Goal: Task Accomplishment & Management: Manage account settings

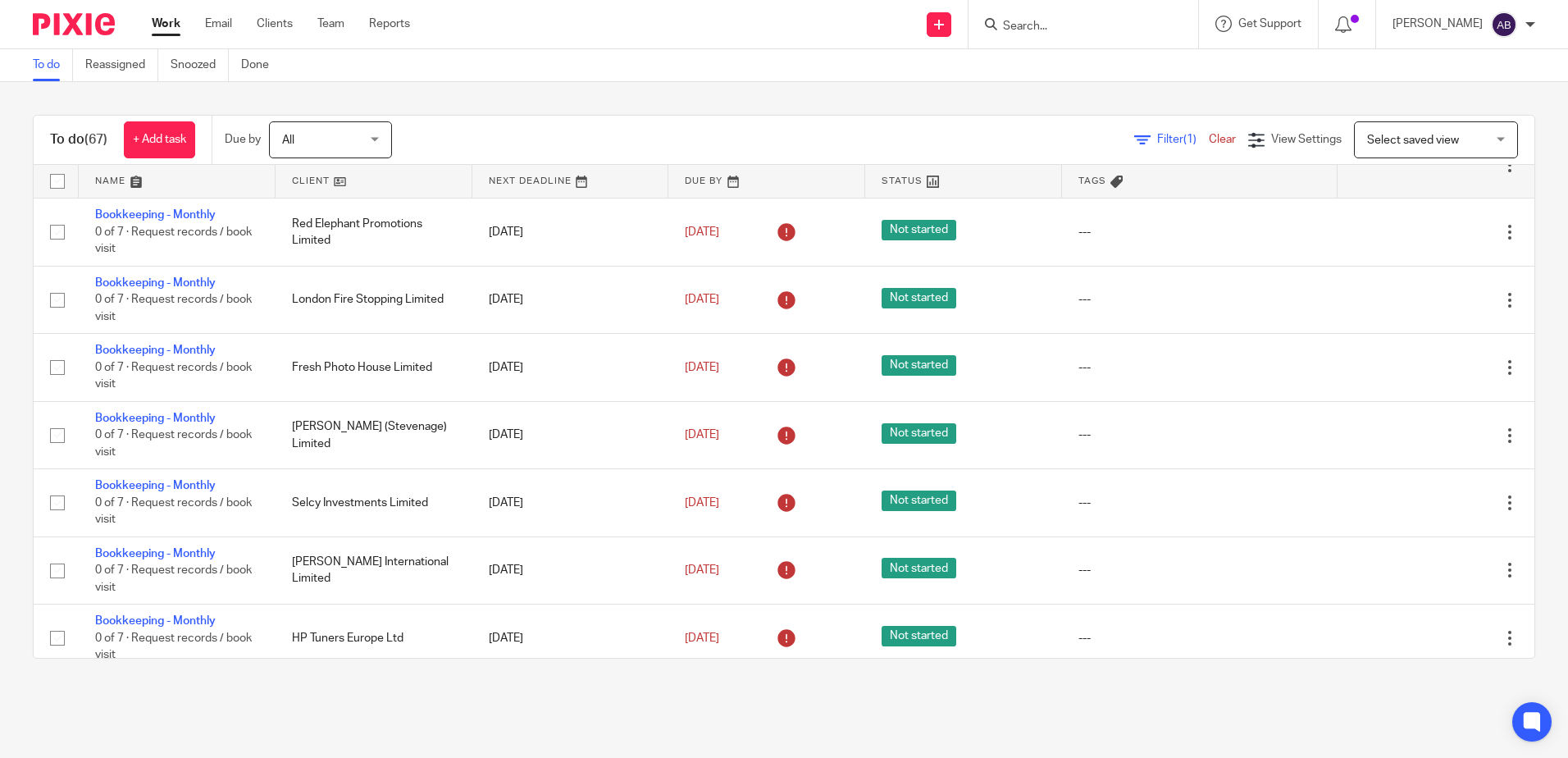
scroll to position [493, 0]
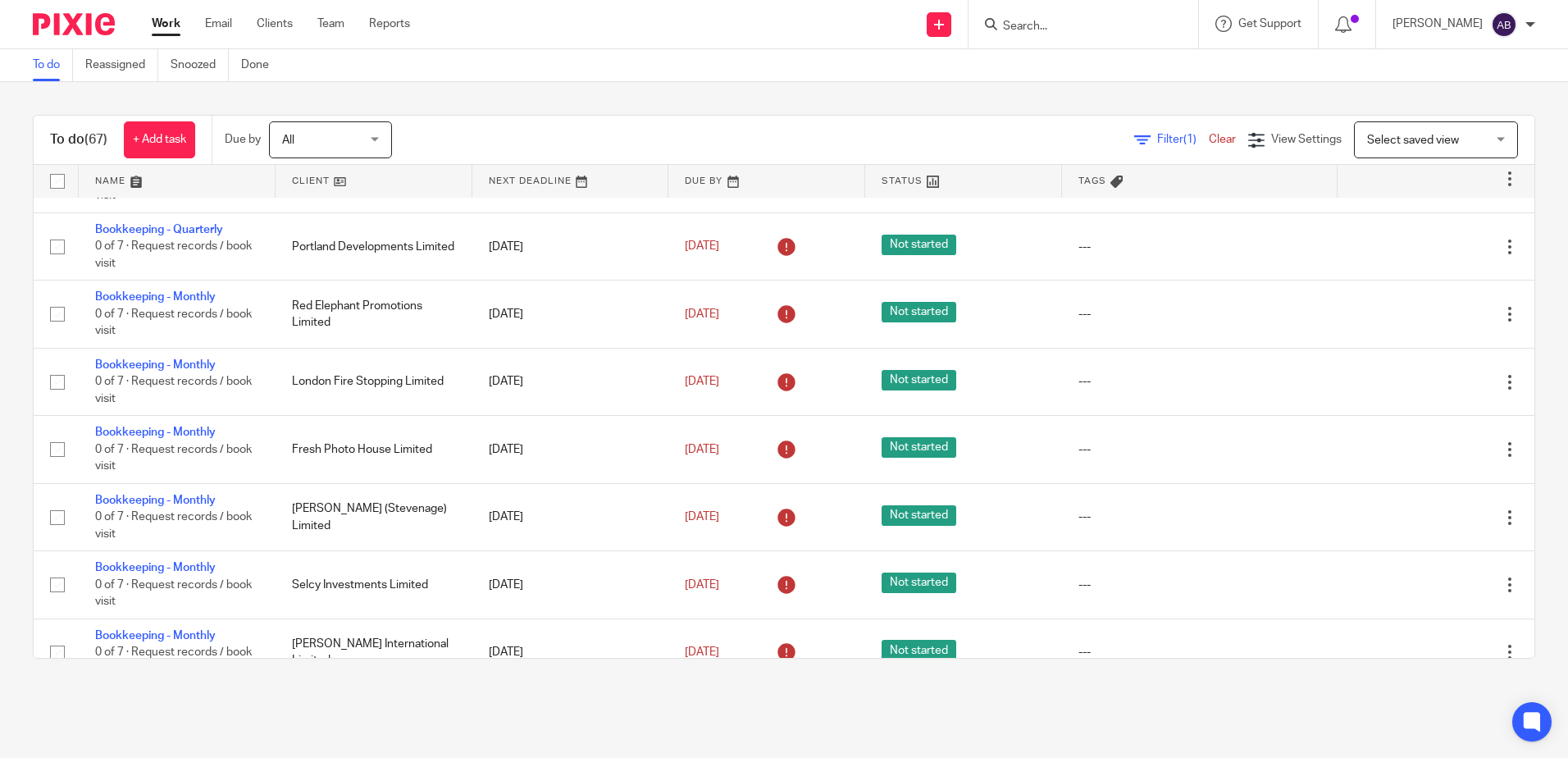
click at [361, 173] on link at bounding box center [374, 182] width 196 height 33
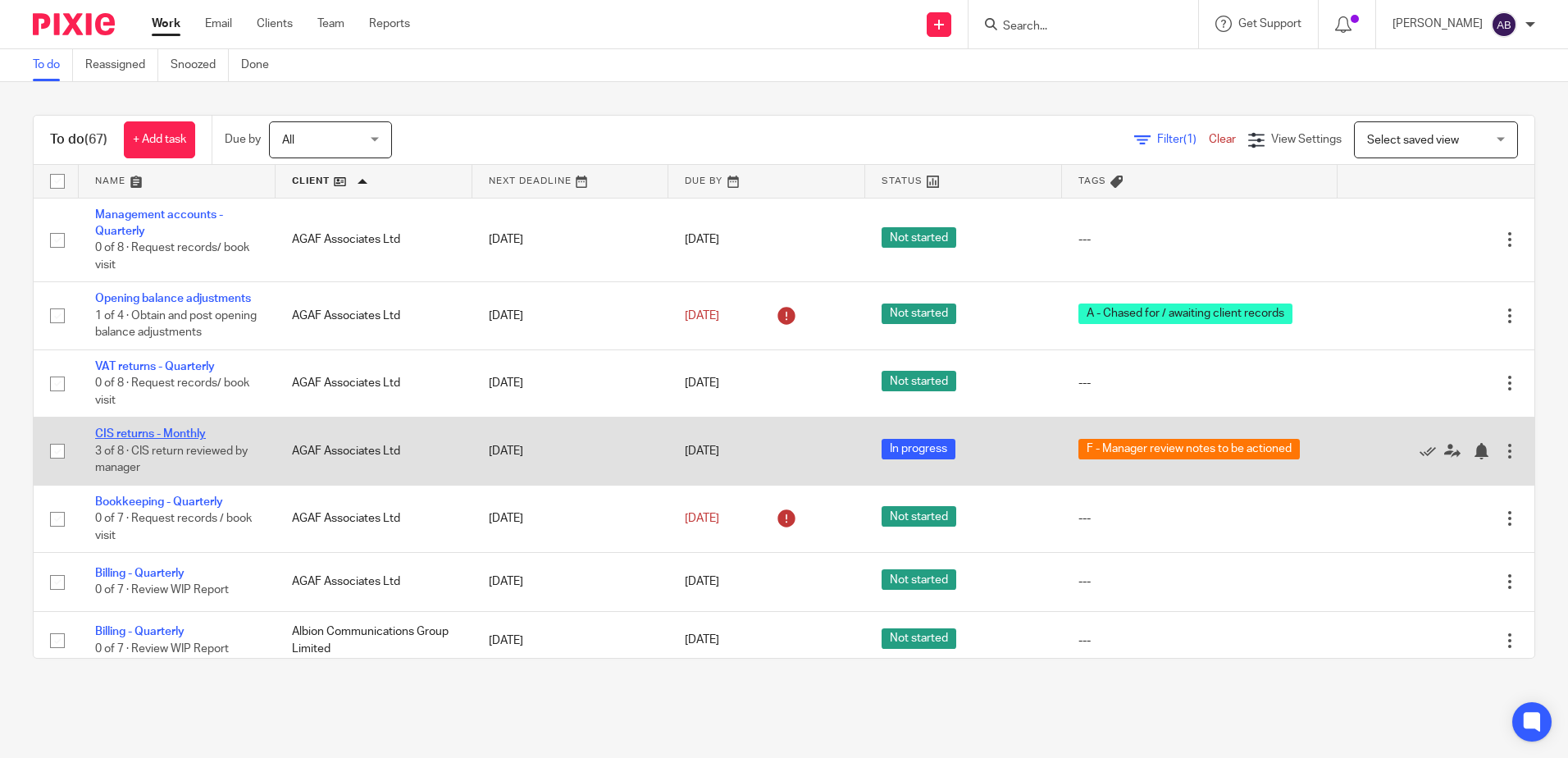
click at [141, 430] on link "CIS returns - Monthly" at bounding box center [150, 433] width 111 height 11
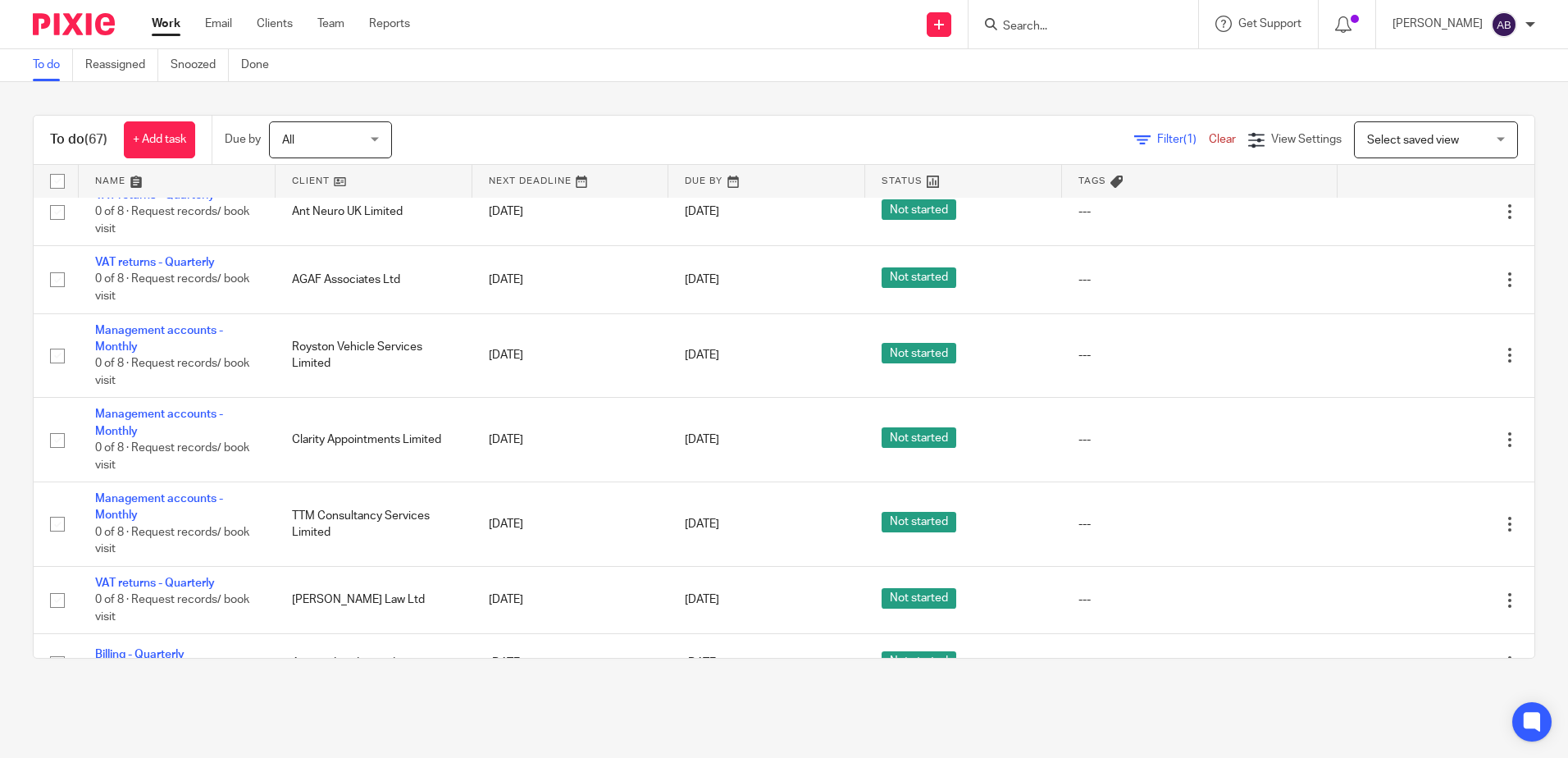
scroll to position [4130, 0]
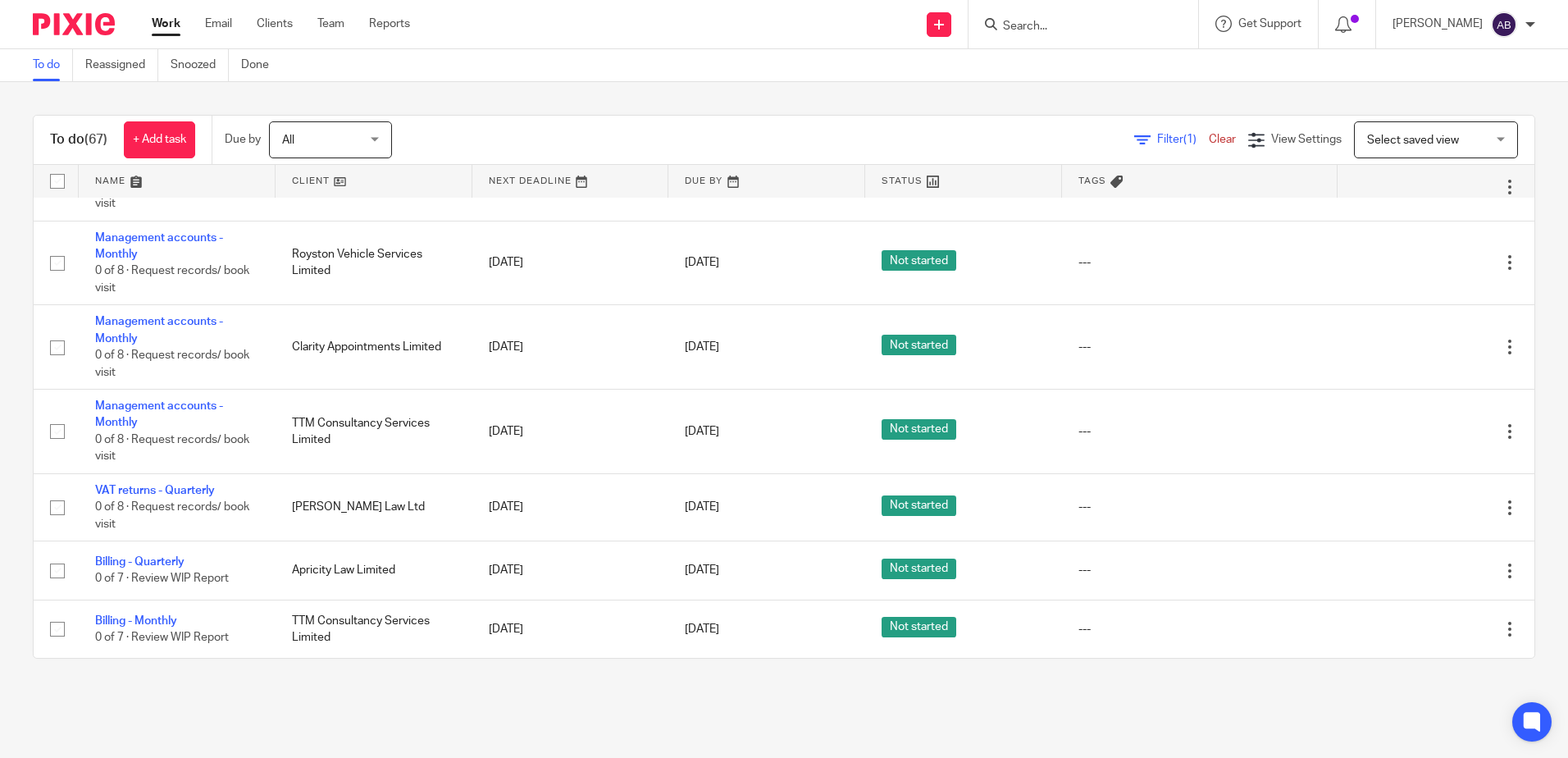
click at [363, 181] on link at bounding box center [374, 182] width 196 height 33
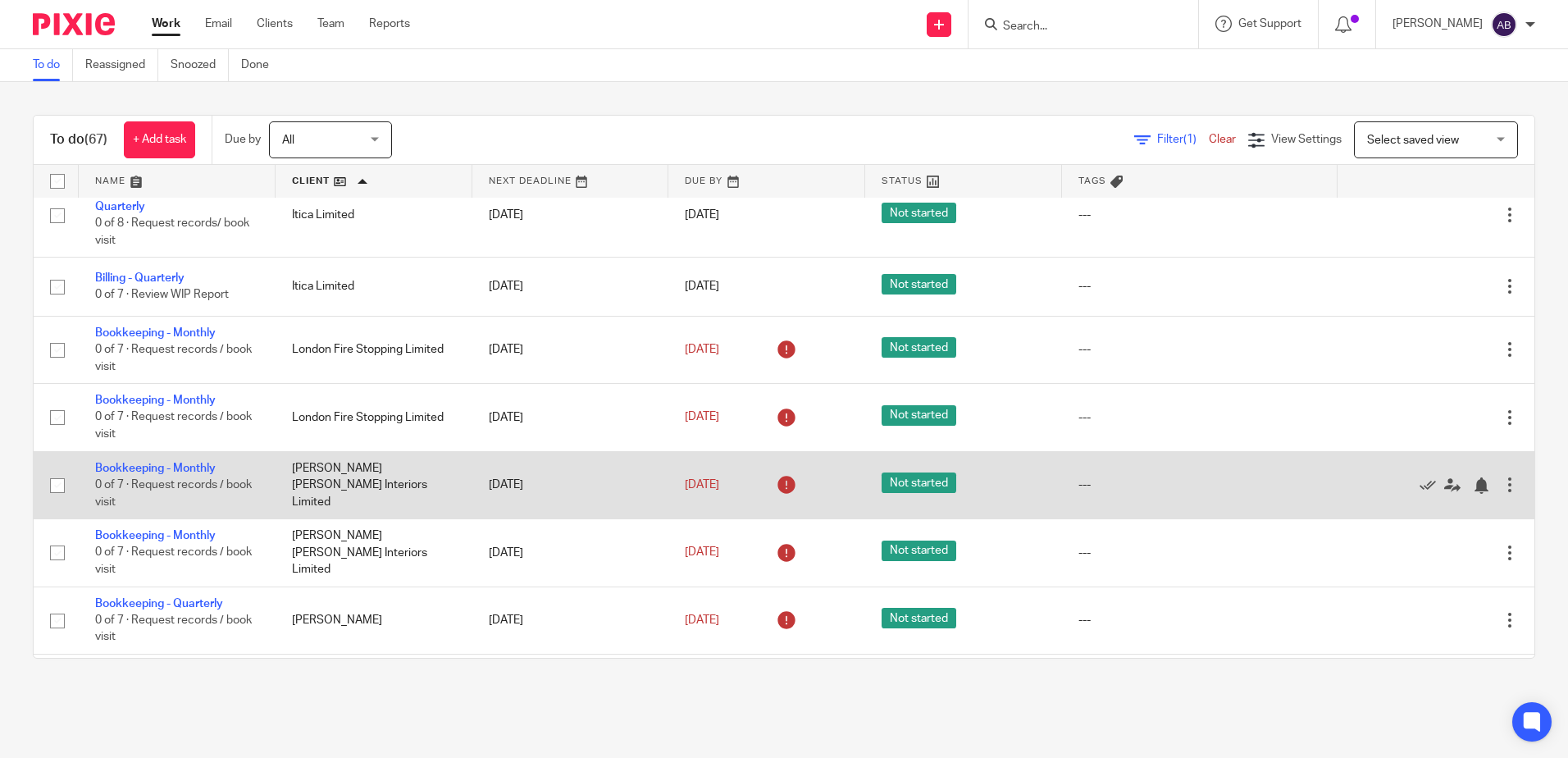
scroll to position [2051, 0]
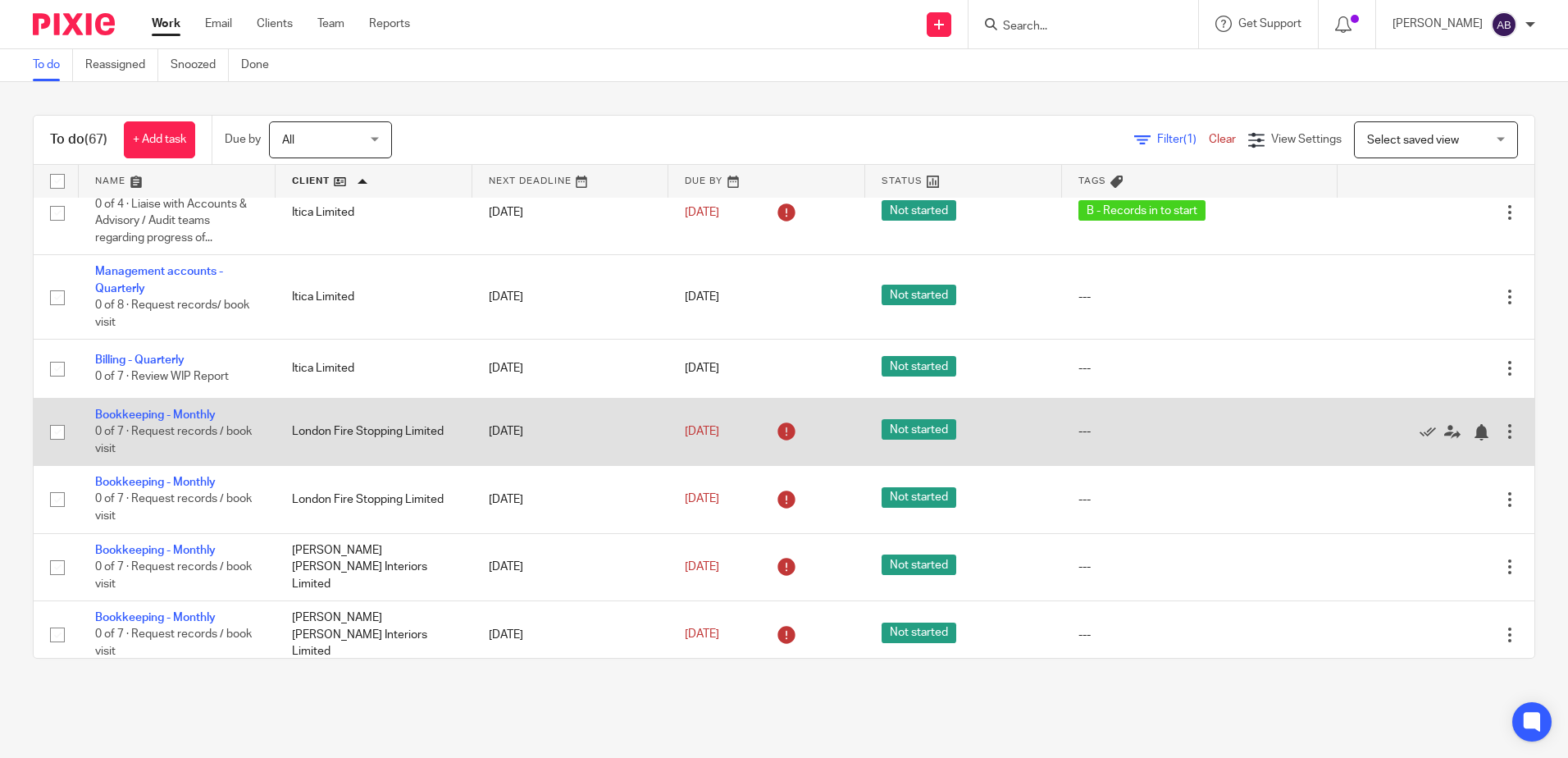
click at [1502, 424] on div at bounding box center [1510, 431] width 17 height 17
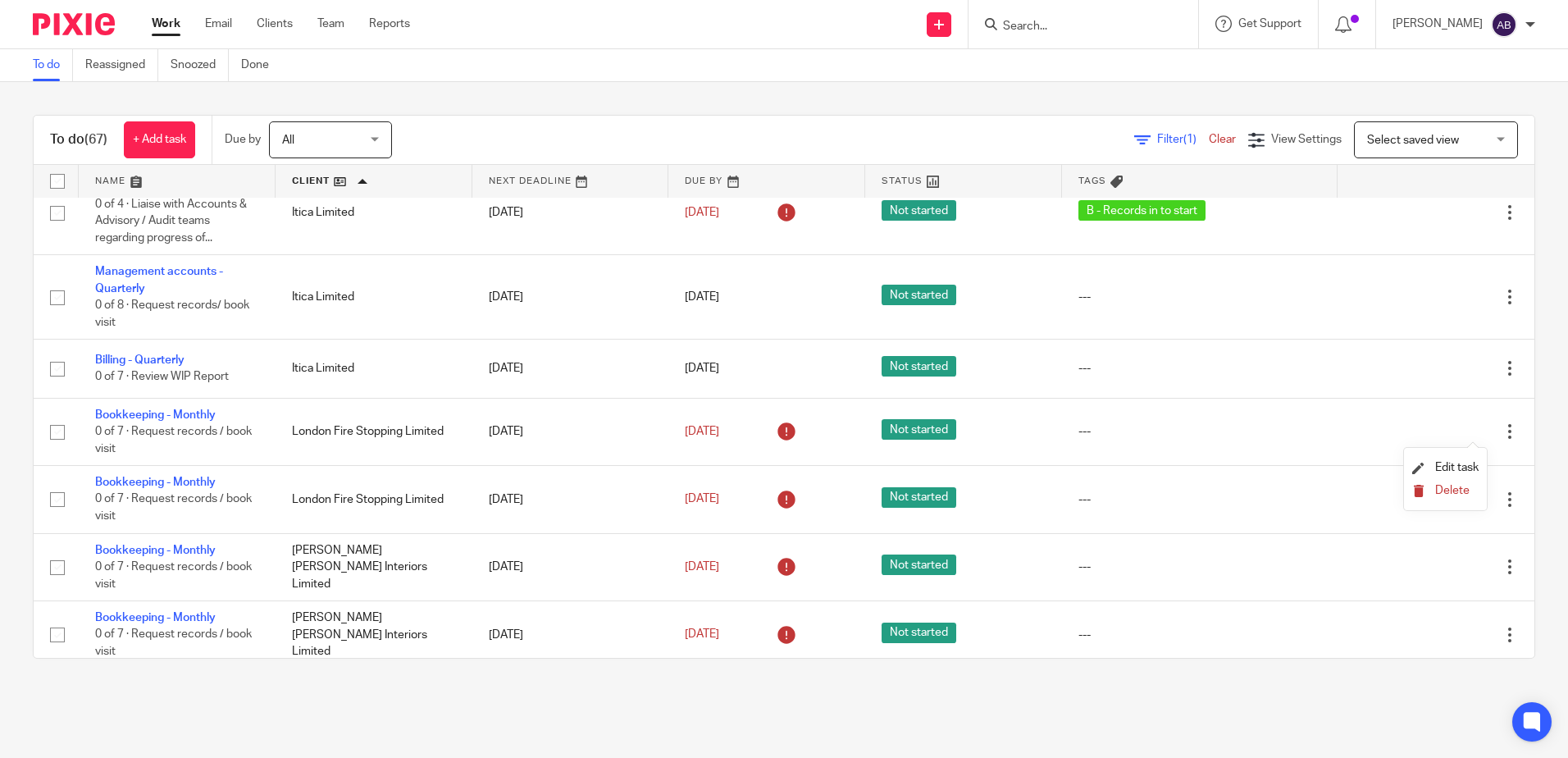
click at [1463, 488] on span "Delete" at bounding box center [1452, 490] width 34 height 11
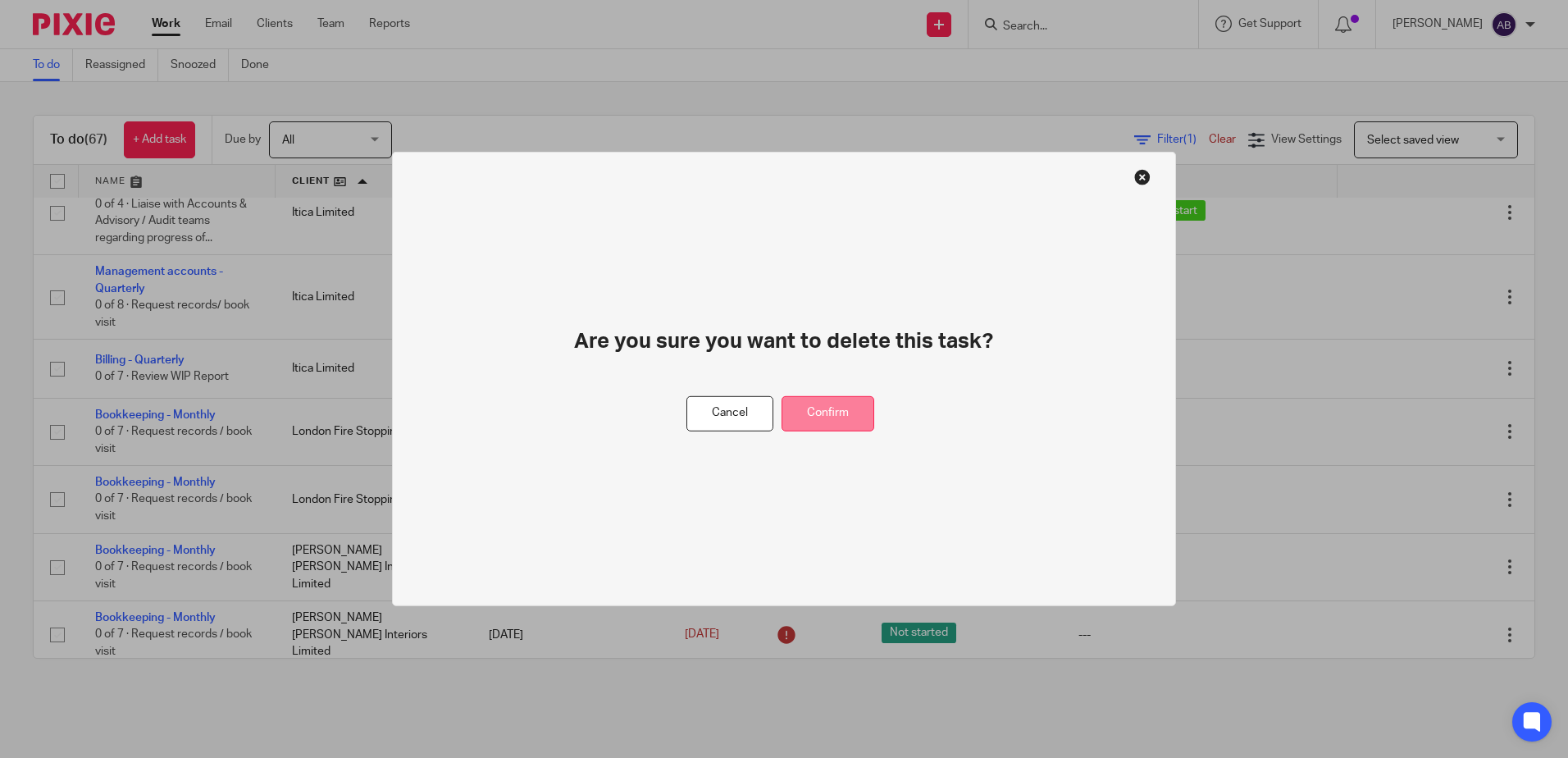
click at [840, 409] on button "Confirm" at bounding box center [828, 414] width 93 height 35
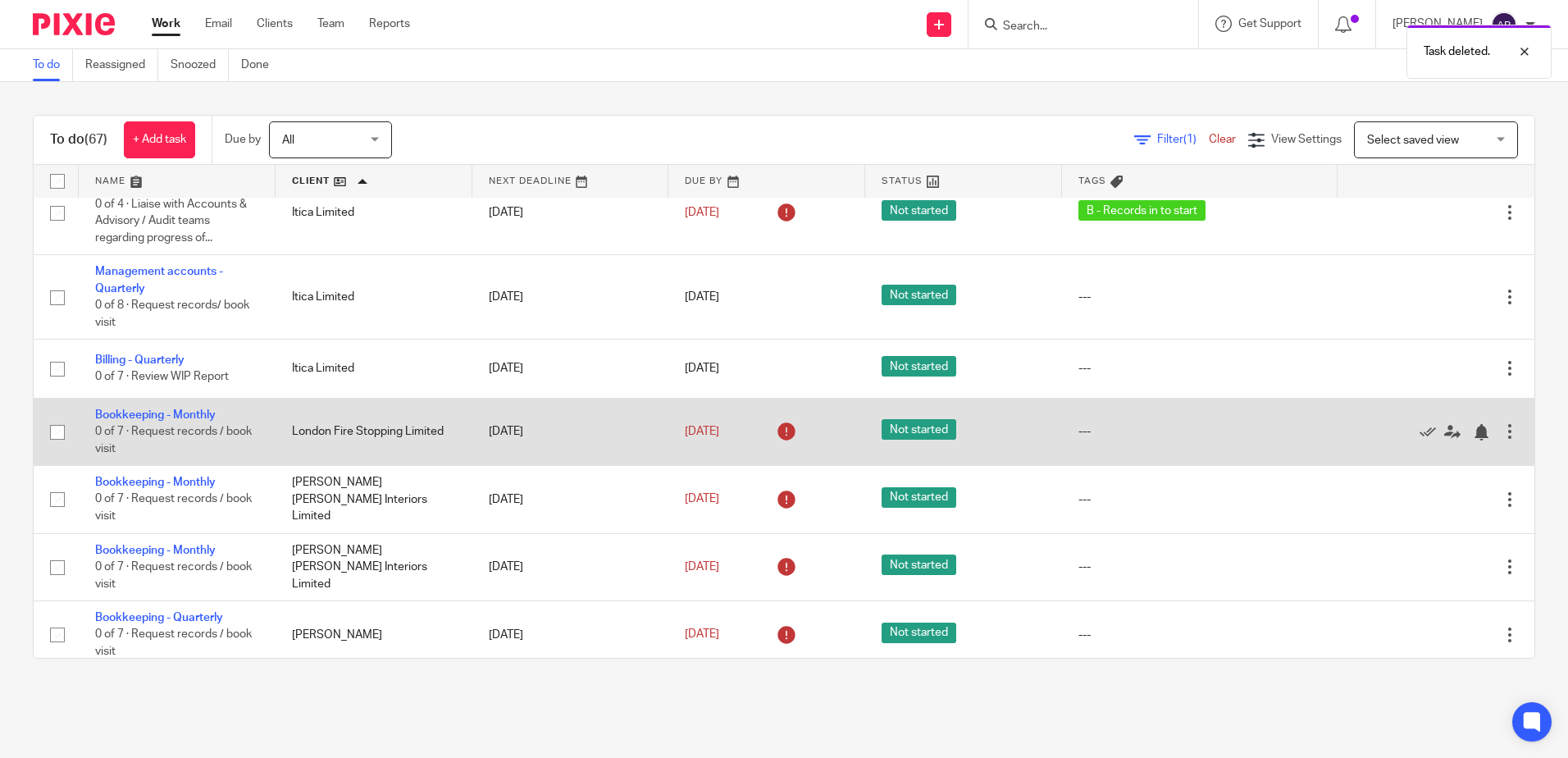
click at [1502, 431] on div at bounding box center [1510, 431] width 17 height 17
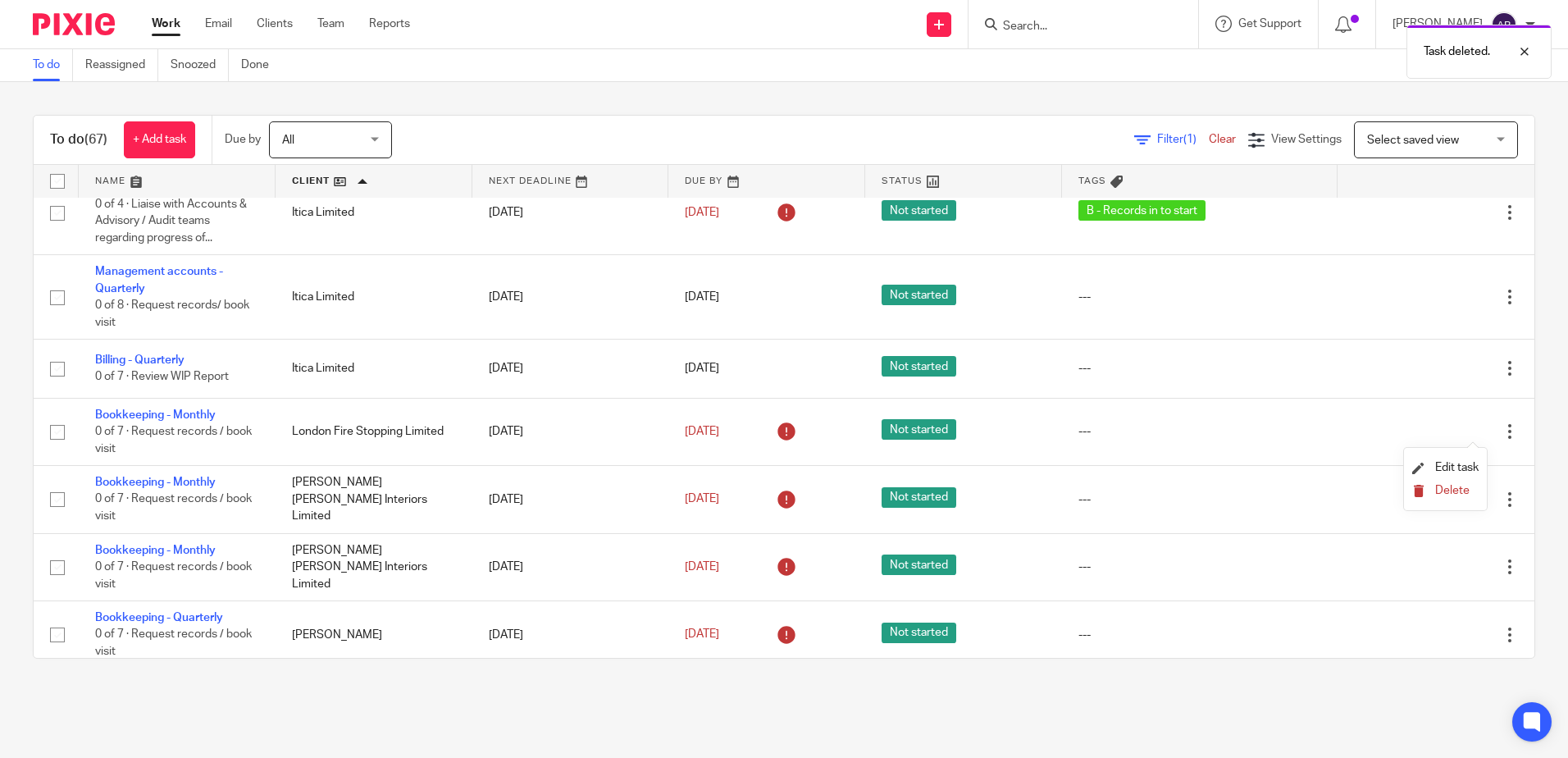
drag, startPoint x: 1447, startPoint y: 480, endPoint x: 1449, endPoint y: 488, distance: 8.2
click at [1449, 488] on li "Delete" at bounding box center [1446, 492] width 66 height 21
click at [1449, 488] on span "Delete" at bounding box center [1452, 490] width 34 height 11
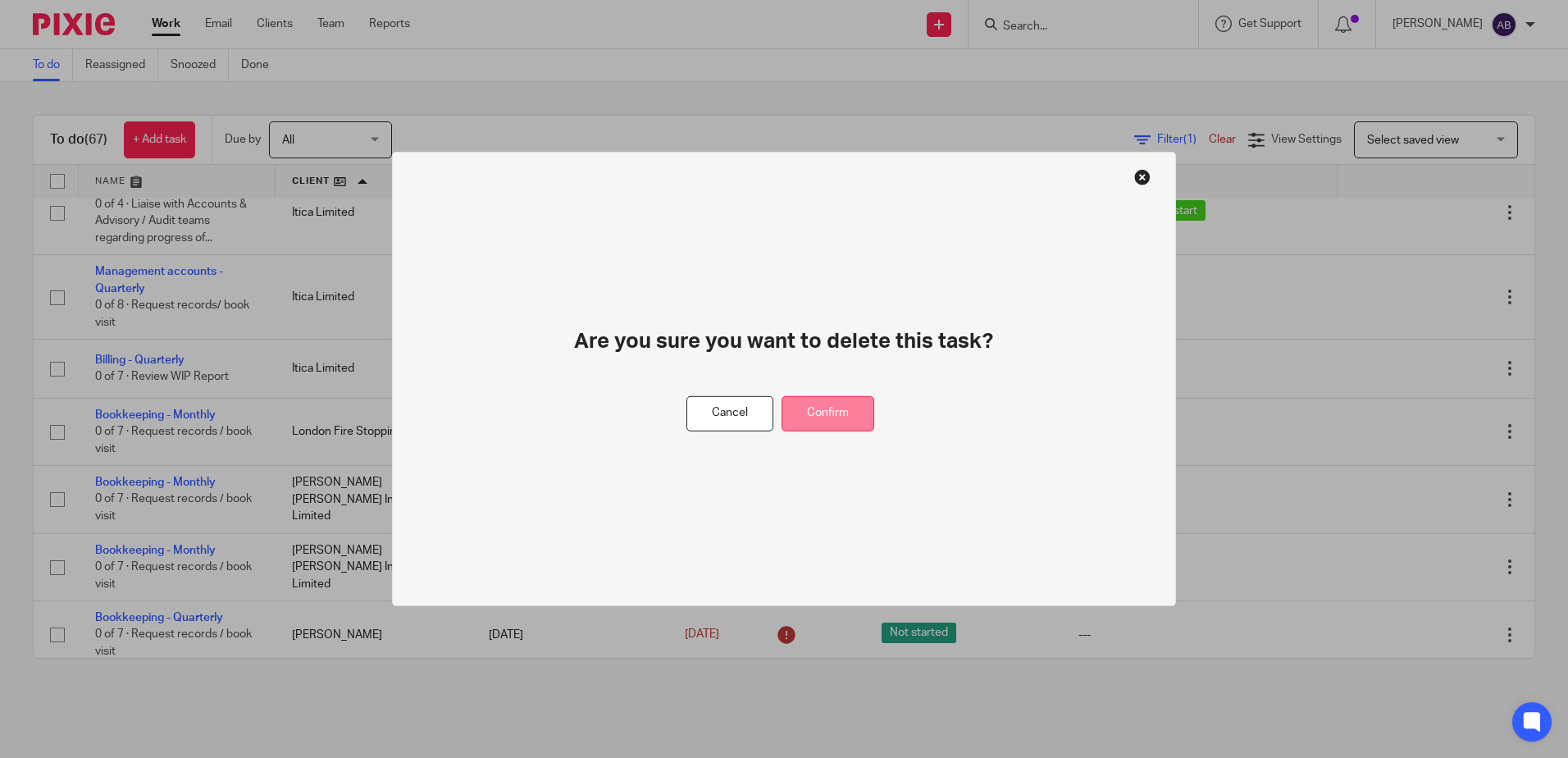
click at [845, 410] on button "Confirm" at bounding box center [828, 414] width 93 height 35
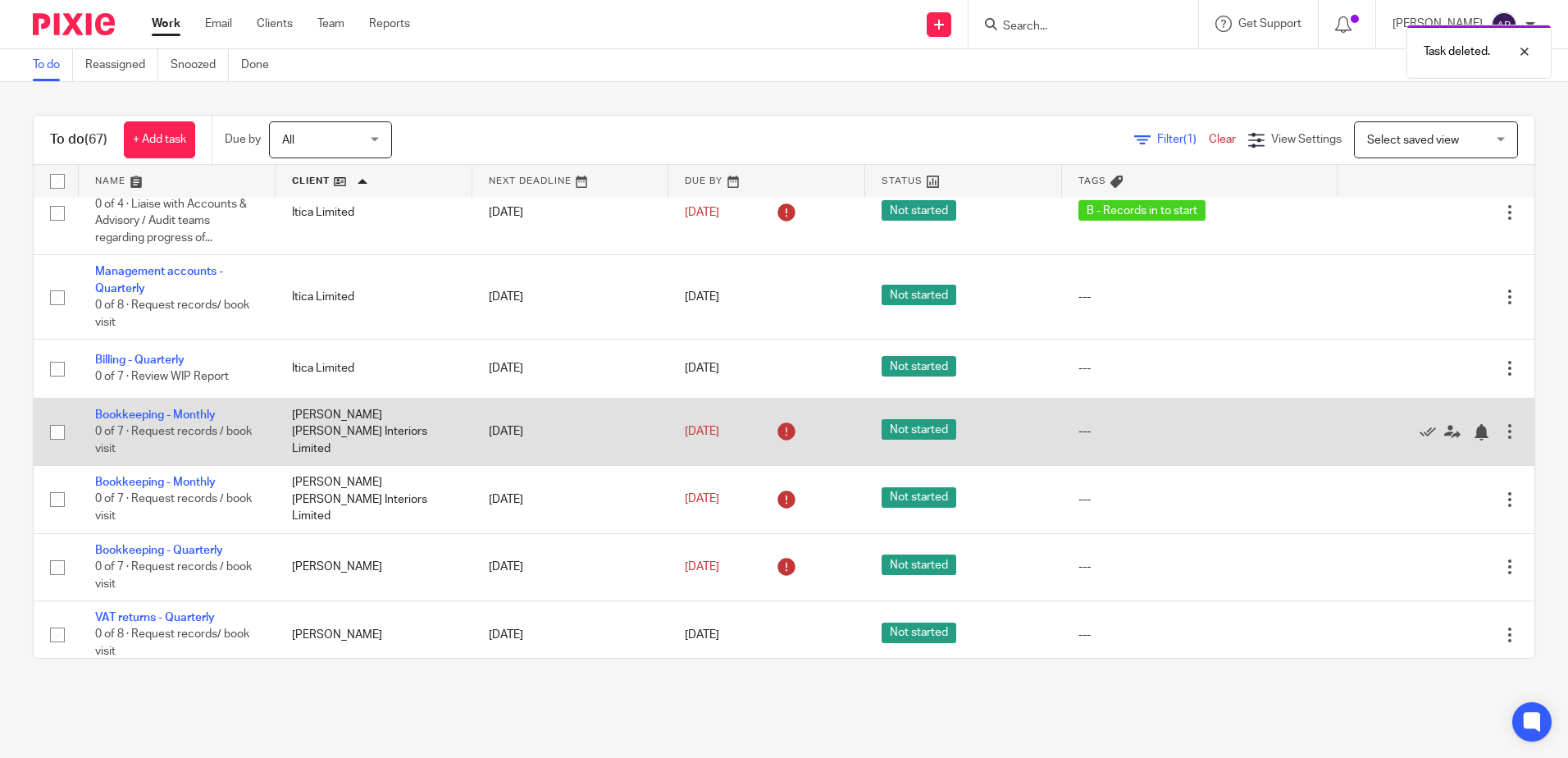
click at [1502, 425] on div at bounding box center [1510, 431] width 17 height 17
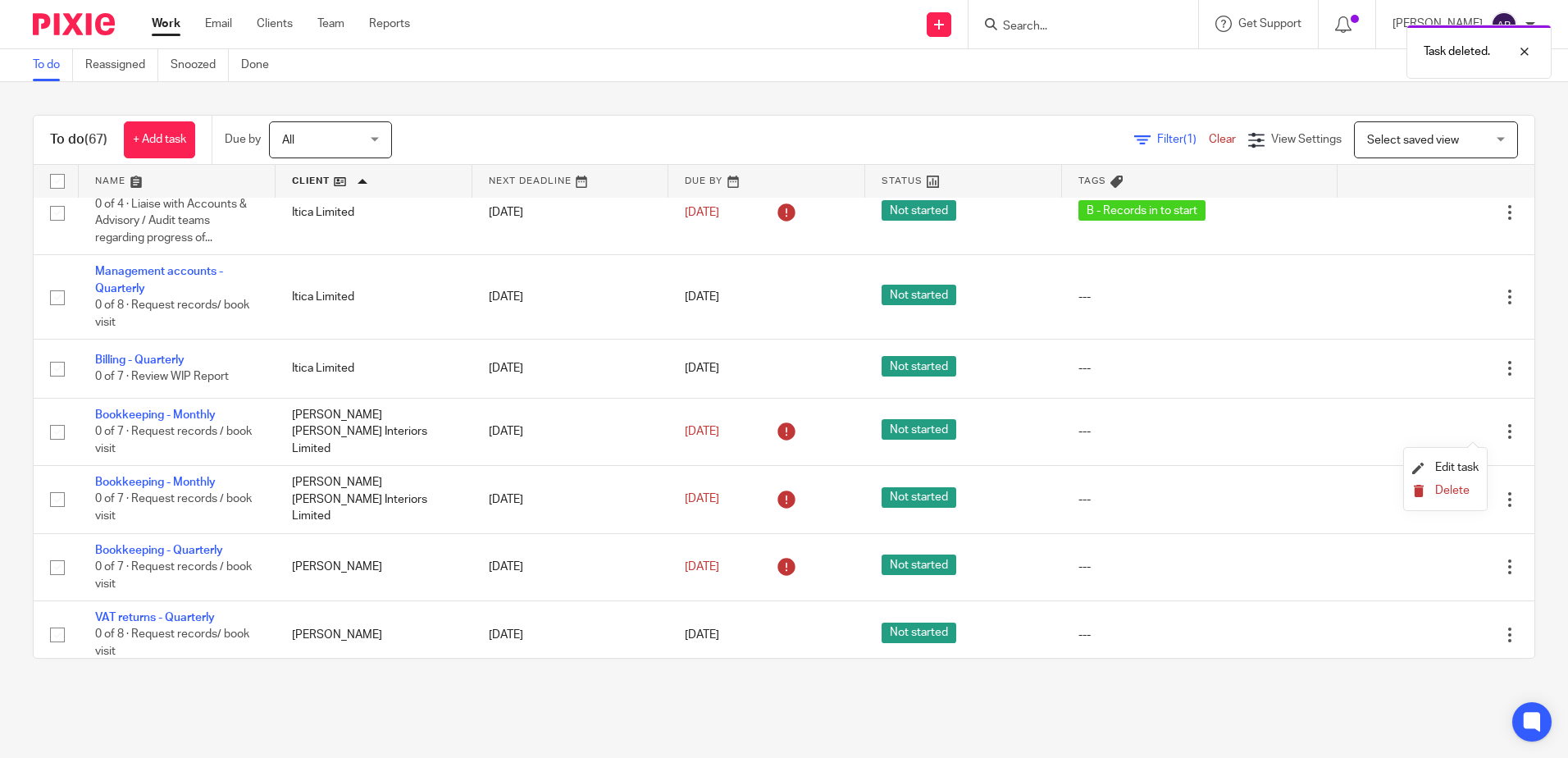
click at [1432, 486] on button "Delete" at bounding box center [1446, 491] width 66 height 13
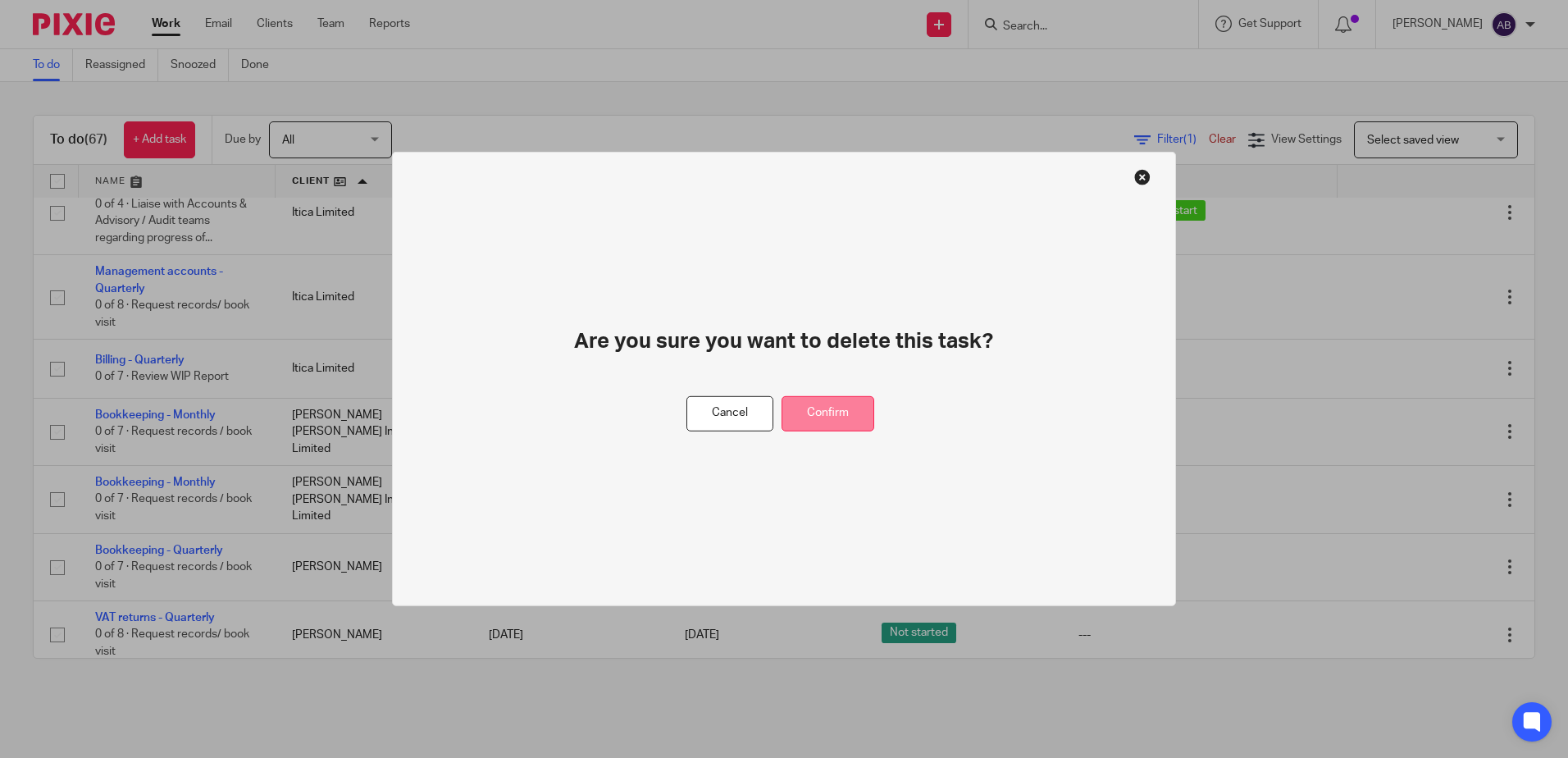
click at [811, 404] on button "Confirm" at bounding box center [828, 414] width 93 height 35
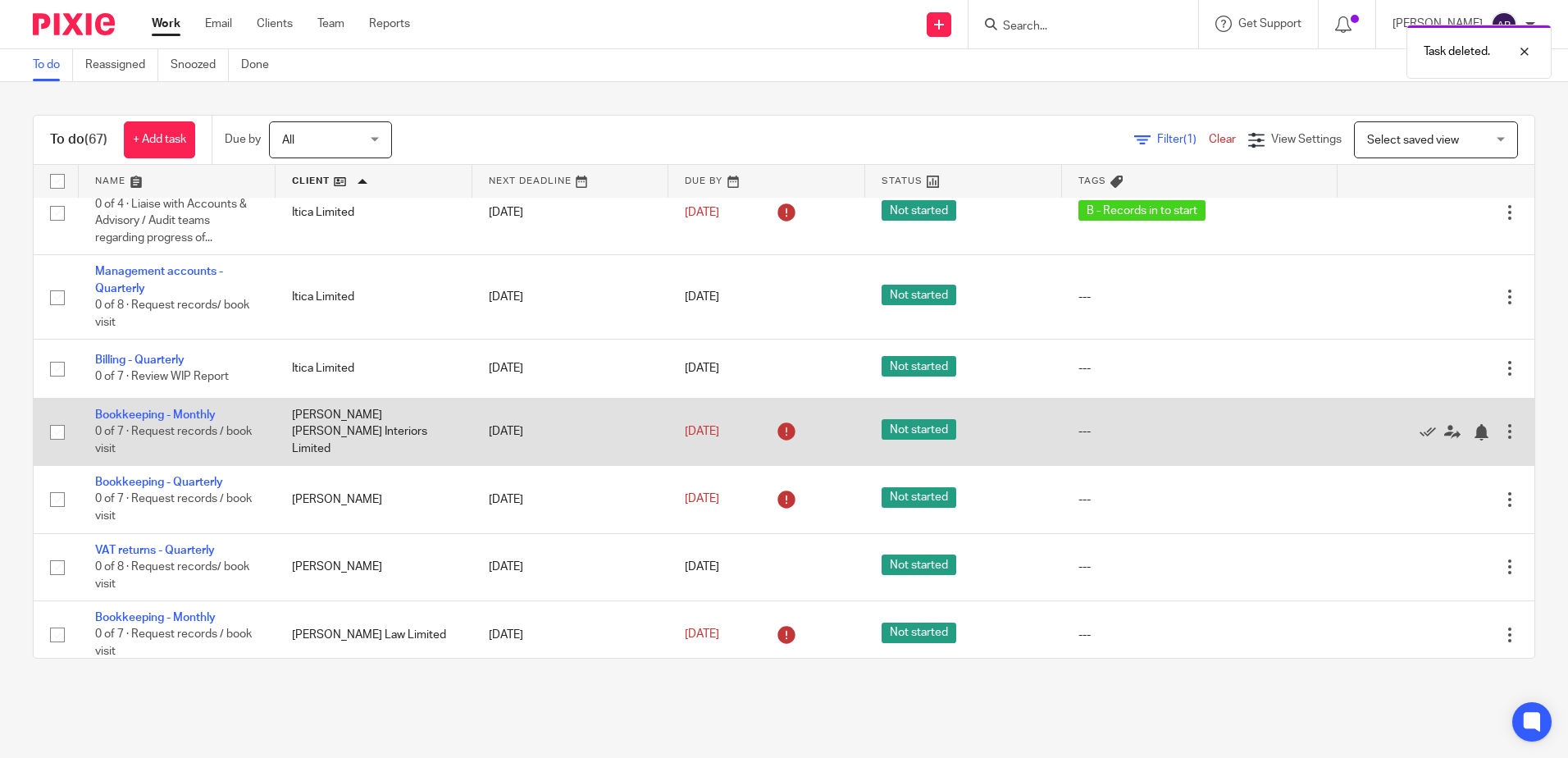
click at [1502, 438] on div at bounding box center [1510, 431] width 17 height 17
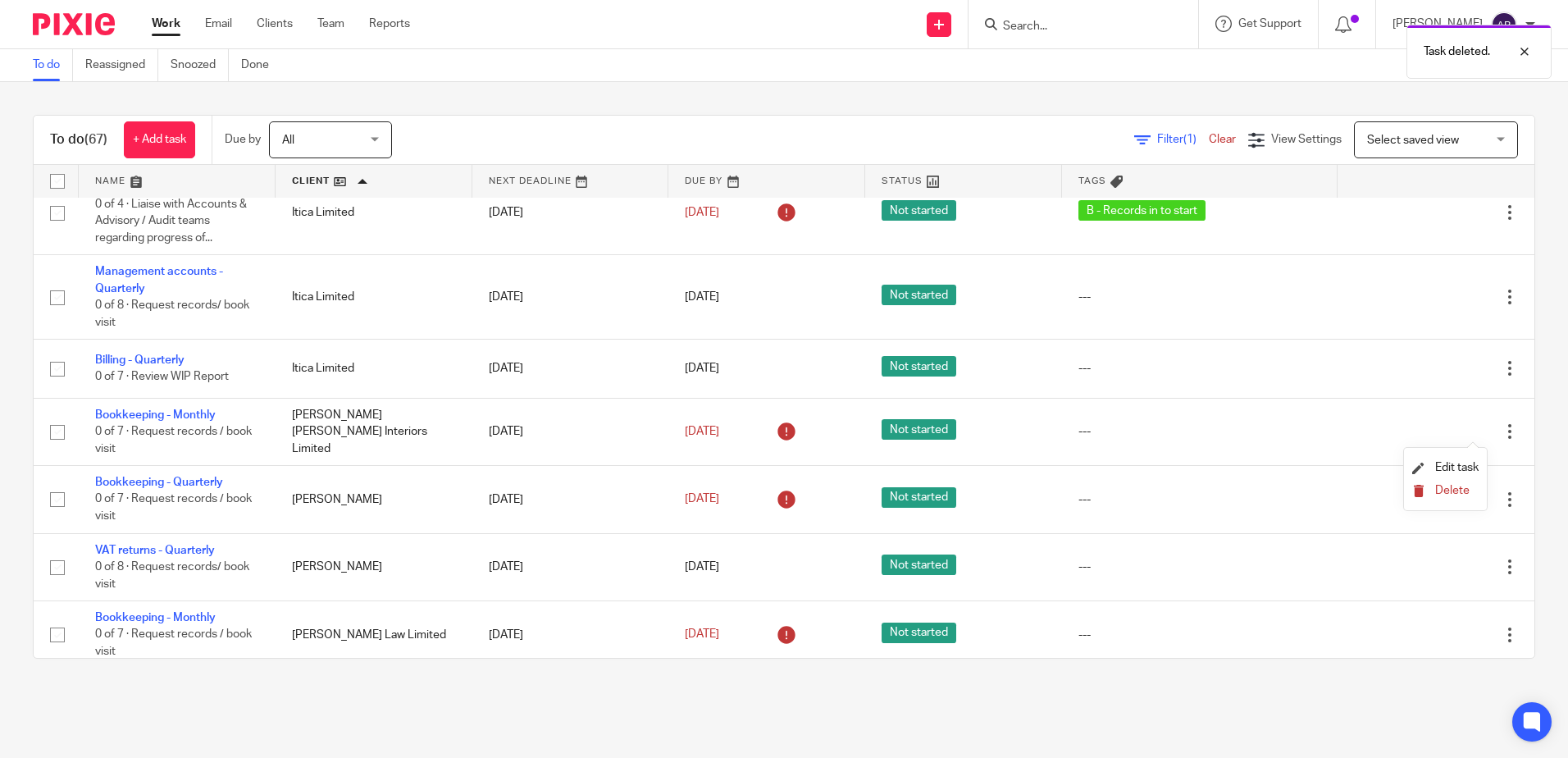
click at [1459, 487] on span "Delete" at bounding box center [1452, 490] width 34 height 11
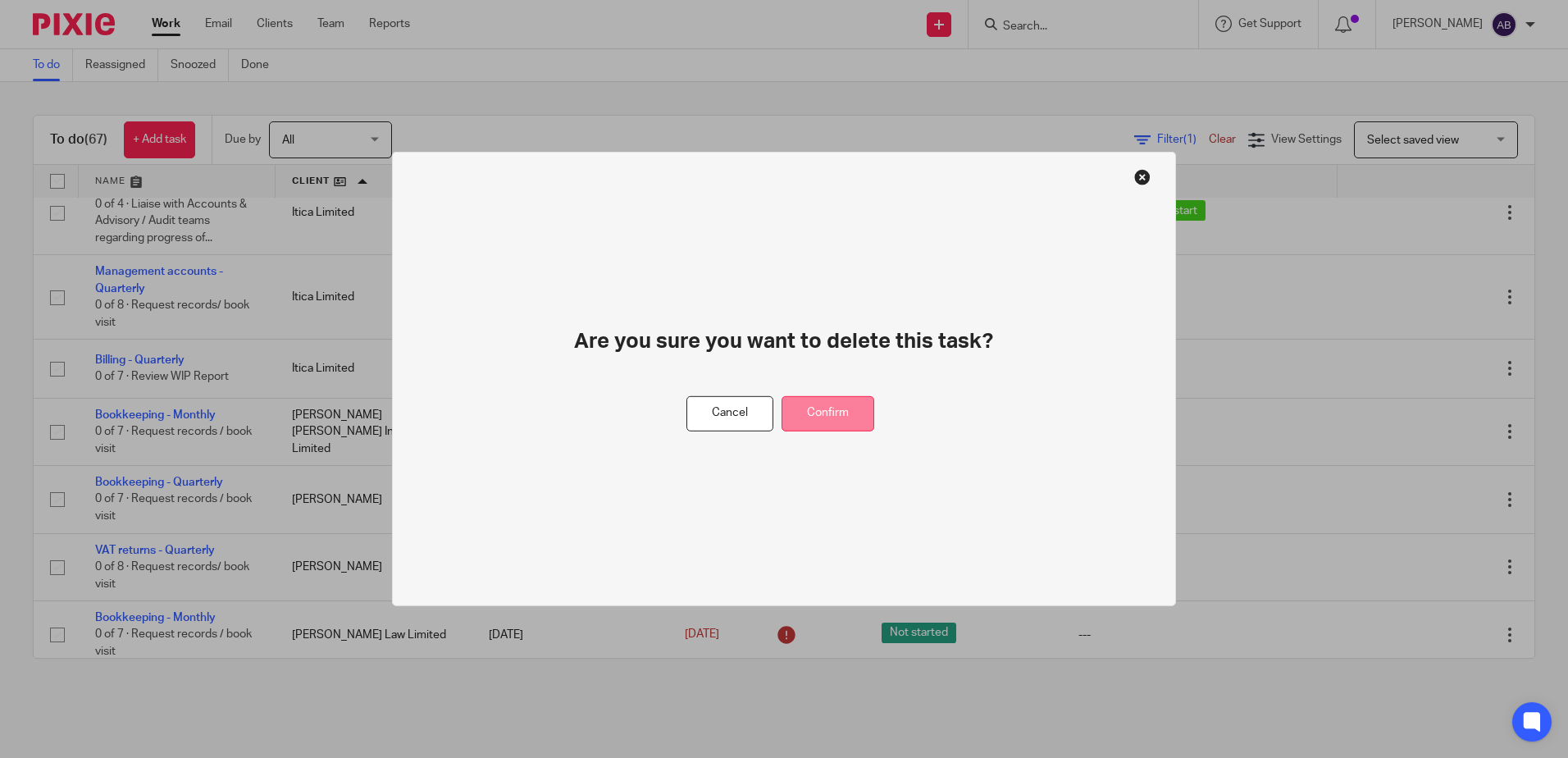
click at [874, 413] on button "Confirm" at bounding box center [828, 414] width 93 height 35
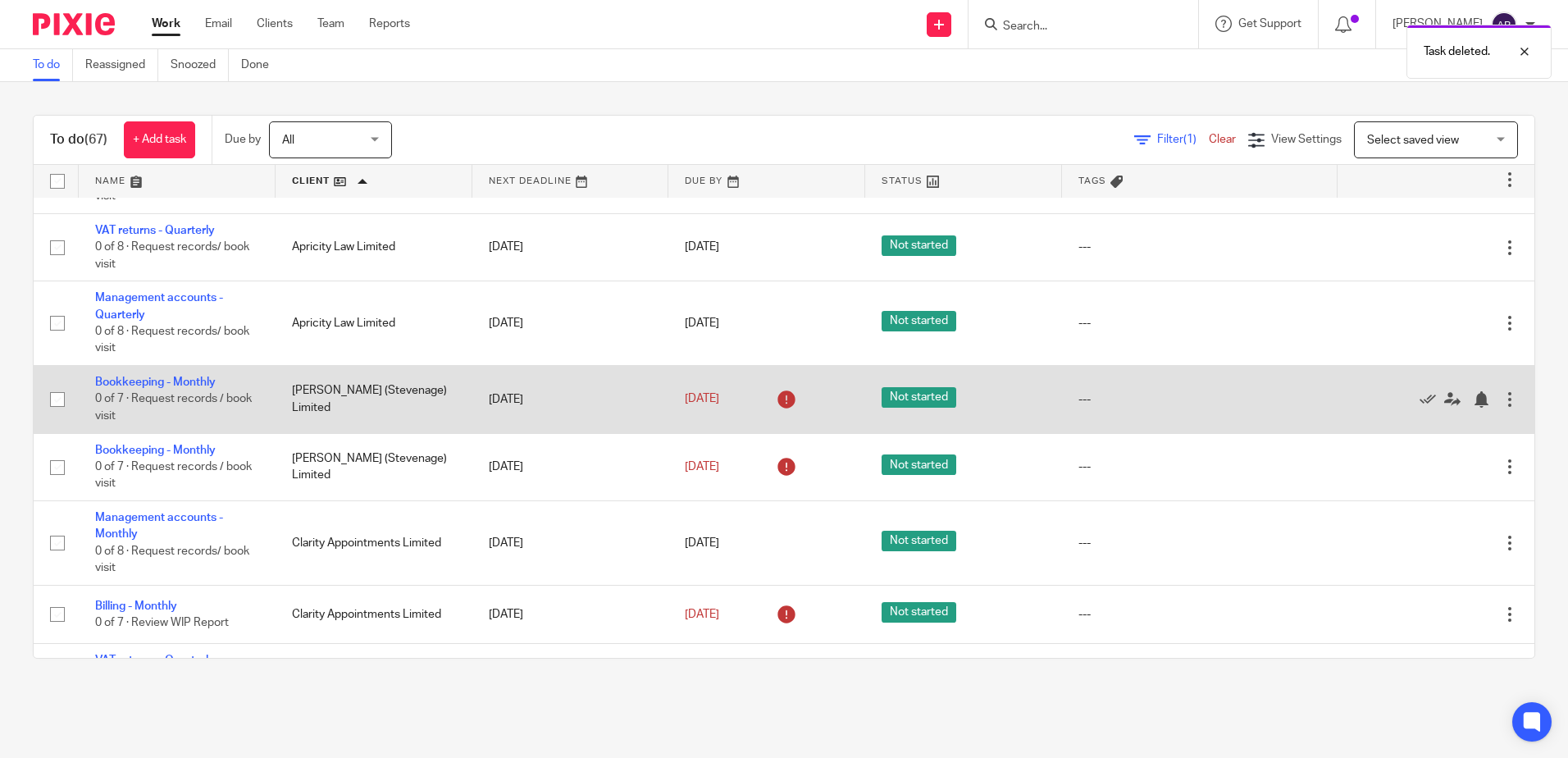
scroll to position [739, 0]
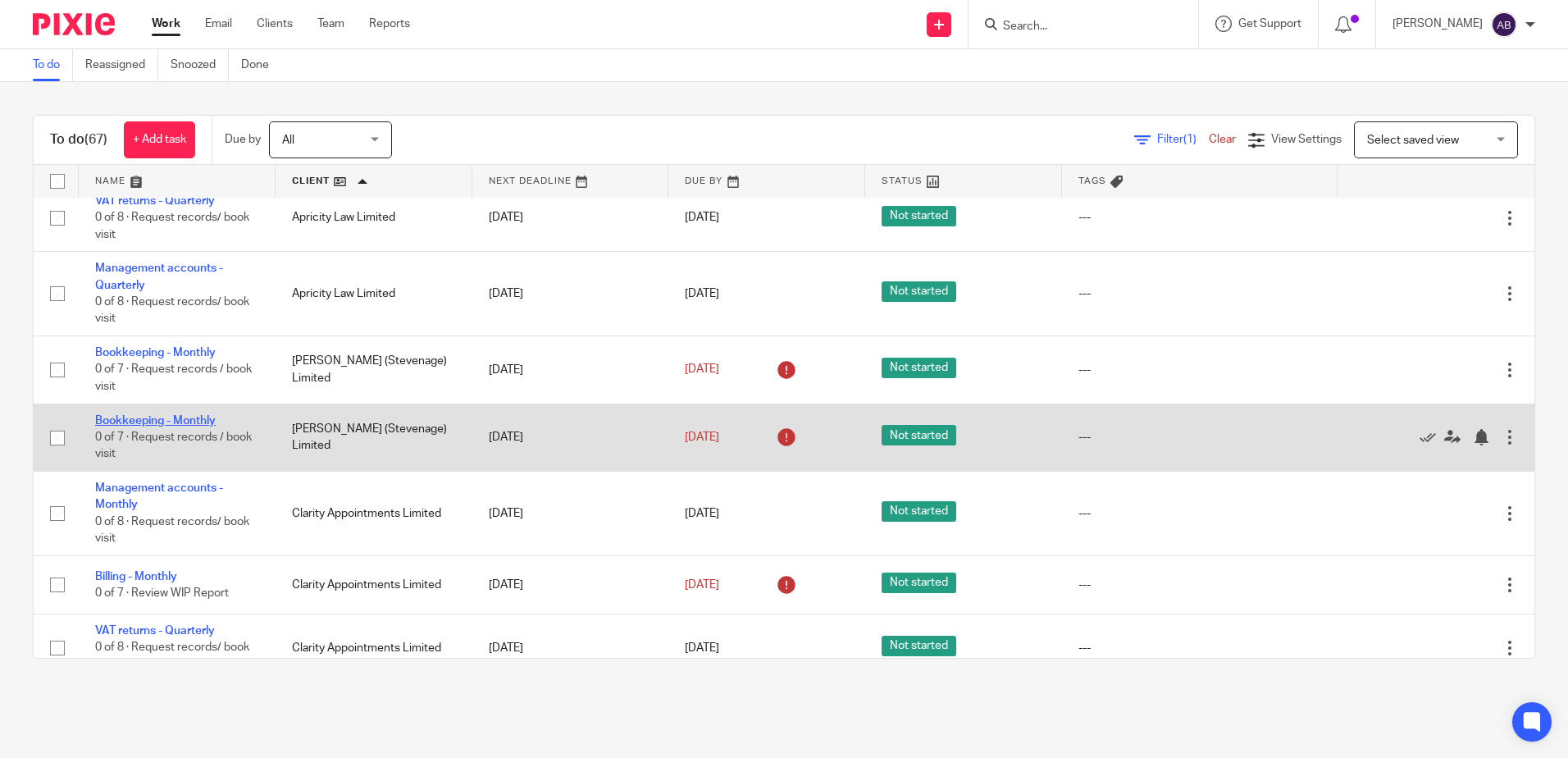
click at [169, 424] on link "Bookkeeping - Monthly" at bounding box center [155, 420] width 120 height 11
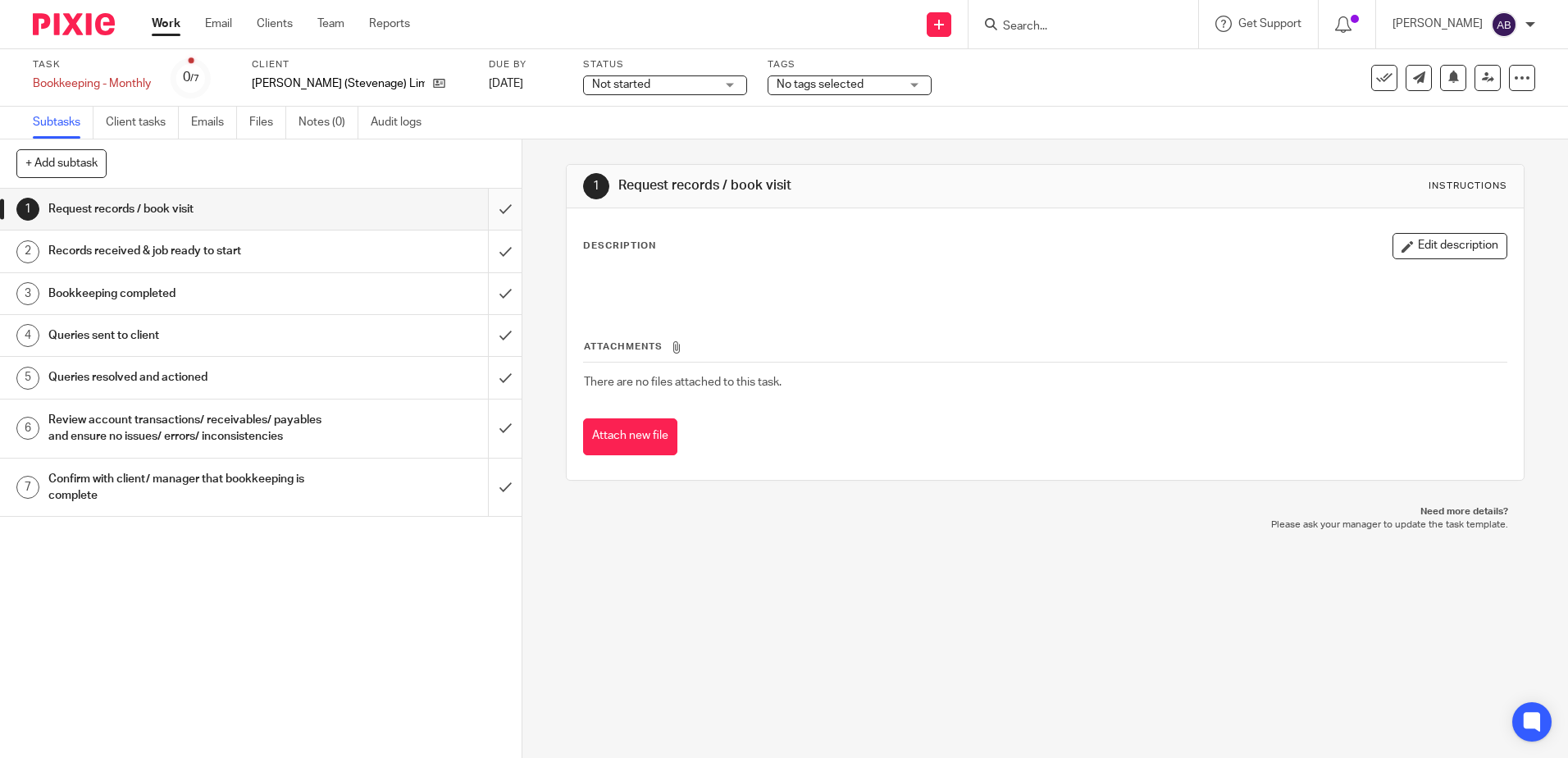
click at [485, 225] on input "submit" at bounding box center [261, 209] width 522 height 41
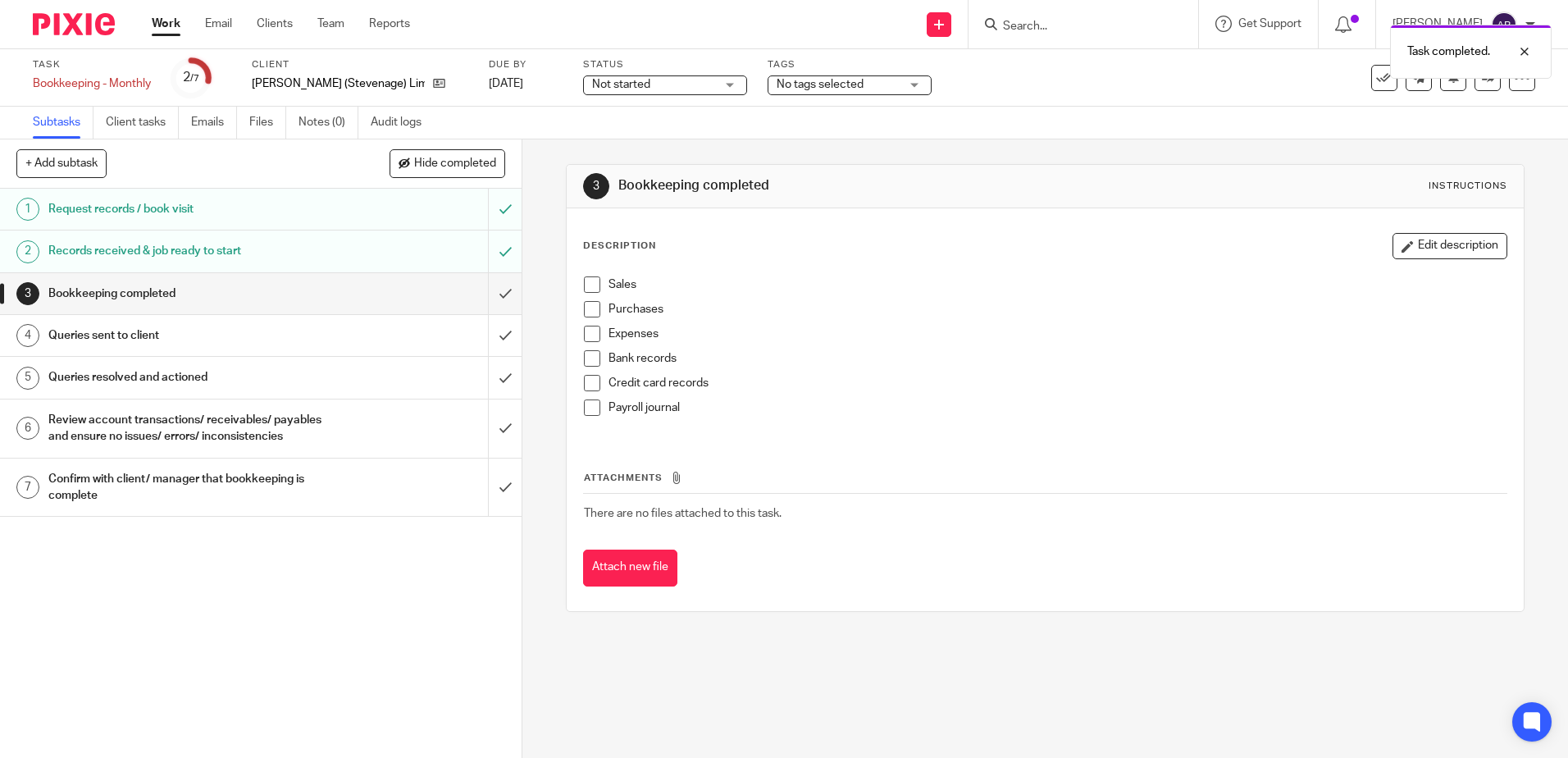
click at [484, 304] on input "submit" at bounding box center [261, 293] width 522 height 41
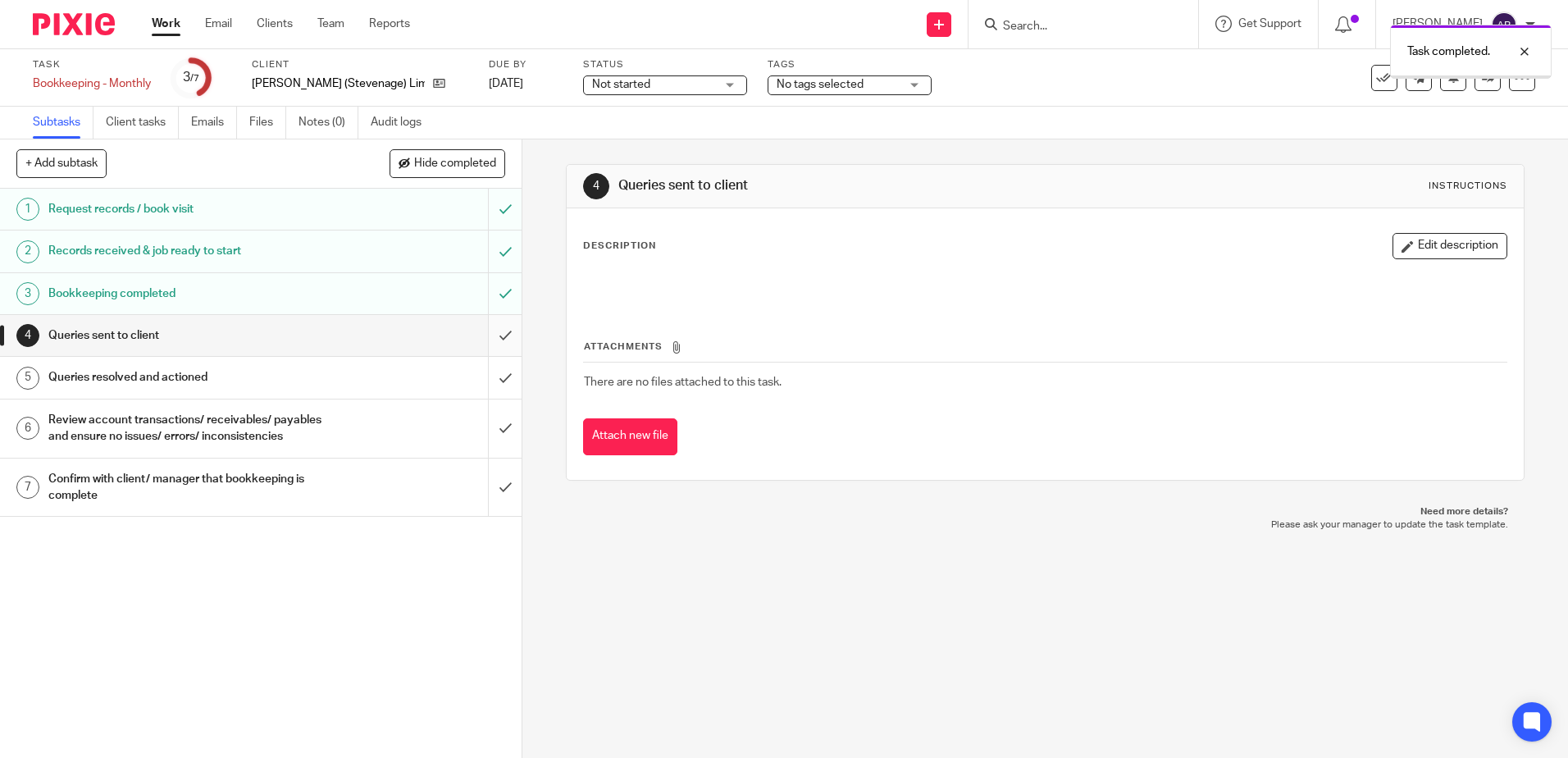
click at [482, 331] on input "submit" at bounding box center [261, 335] width 522 height 41
click at [492, 376] on input "submit" at bounding box center [261, 377] width 522 height 41
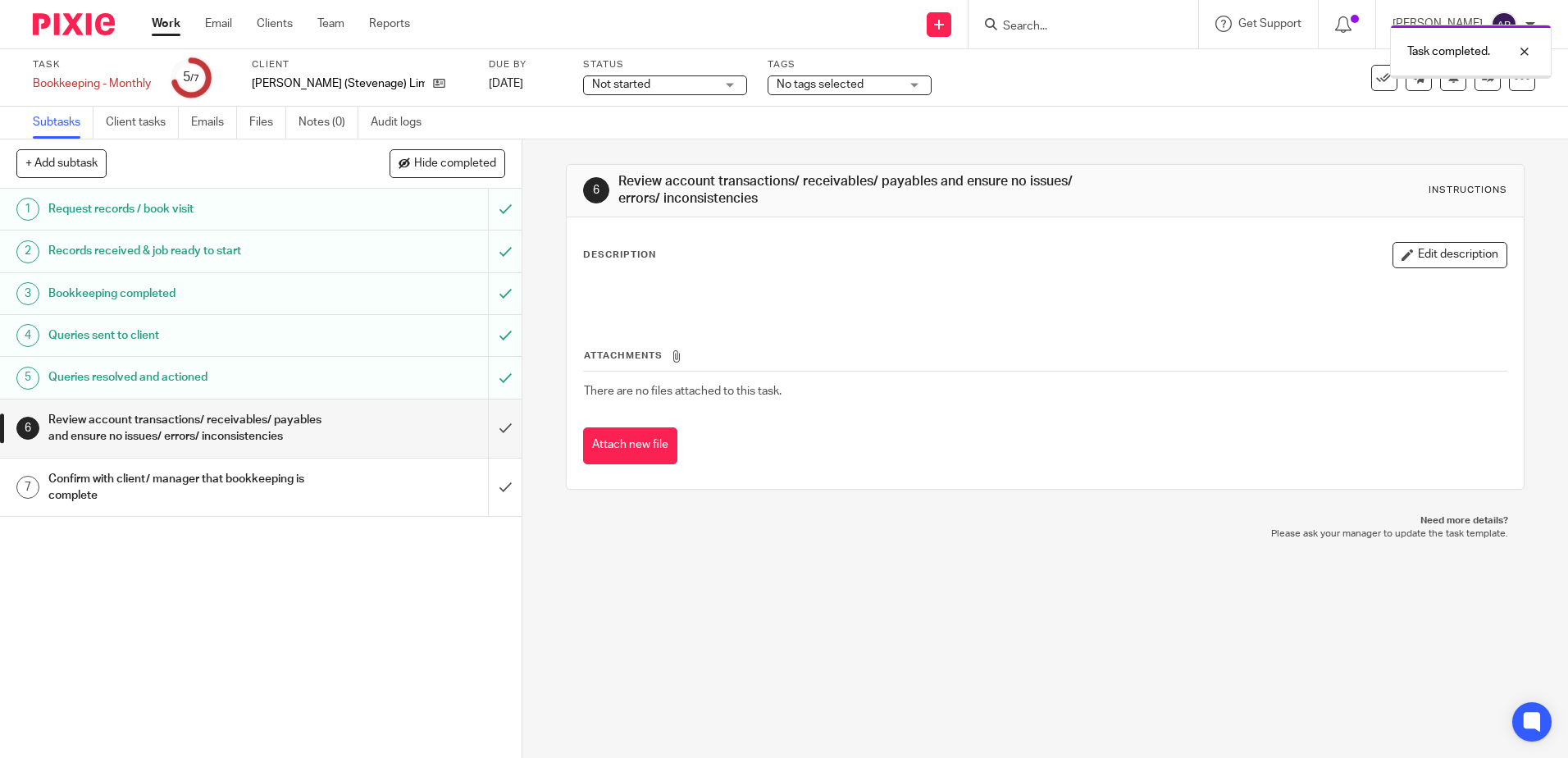
click at [490, 444] on input "submit" at bounding box center [261, 429] width 522 height 59
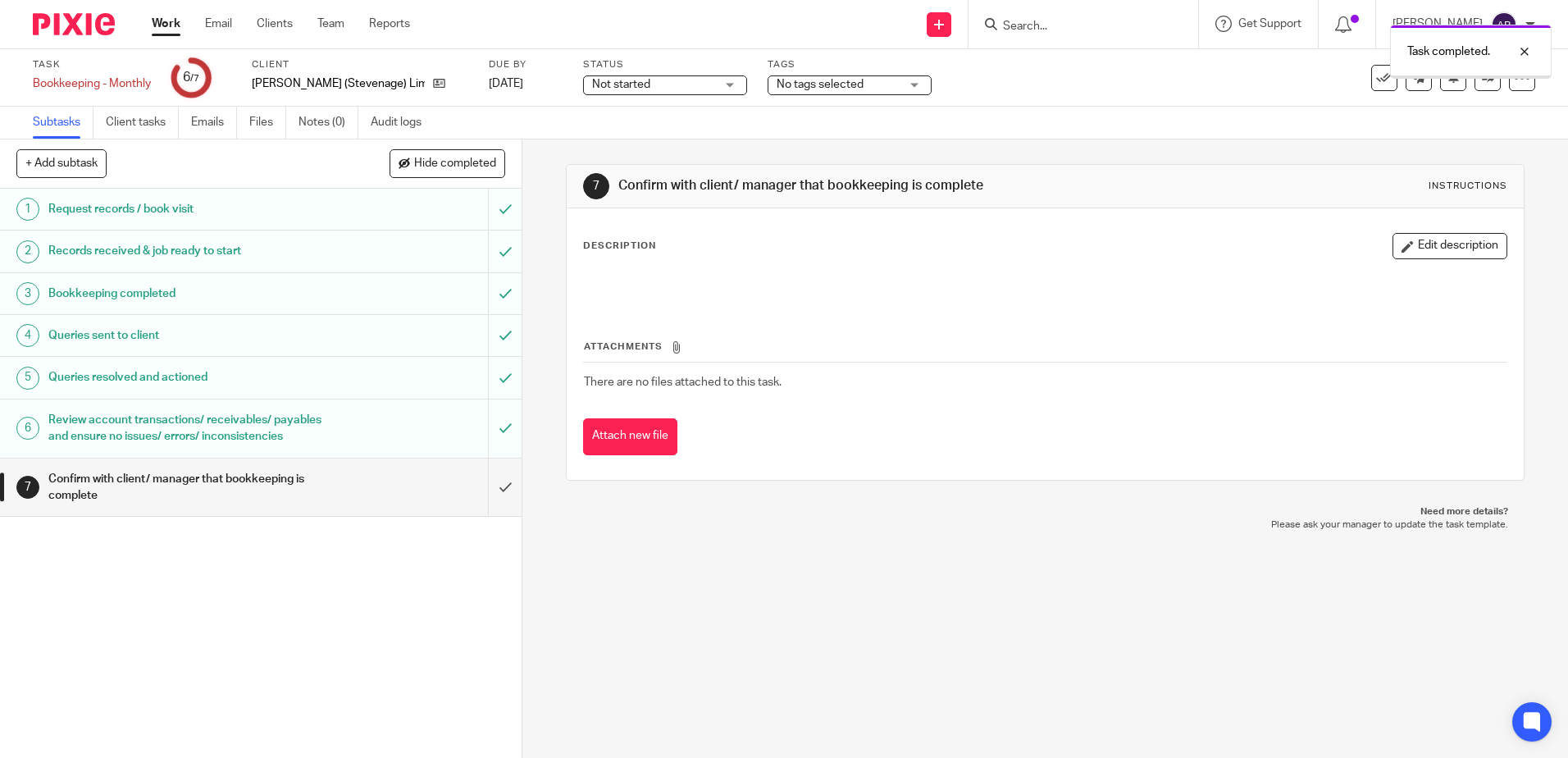
click at [493, 504] on input "submit" at bounding box center [261, 487] width 522 height 59
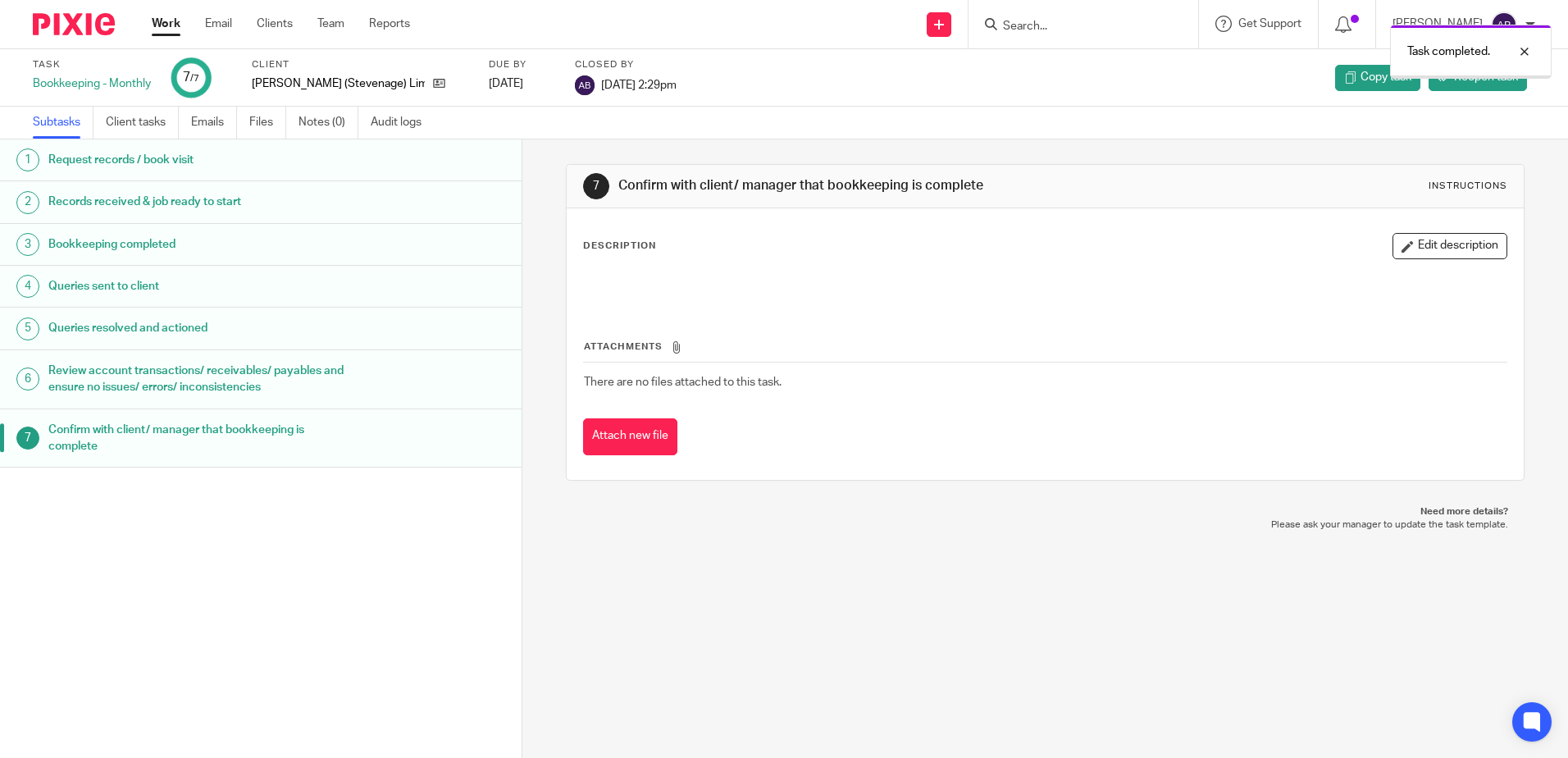
click at [169, 32] on link "Work" at bounding box center [166, 24] width 29 height 17
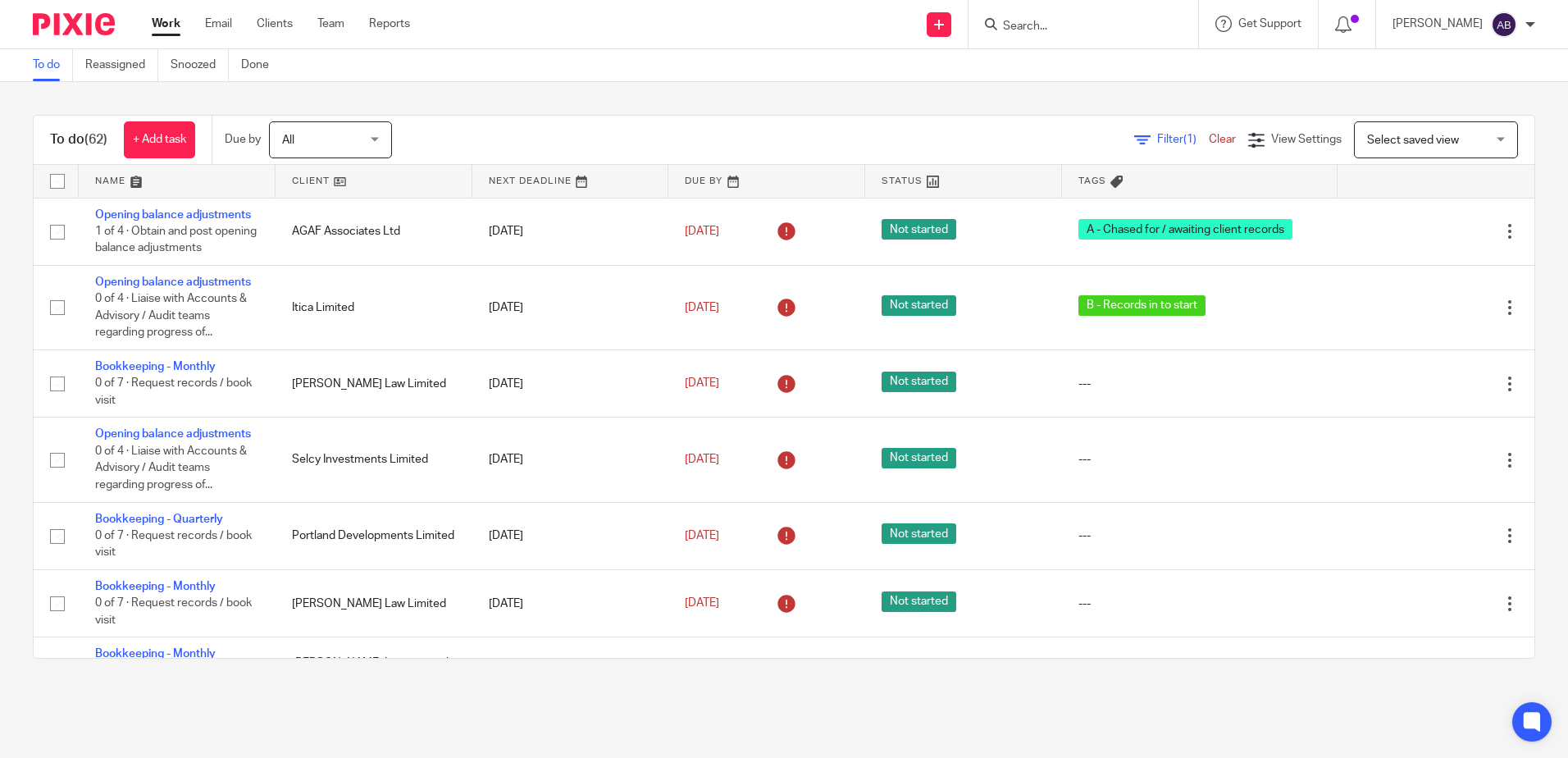
click at [378, 191] on link at bounding box center [374, 182] width 196 height 33
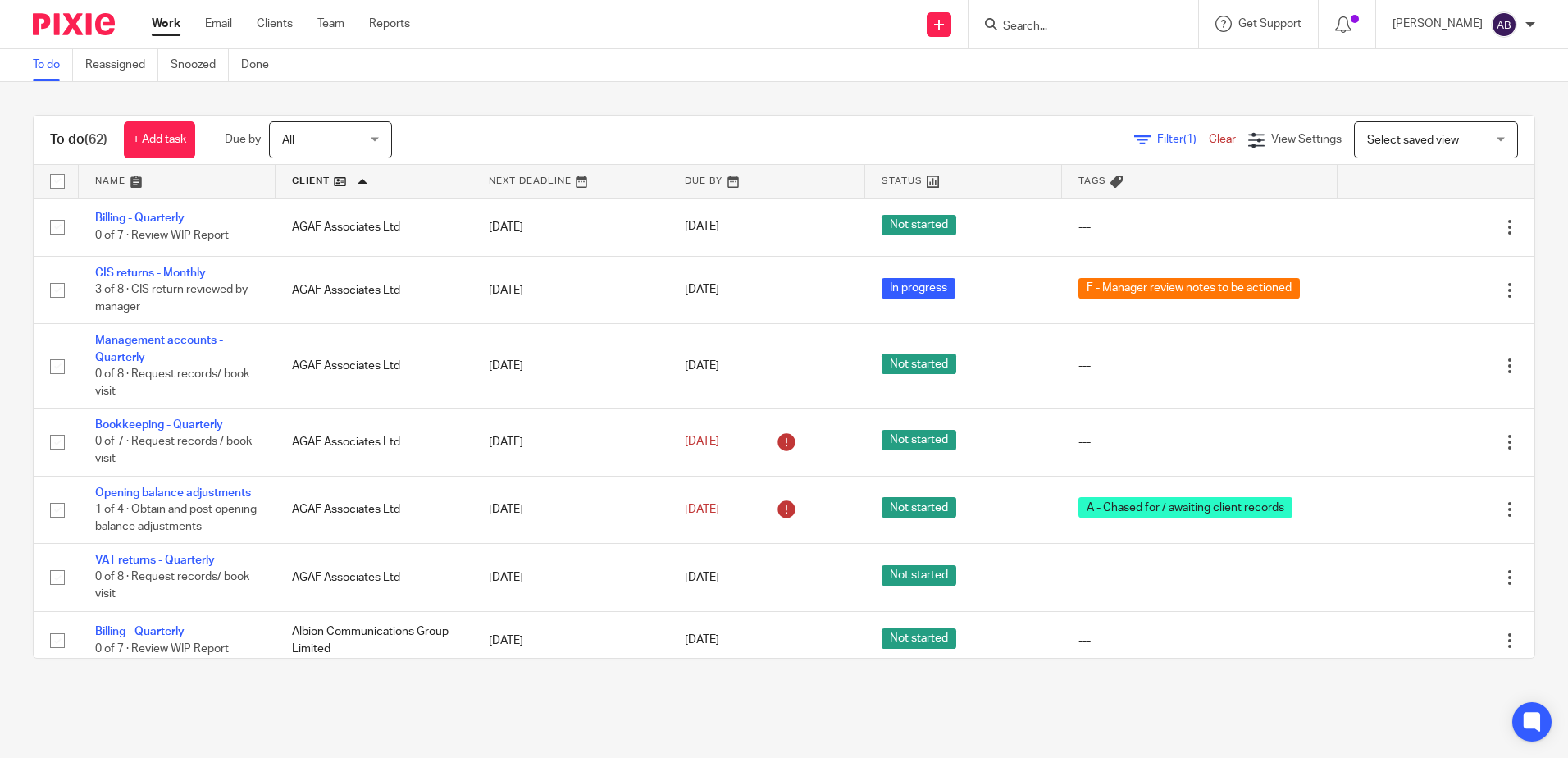
click at [336, 183] on link at bounding box center [374, 182] width 196 height 33
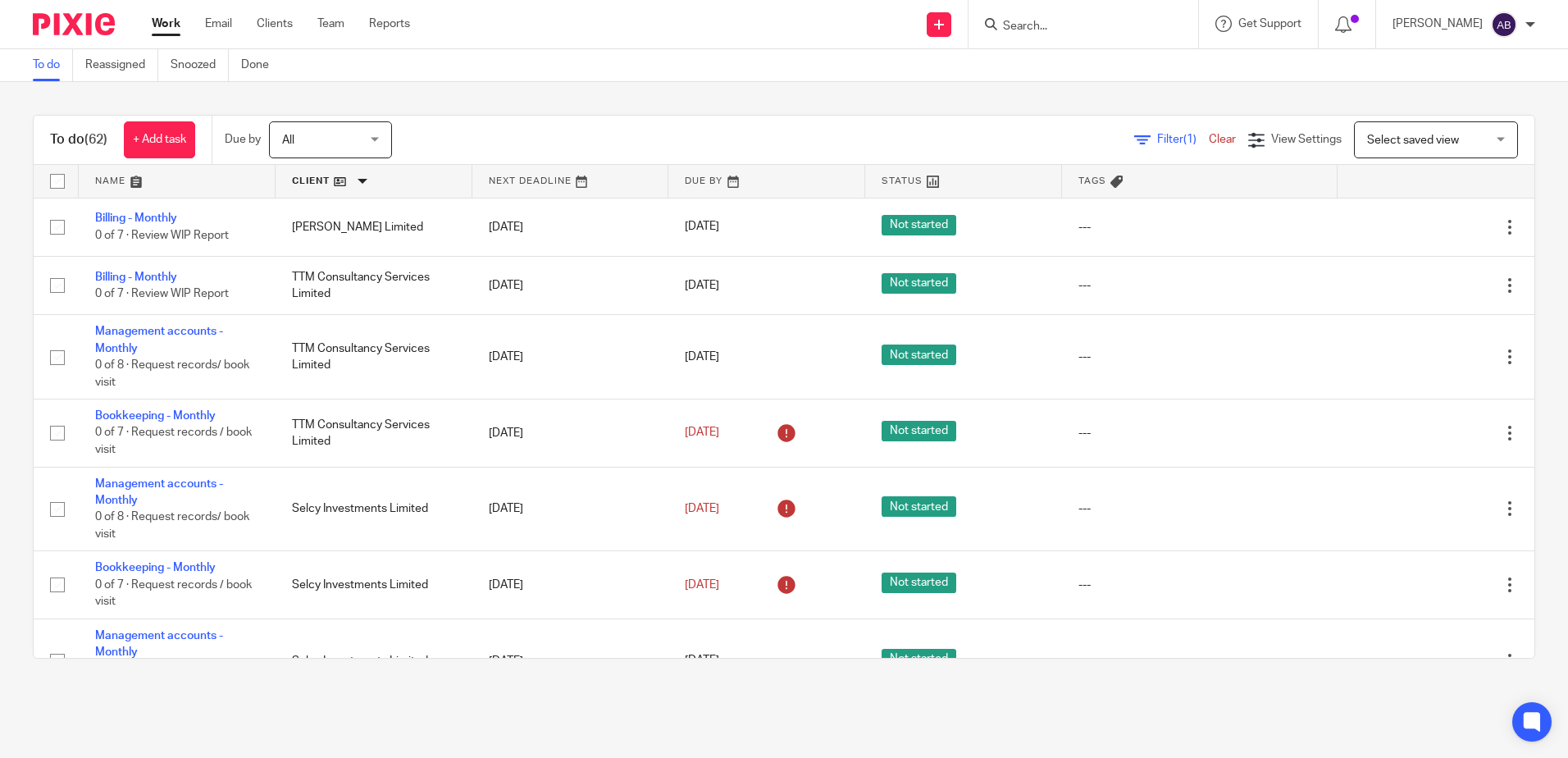
click at [345, 183] on link at bounding box center [374, 182] width 196 height 33
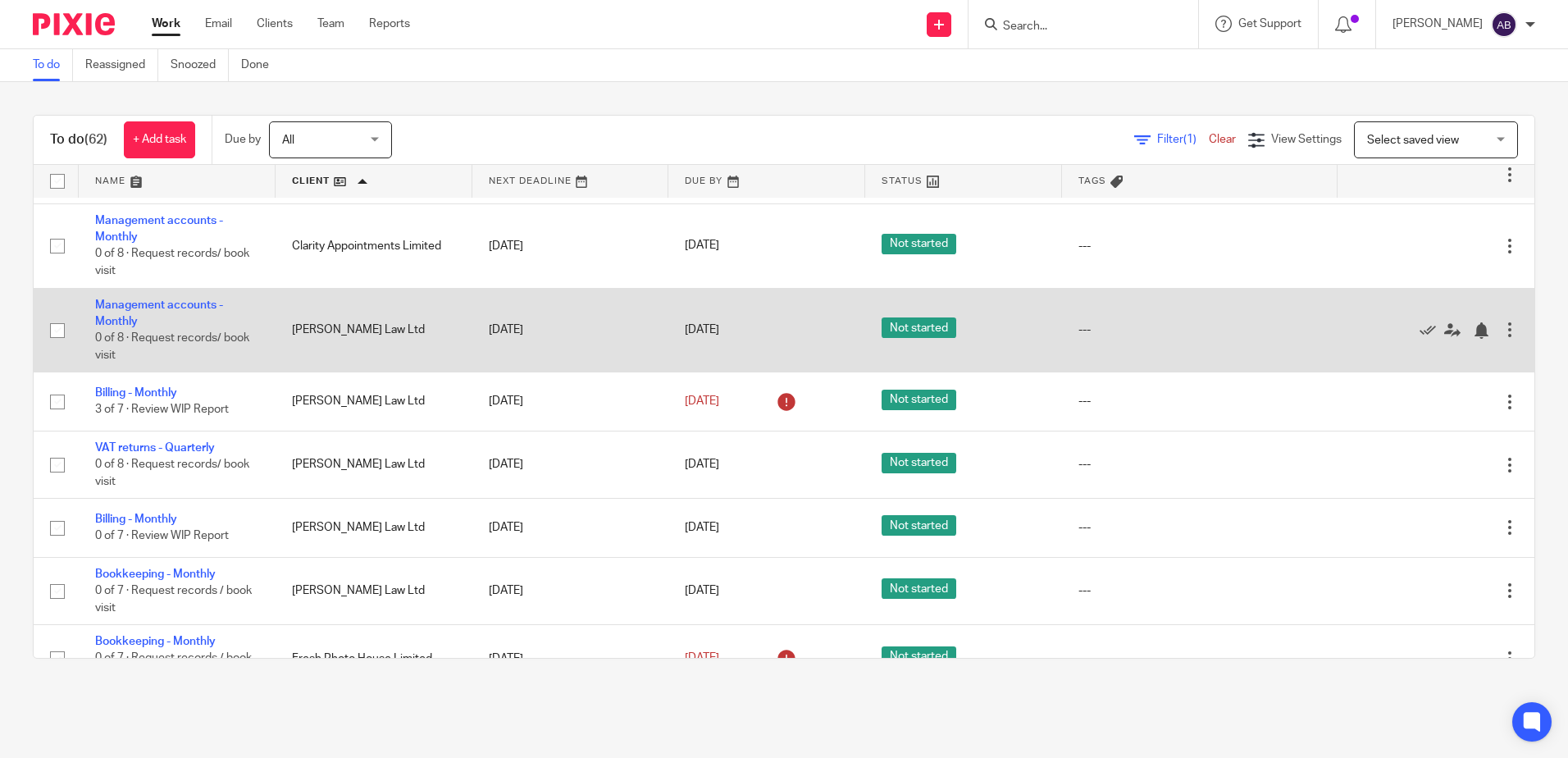
scroll to position [1148, 0]
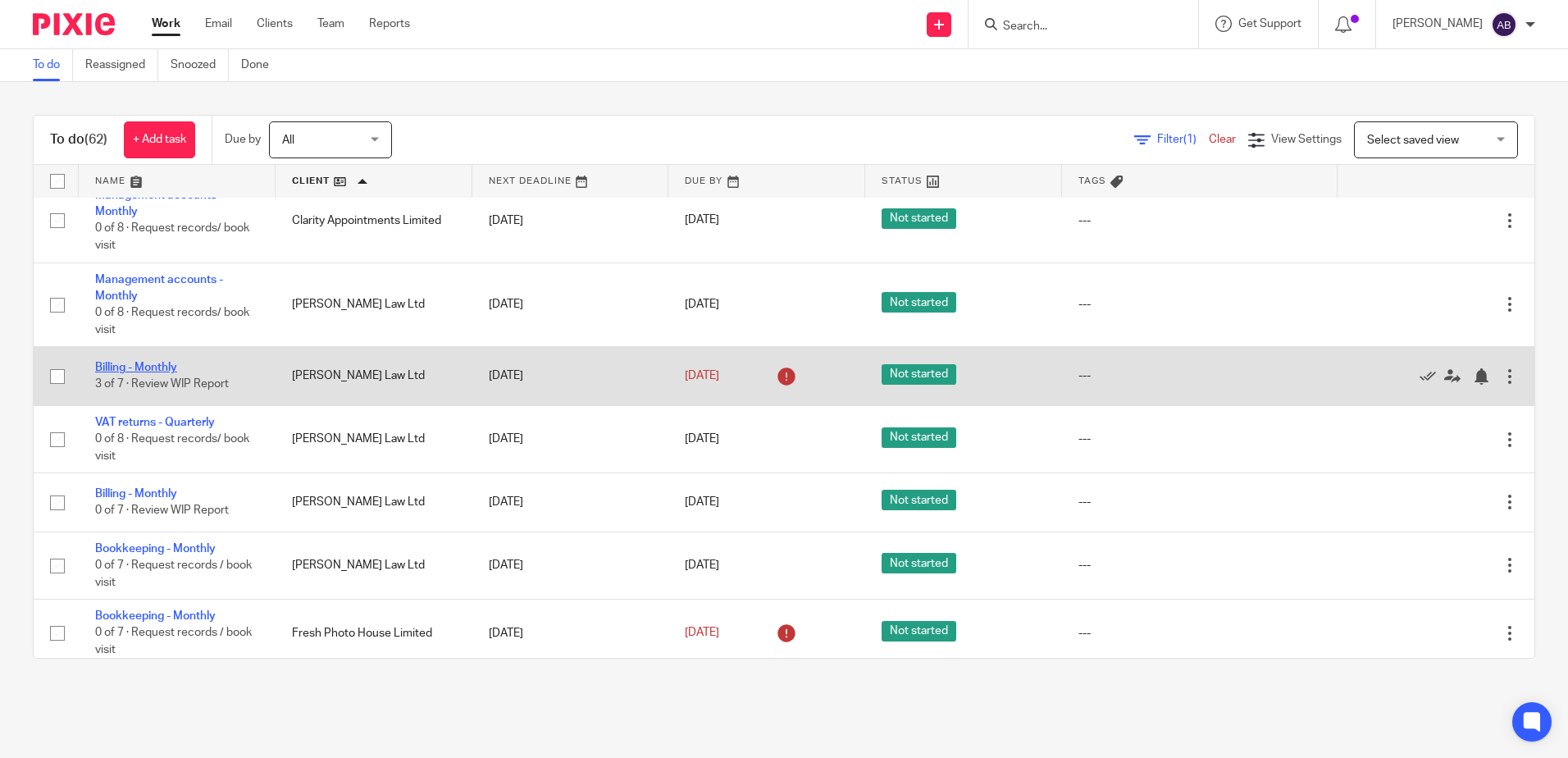
click at [130, 367] on link "Billing - Monthly" at bounding box center [136, 367] width 82 height 11
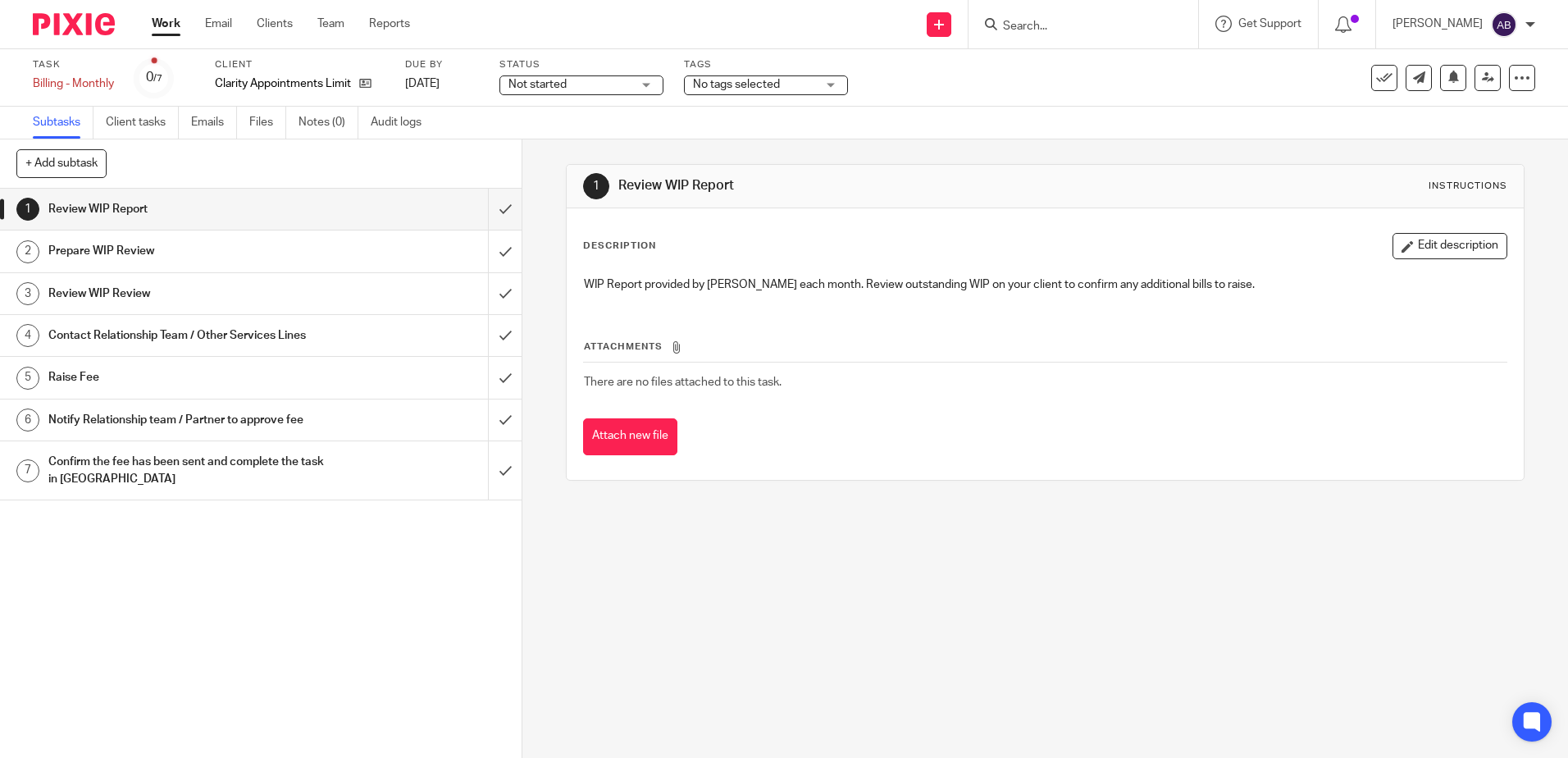
click at [464, 207] on link "1 Review WIP Report" at bounding box center [244, 209] width 488 height 41
click at [490, 252] on input "submit" at bounding box center [261, 251] width 522 height 41
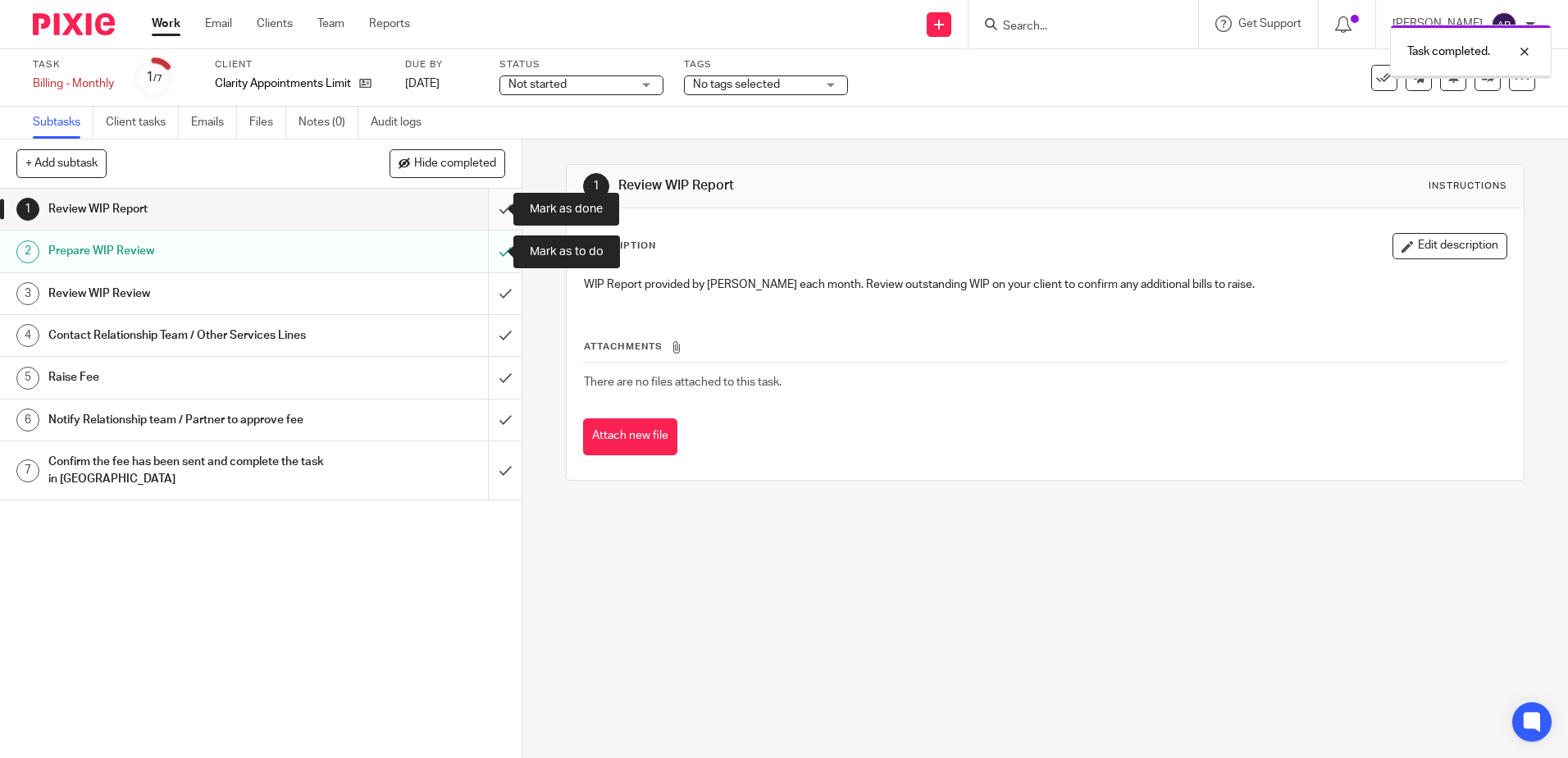
click at [494, 210] on input "submit" at bounding box center [261, 209] width 522 height 41
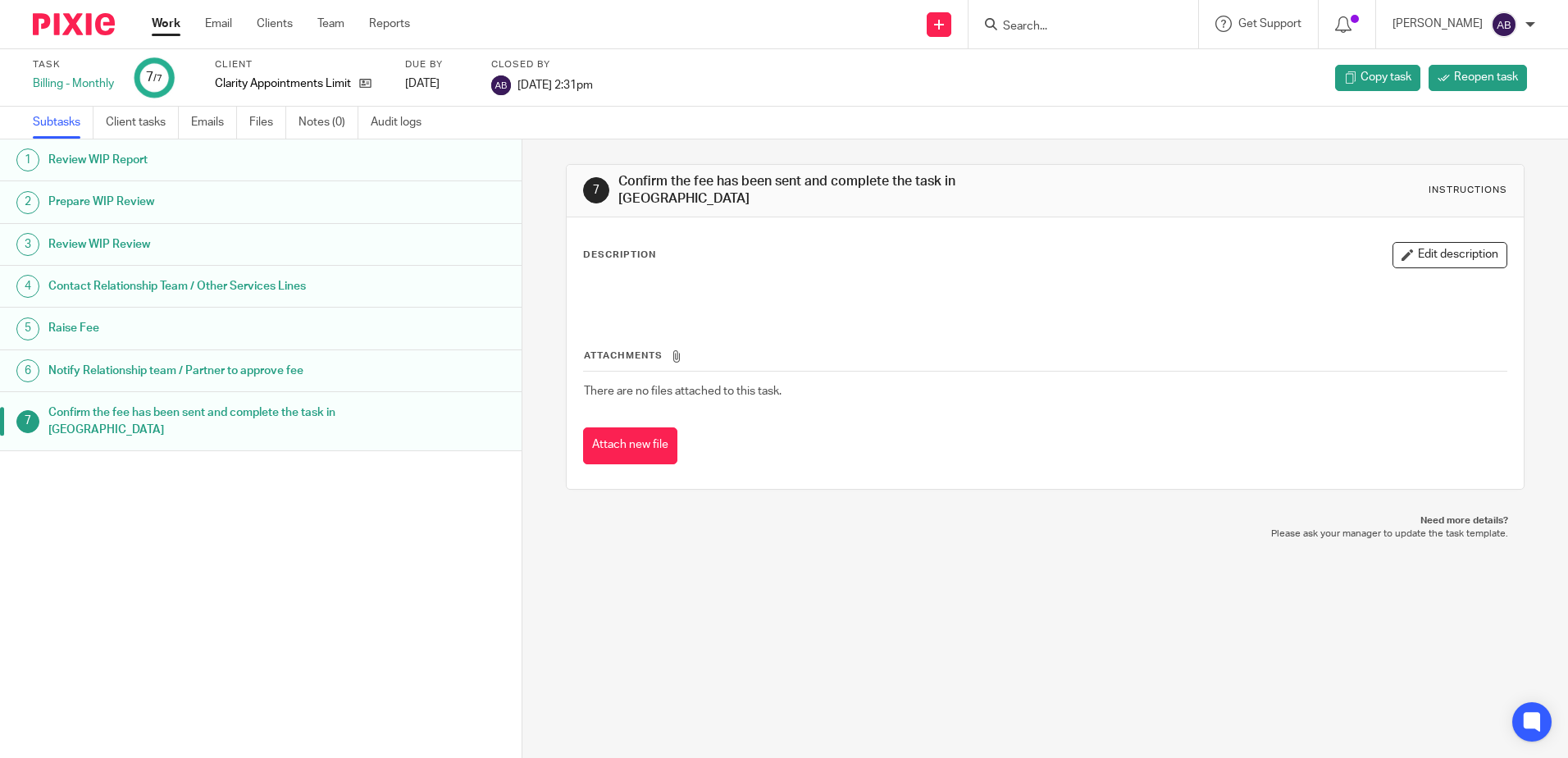
click at [157, 37] on div "Work Email Clients Team Reports Work Email Clients Team Reports Settings" at bounding box center [285, 24] width 299 height 48
click at [166, 32] on link "Work" at bounding box center [166, 24] width 29 height 17
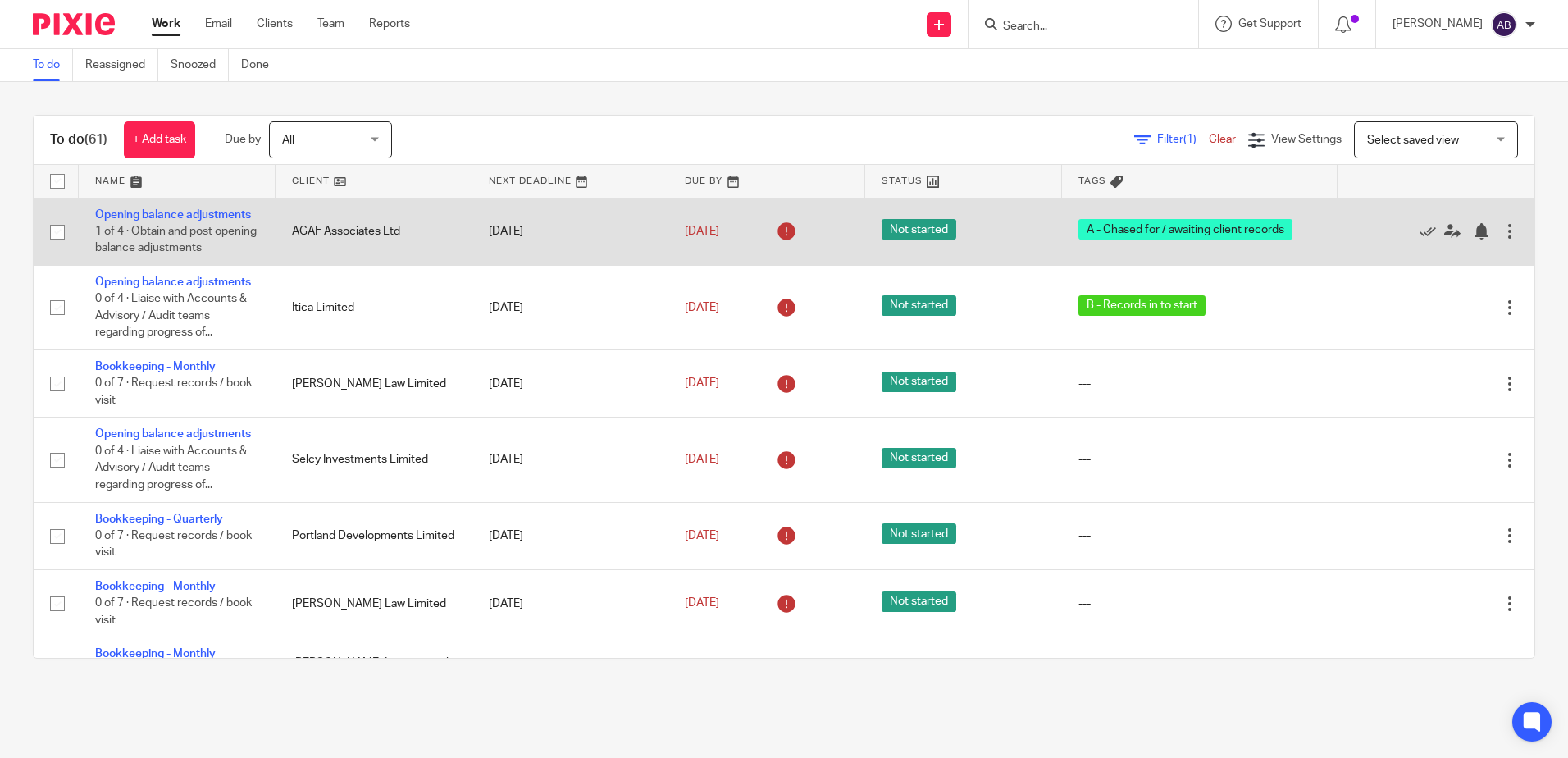
click at [384, 200] on td "AGAF Associates Ltd" at bounding box center [374, 231] width 196 height 67
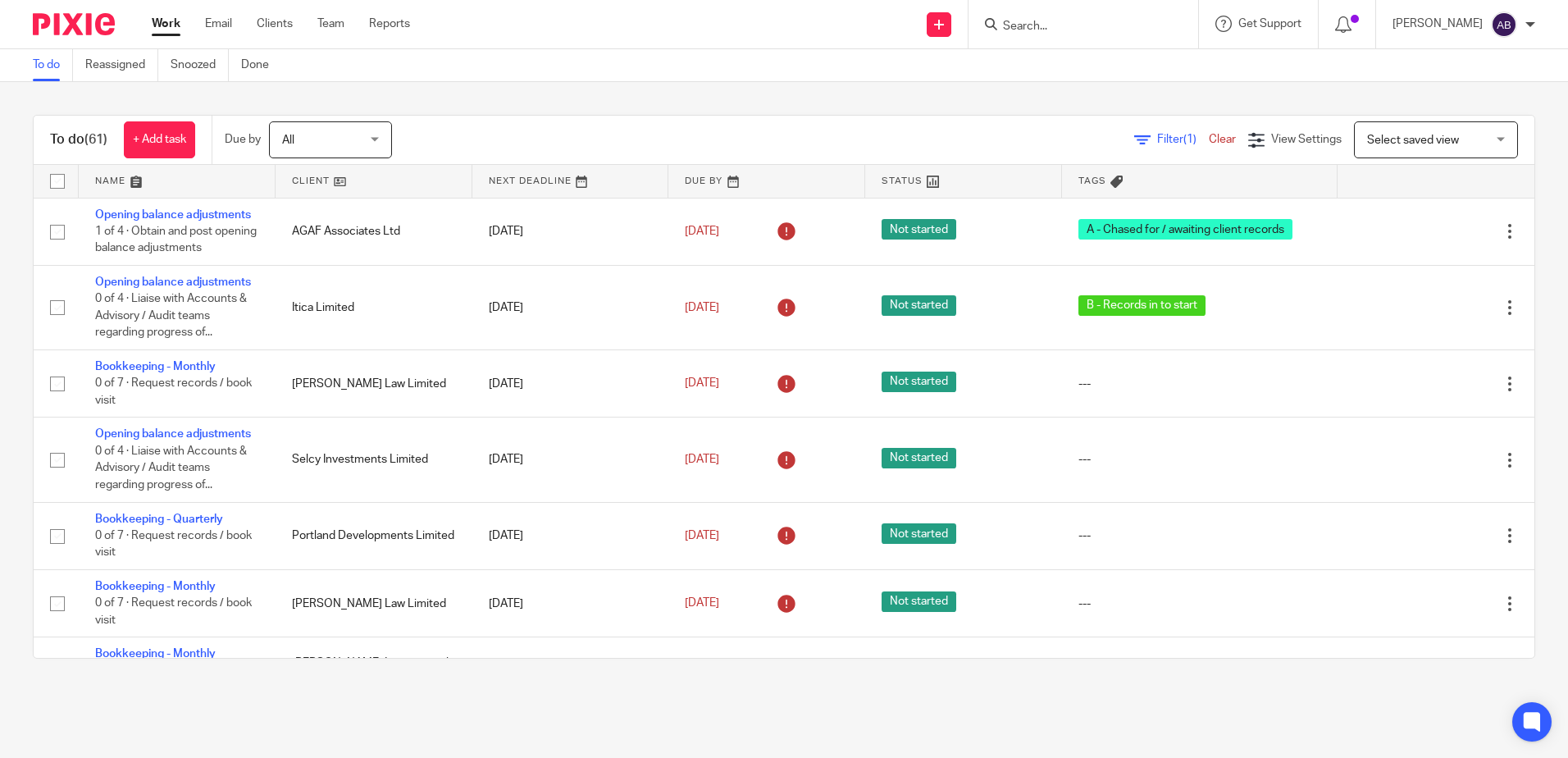
click at [385, 191] on link at bounding box center [374, 182] width 196 height 33
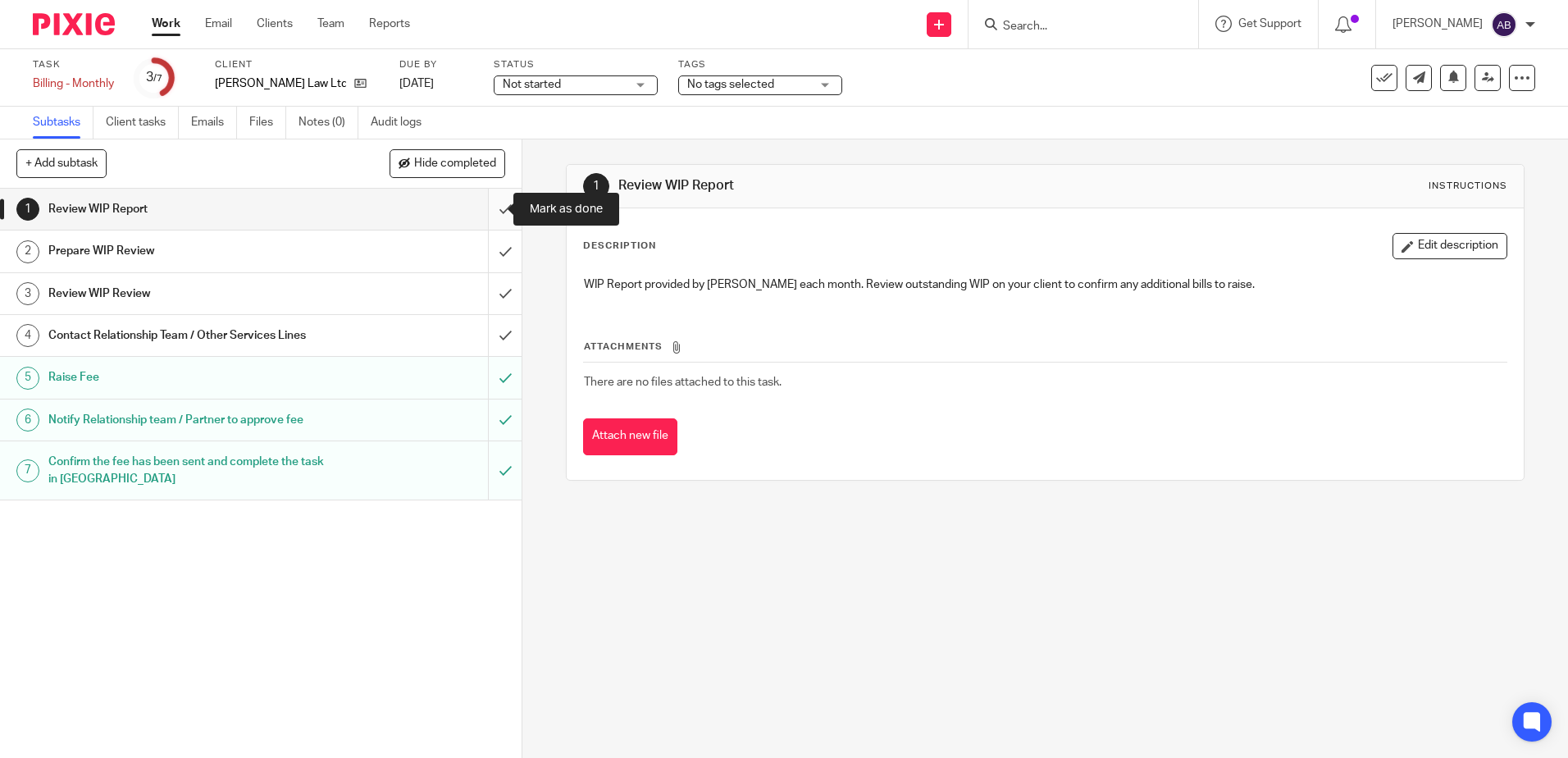
click at [493, 210] on input "submit" at bounding box center [261, 209] width 522 height 41
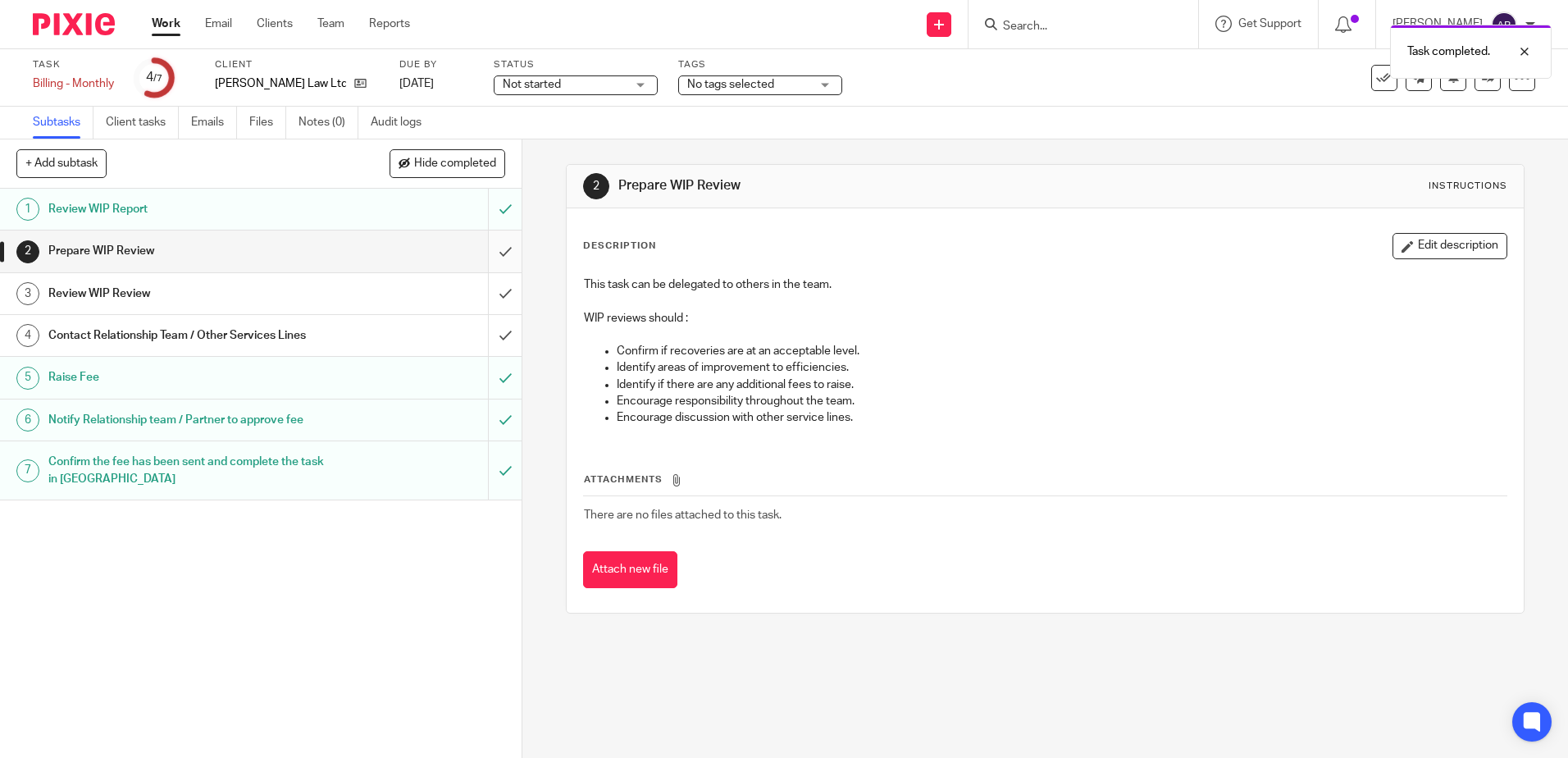
click at [495, 248] on input "submit" at bounding box center [261, 251] width 522 height 41
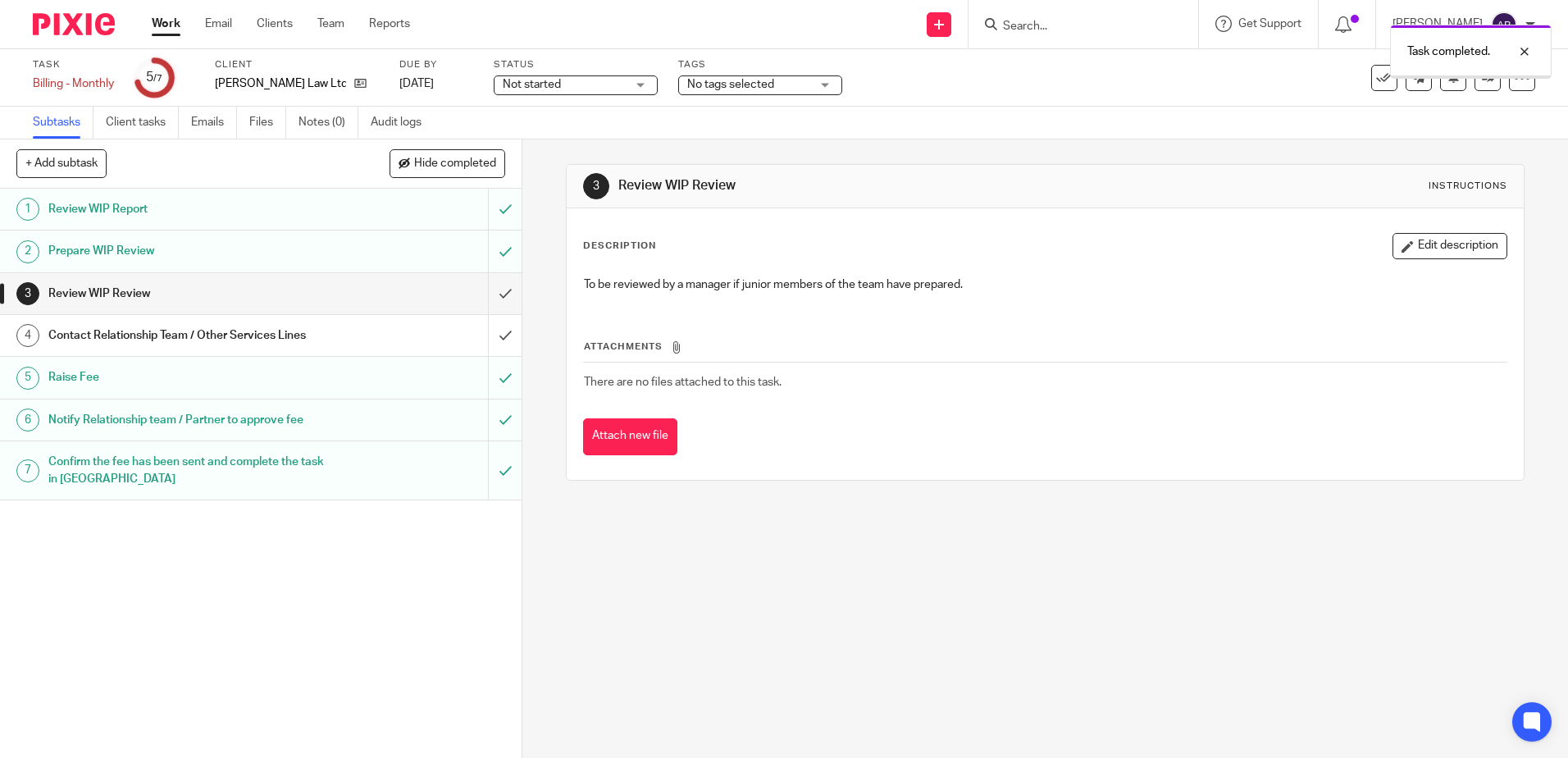
click at [486, 293] on input "submit" at bounding box center [261, 293] width 522 height 41
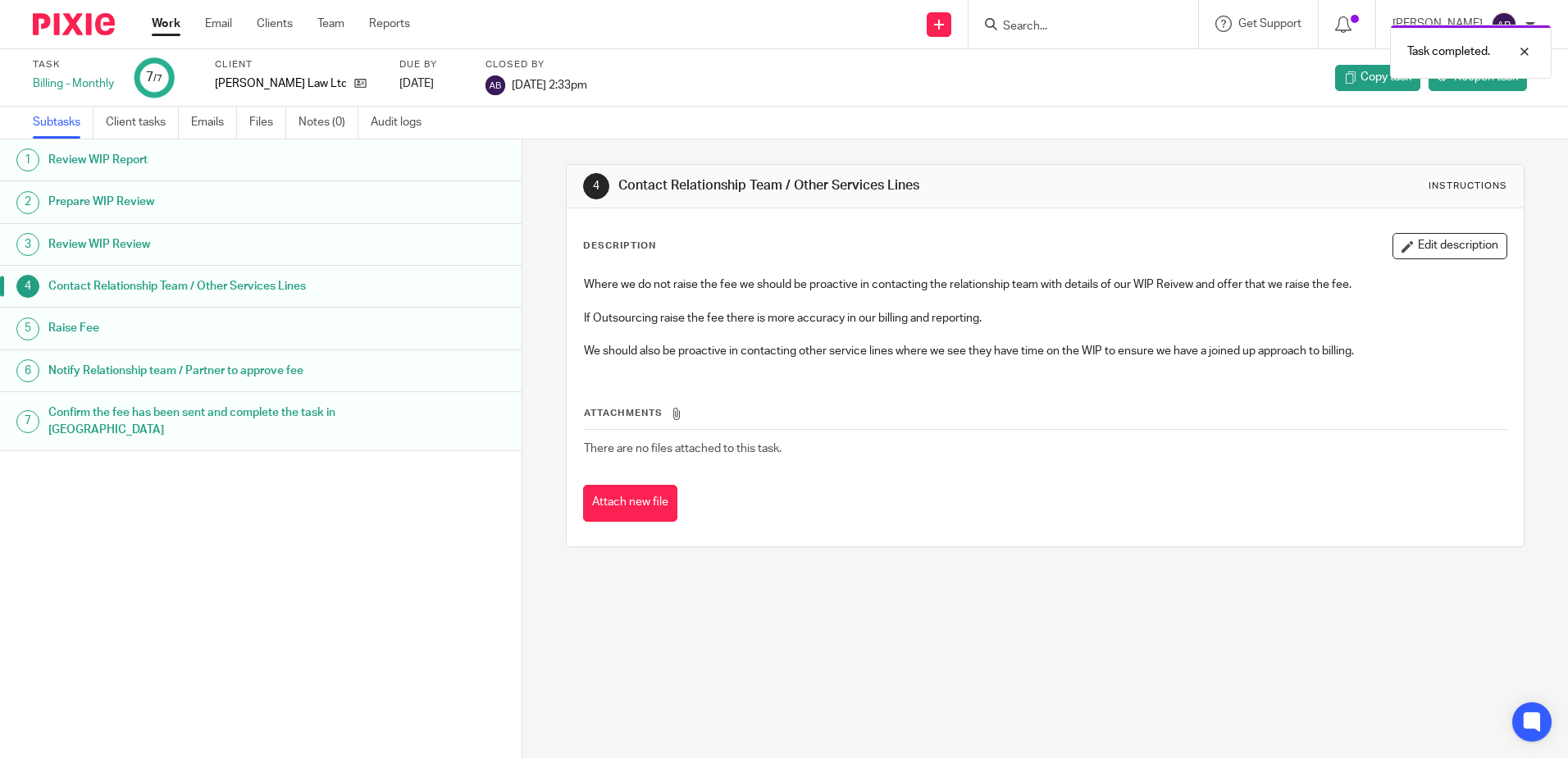
click at [179, 25] on link "Work" at bounding box center [166, 24] width 29 height 17
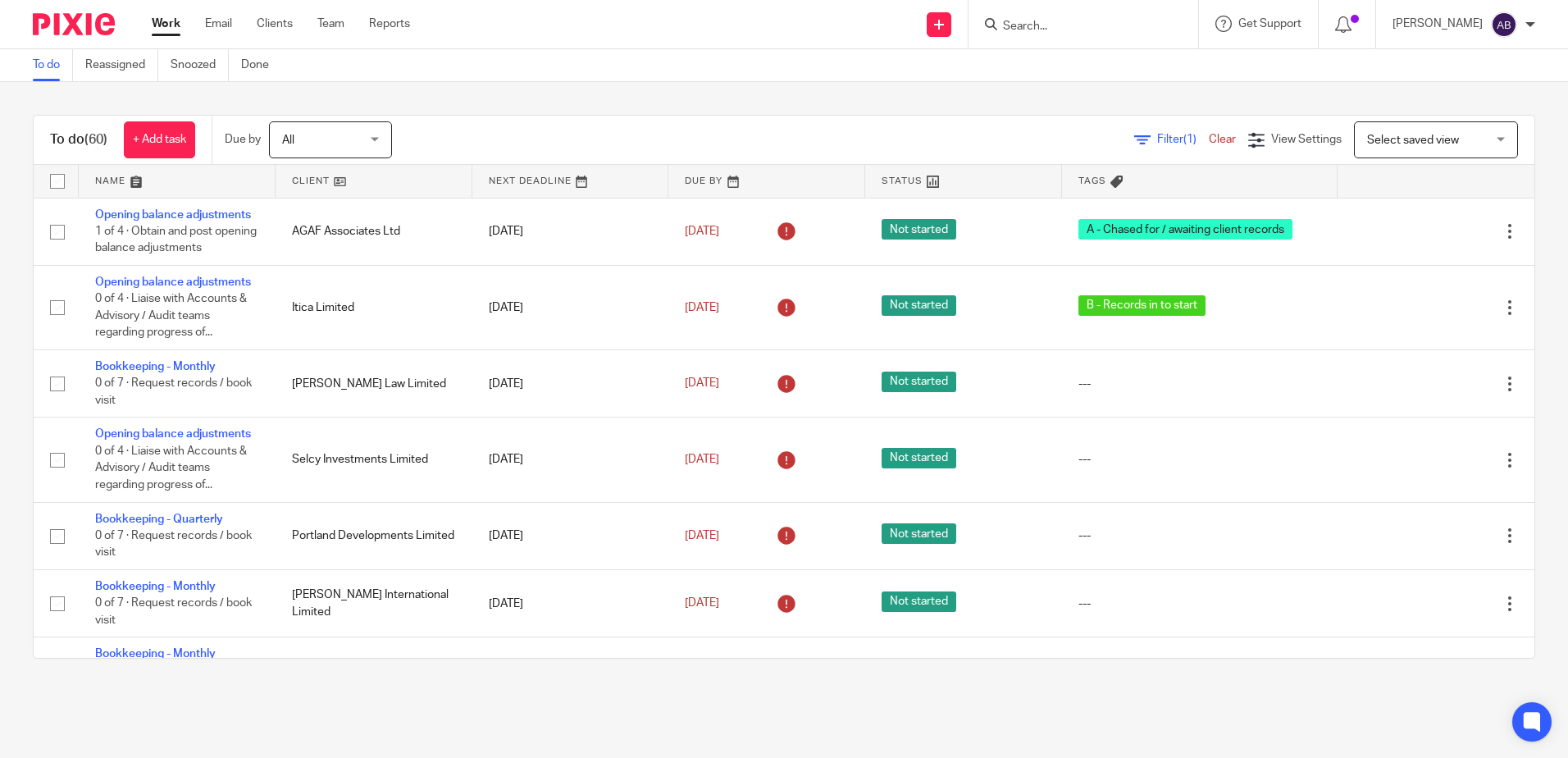
click at [382, 173] on link at bounding box center [374, 182] width 196 height 33
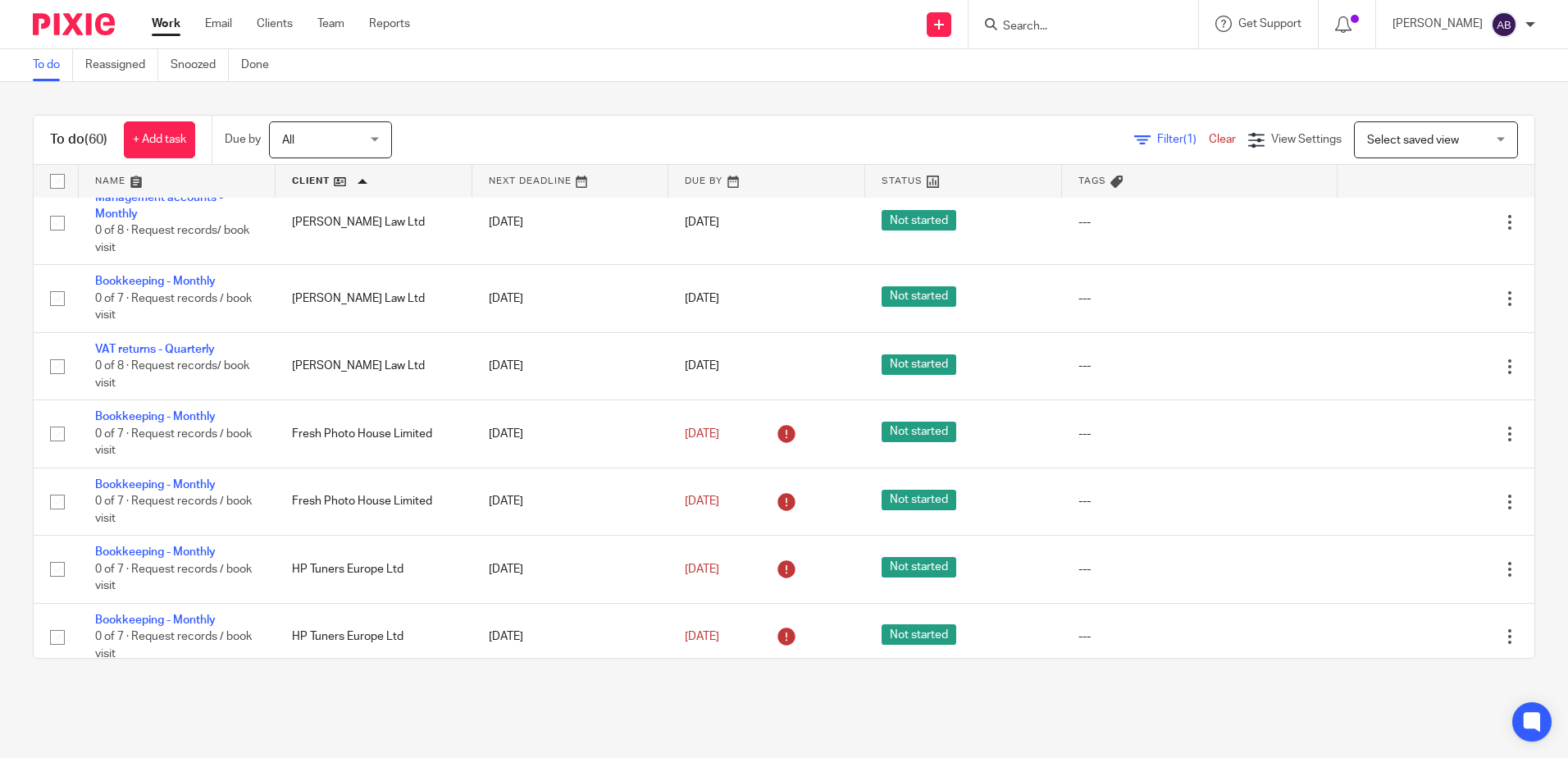
scroll to position [1313, 0]
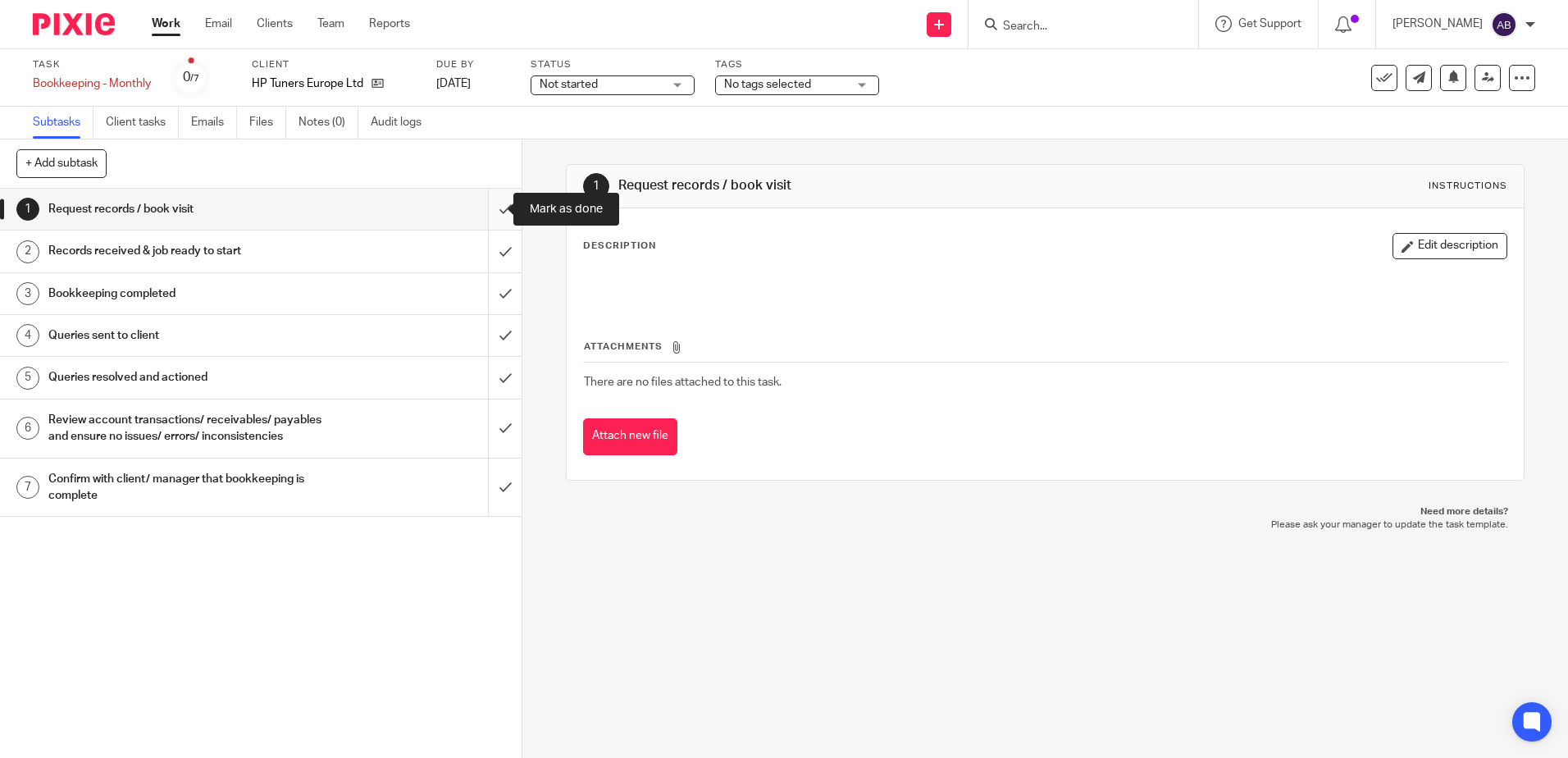
click at [487, 206] on input "submit" at bounding box center [261, 209] width 522 height 41
click at [499, 220] on input "submit" at bounding box center [261, 209] width 522 height 41
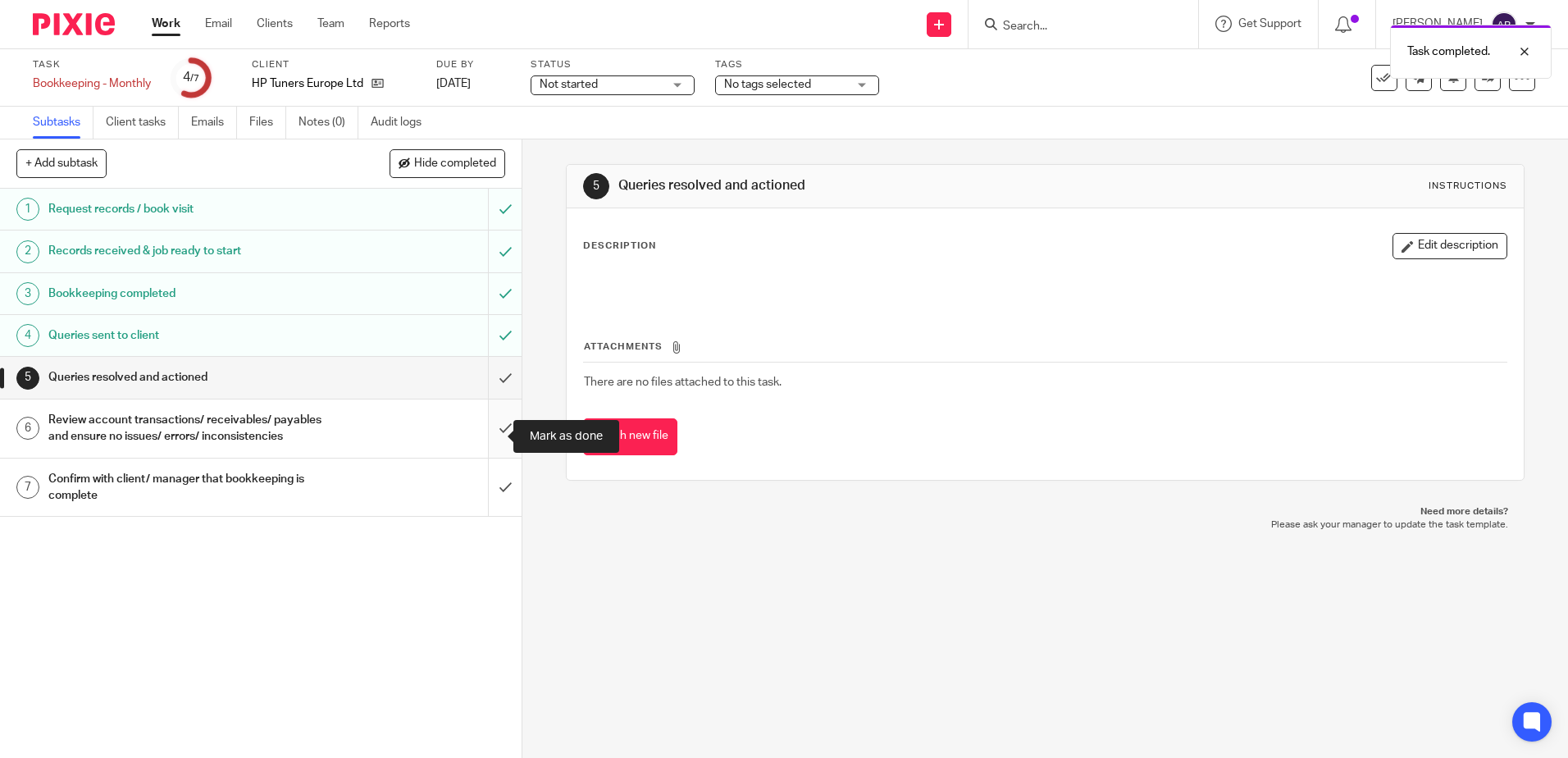
click at [487, 443] on input "submit" at bounding box center [261, 429] width 522 height 59
click at [492, 510] on input "submit" at bounding box center [261, 487] width 522 height 59
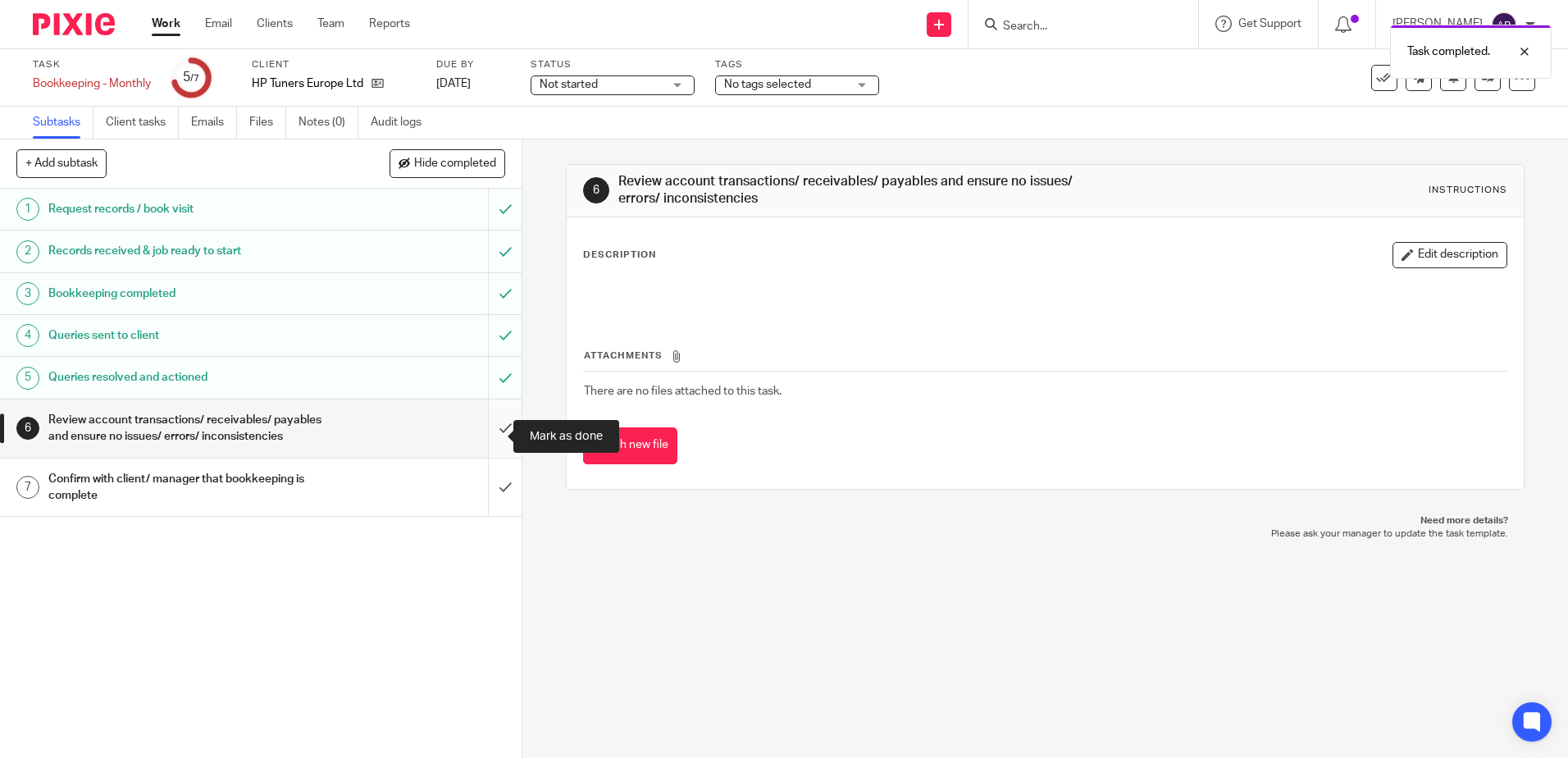
click at [491, 420] on input "submit" at bounding box center [261, 429] width 522 height 59
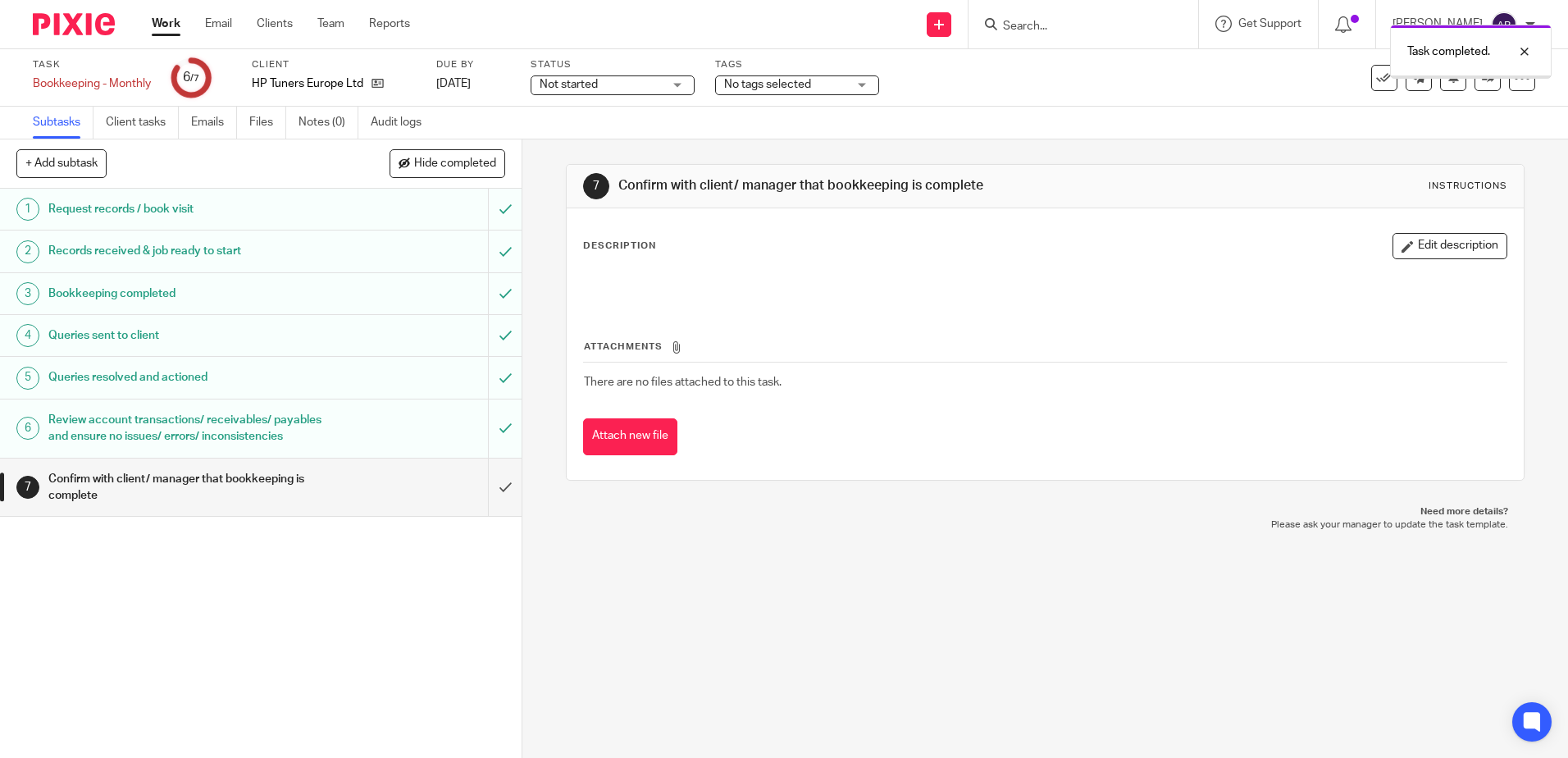
click at [488, 495] on input "submit" at bounding box center [261, 487] width 522 height 59
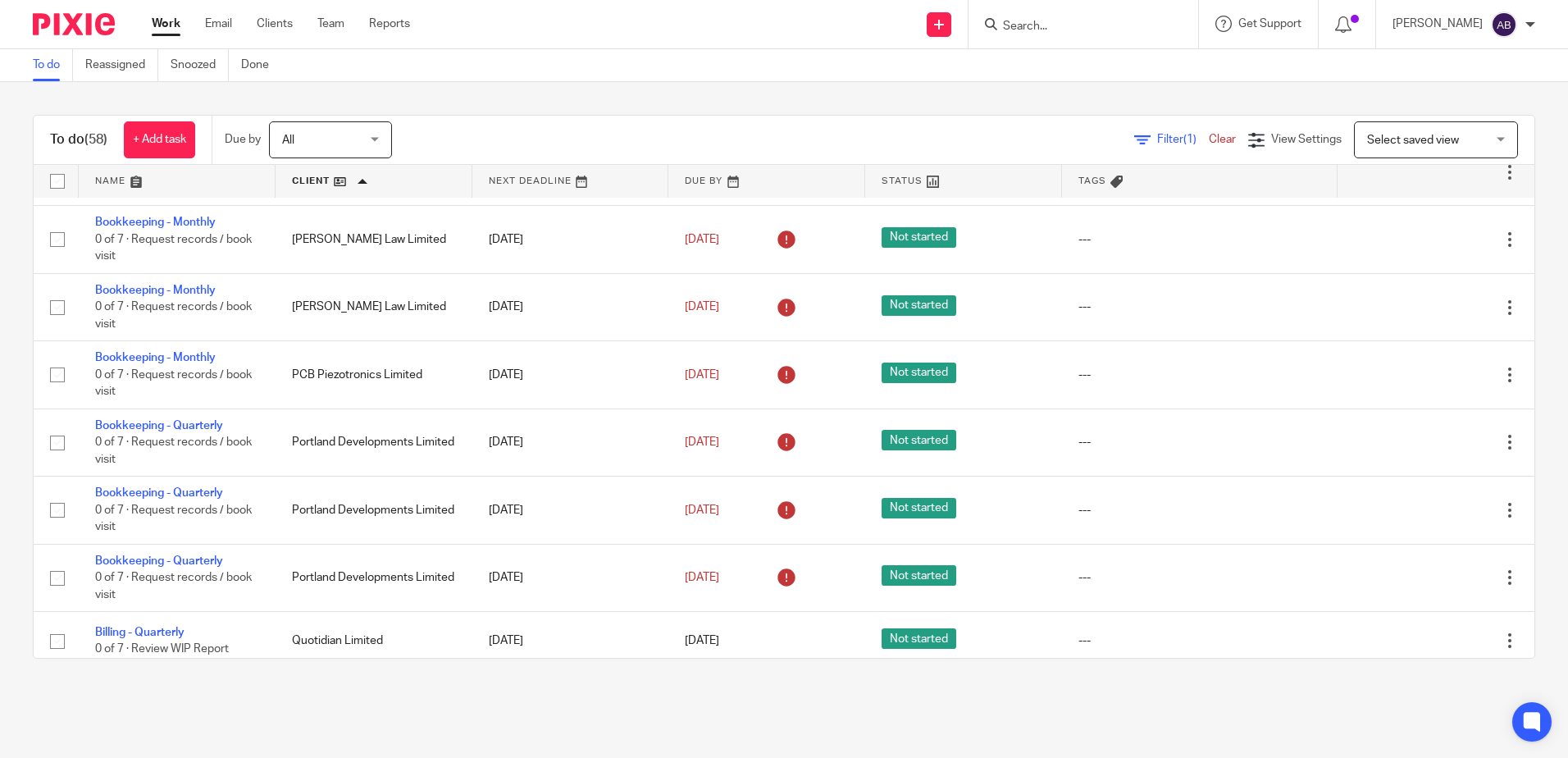
scroll to position [2133, 0]
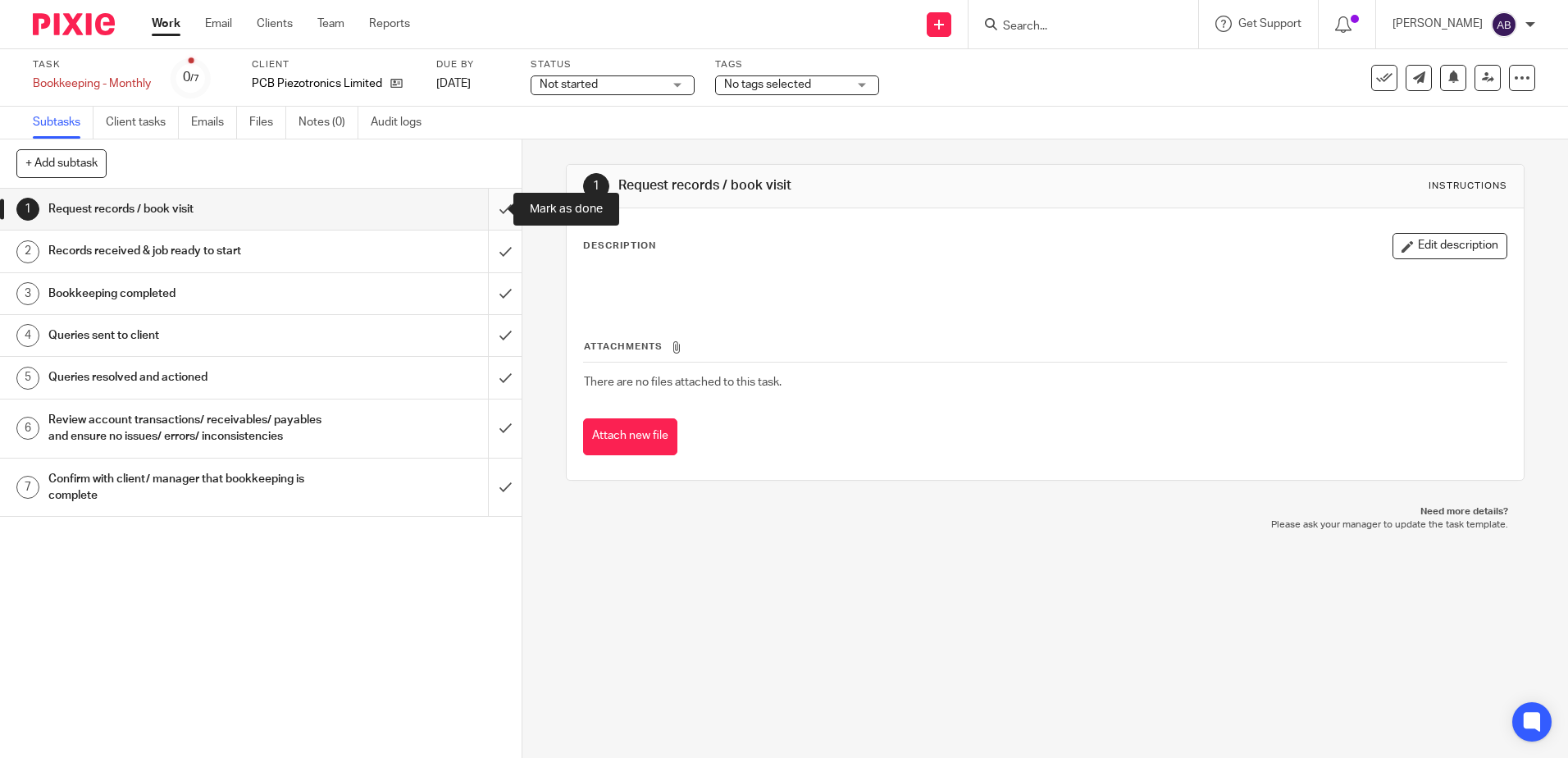
click at [490, 203] on input "submit" at bounding box center [261, 209] width 522 height 41
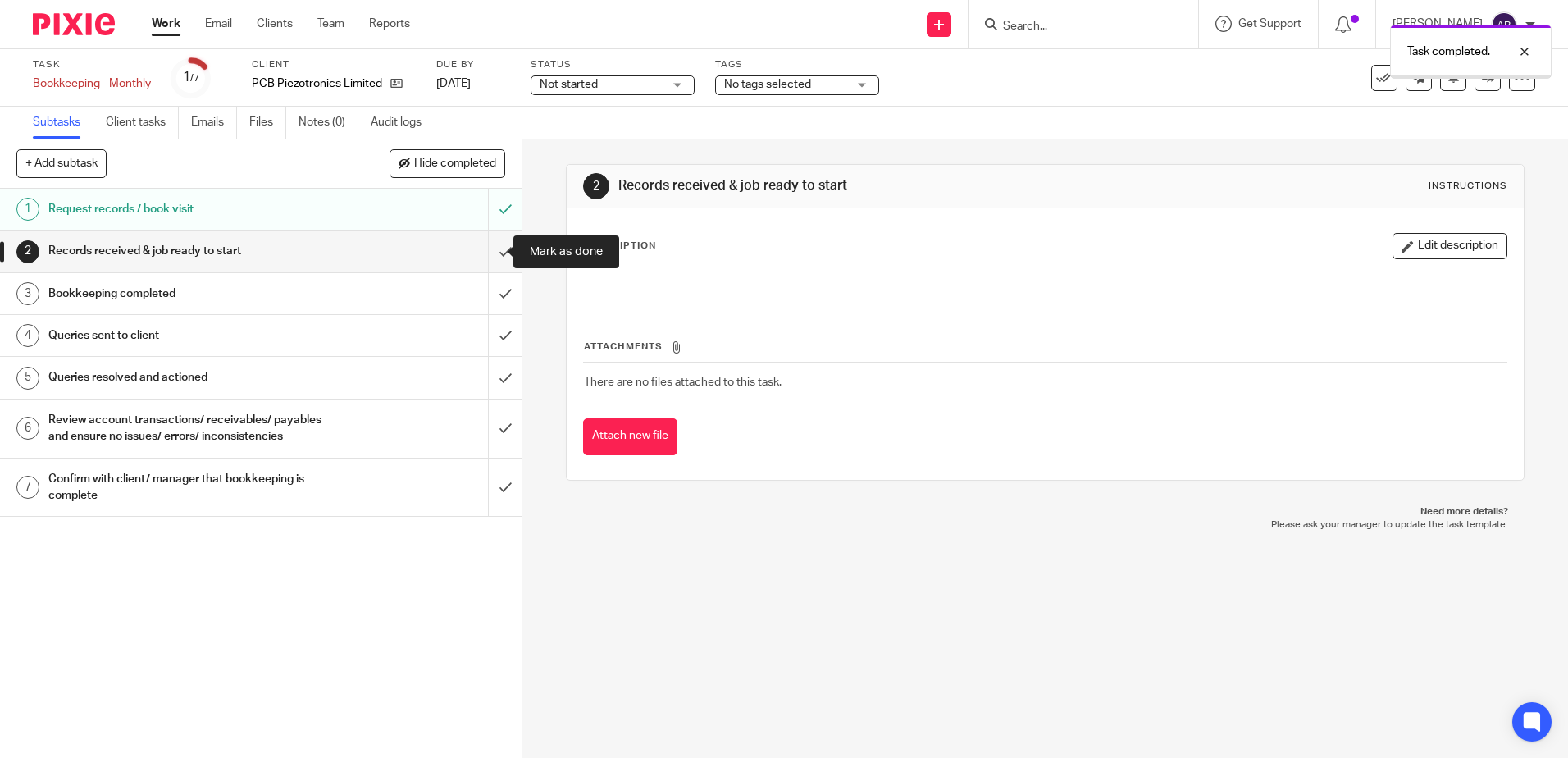
click at [470, 247] on link "2 Records received & job ready to start" at bounding box center [244, 251] width 488 height 41
click at [487, 294] on input "submit" at bounding box center [261, 293] width 522 height 41
click at [489, 260] on input "submit" at bounding box center [261, 251] width 522 height 41
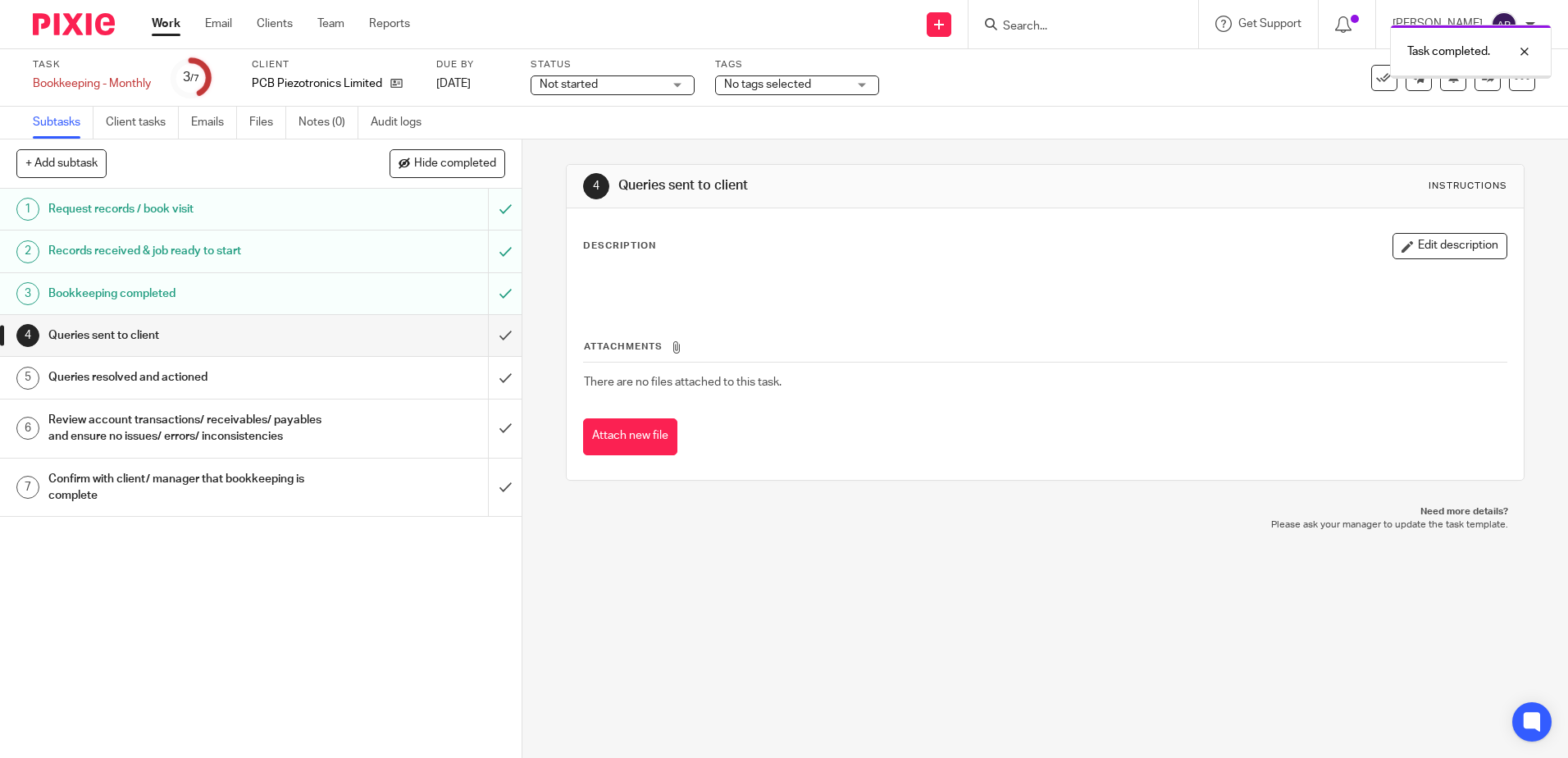
click at [478, 332] on input "submit" at bounding box center [261, 335] width 522 height 41
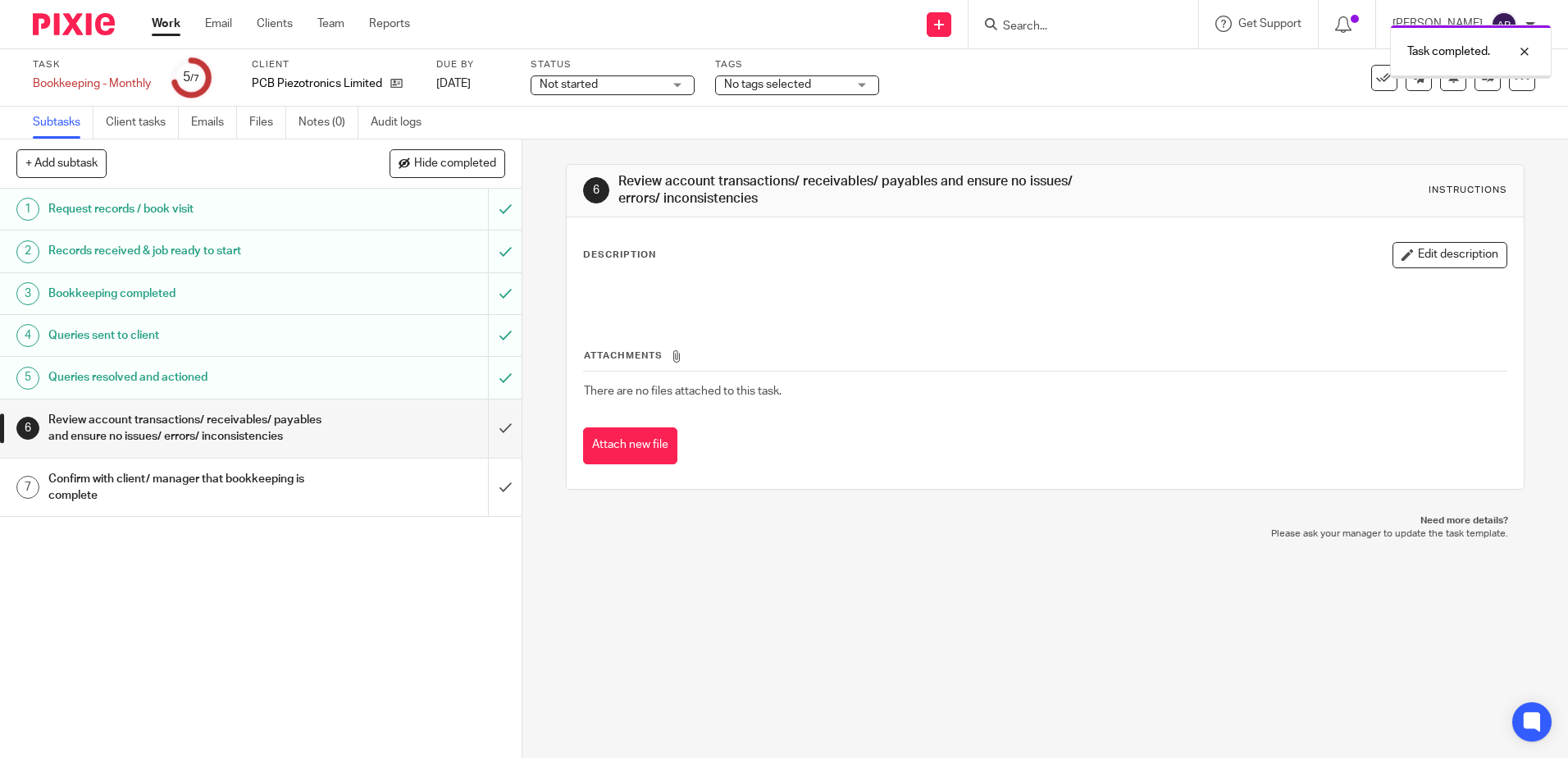
click at [493, 435] on input "submit" at bounding box center [261, 429] width 522 height 59
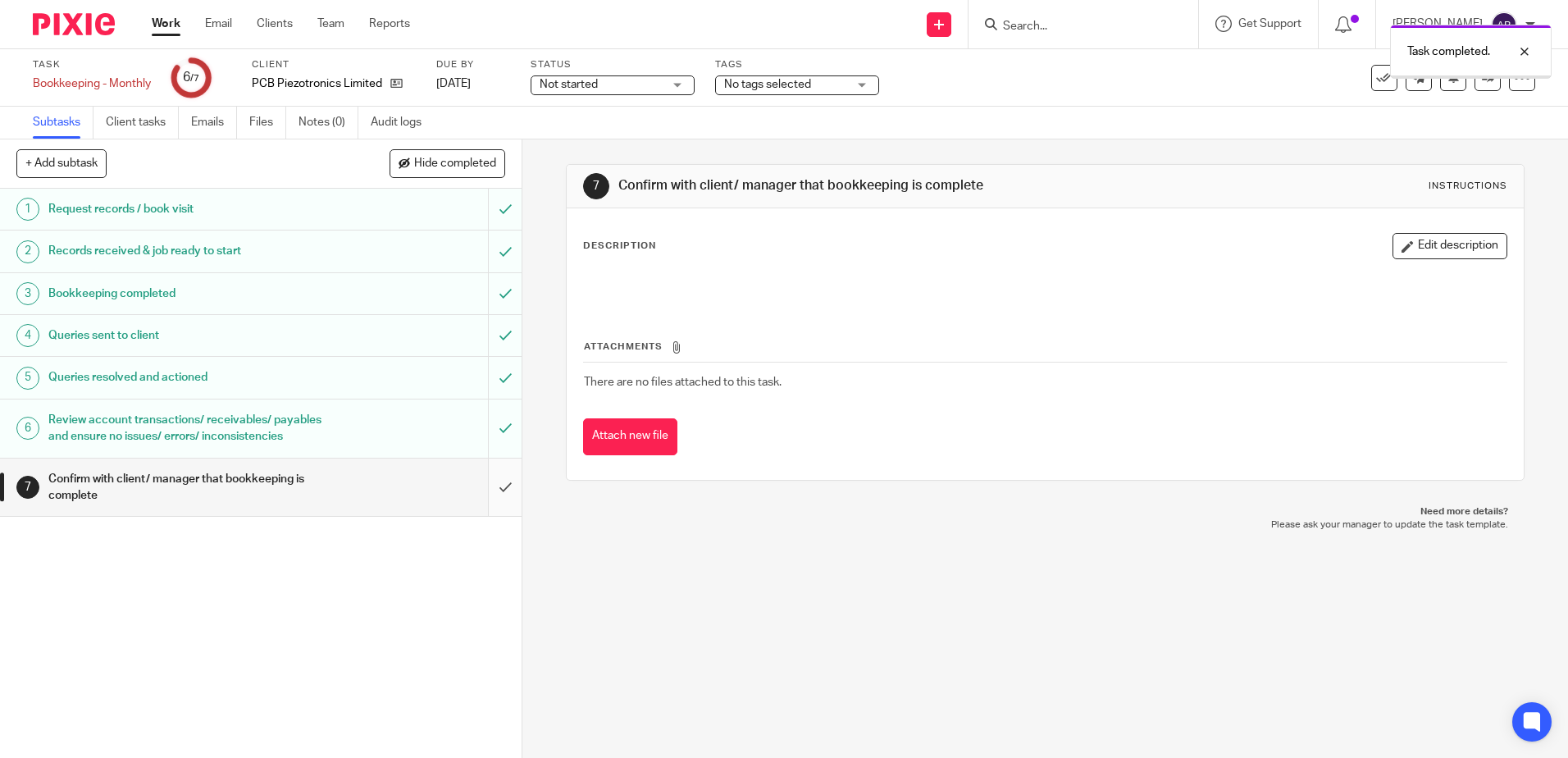
click at [488, 512] on input "submit" at bounding box center [261, 487] width 522 height 59
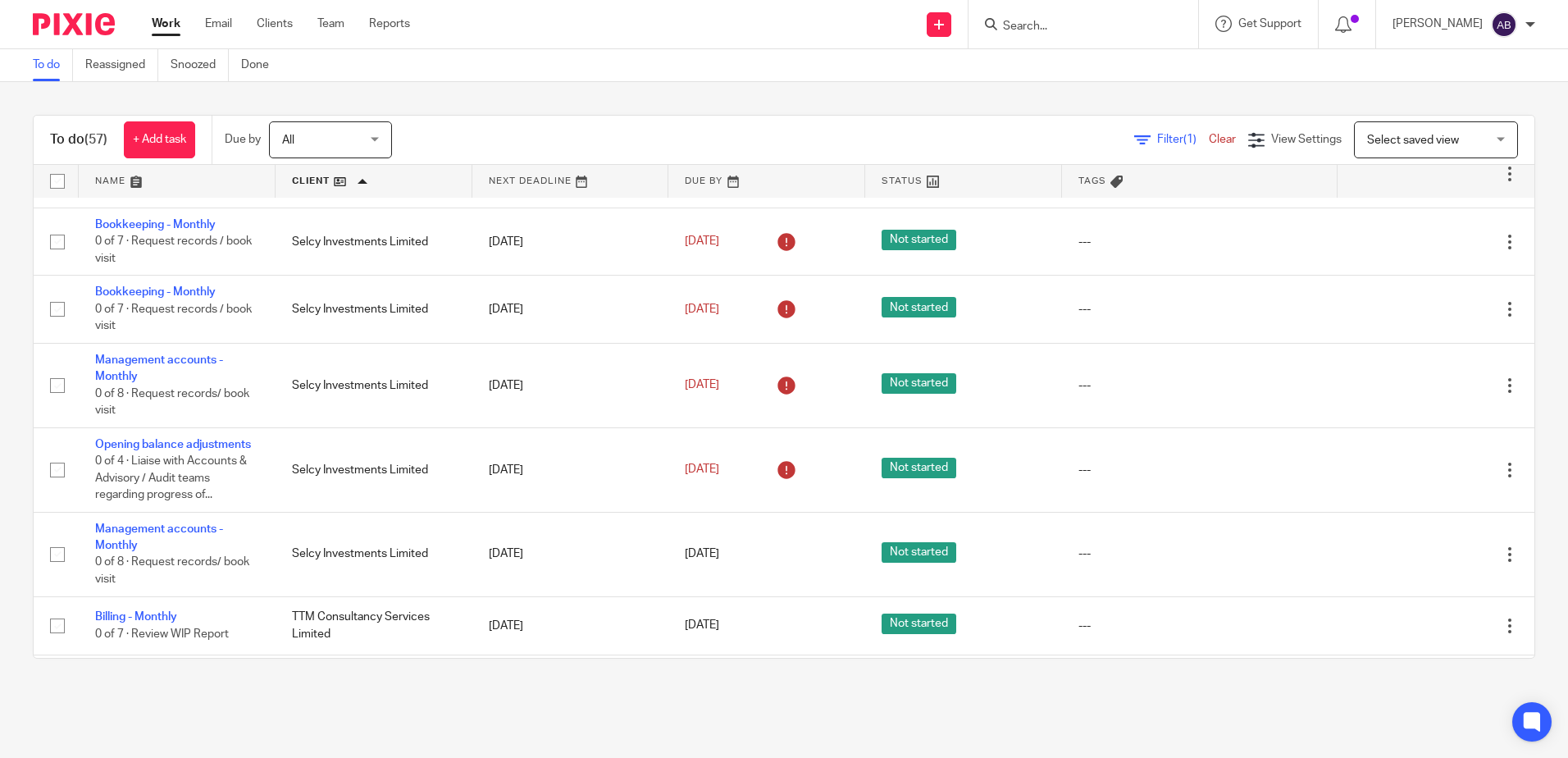
scroll to position [3225, 0]
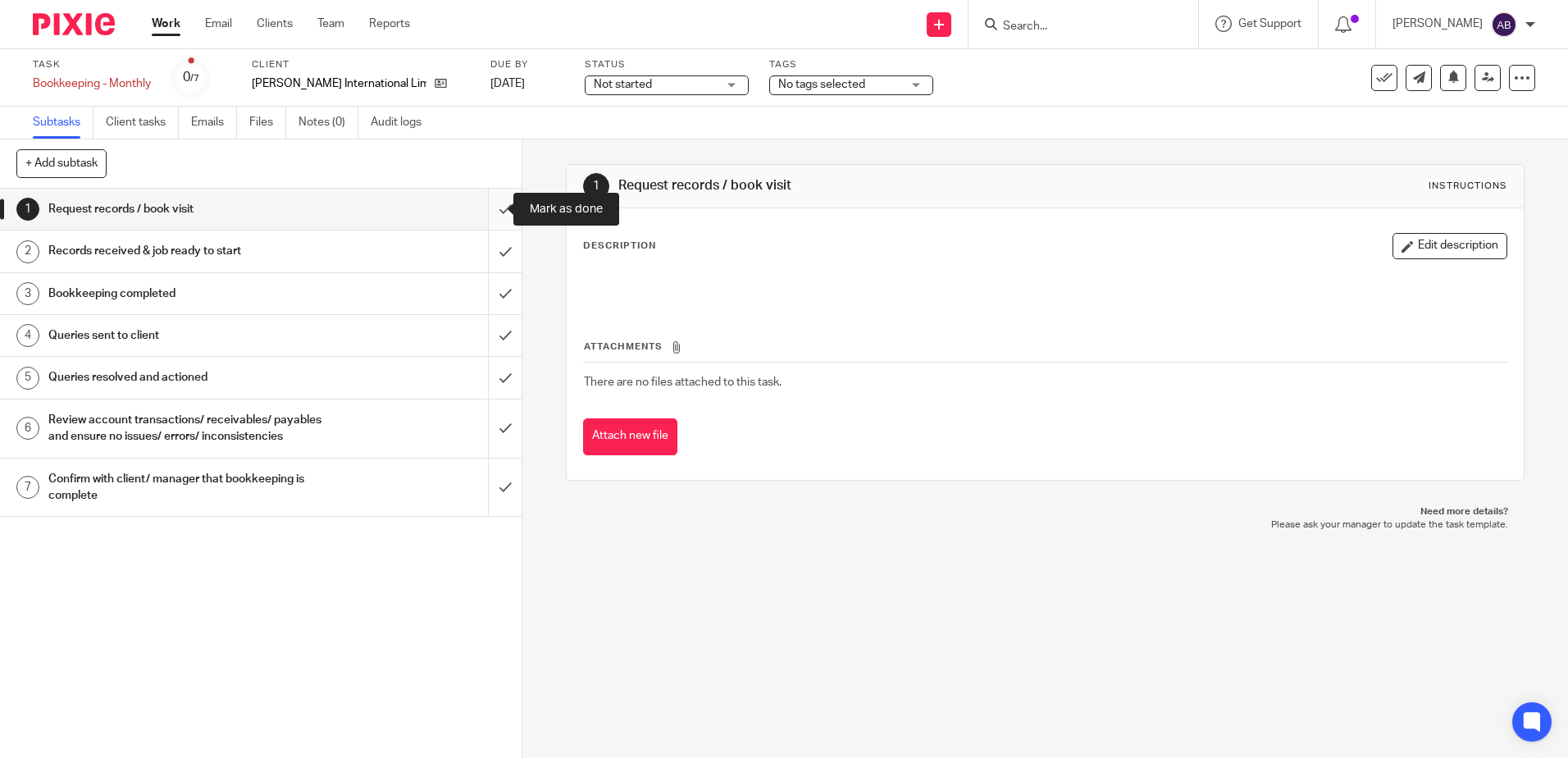
click at [486, 208] on input "submit" at bounding box center [261, 209] width 522 height 41
click at [495, 196] on input "submit" at bounding box center [261, 209] width 522 height 41
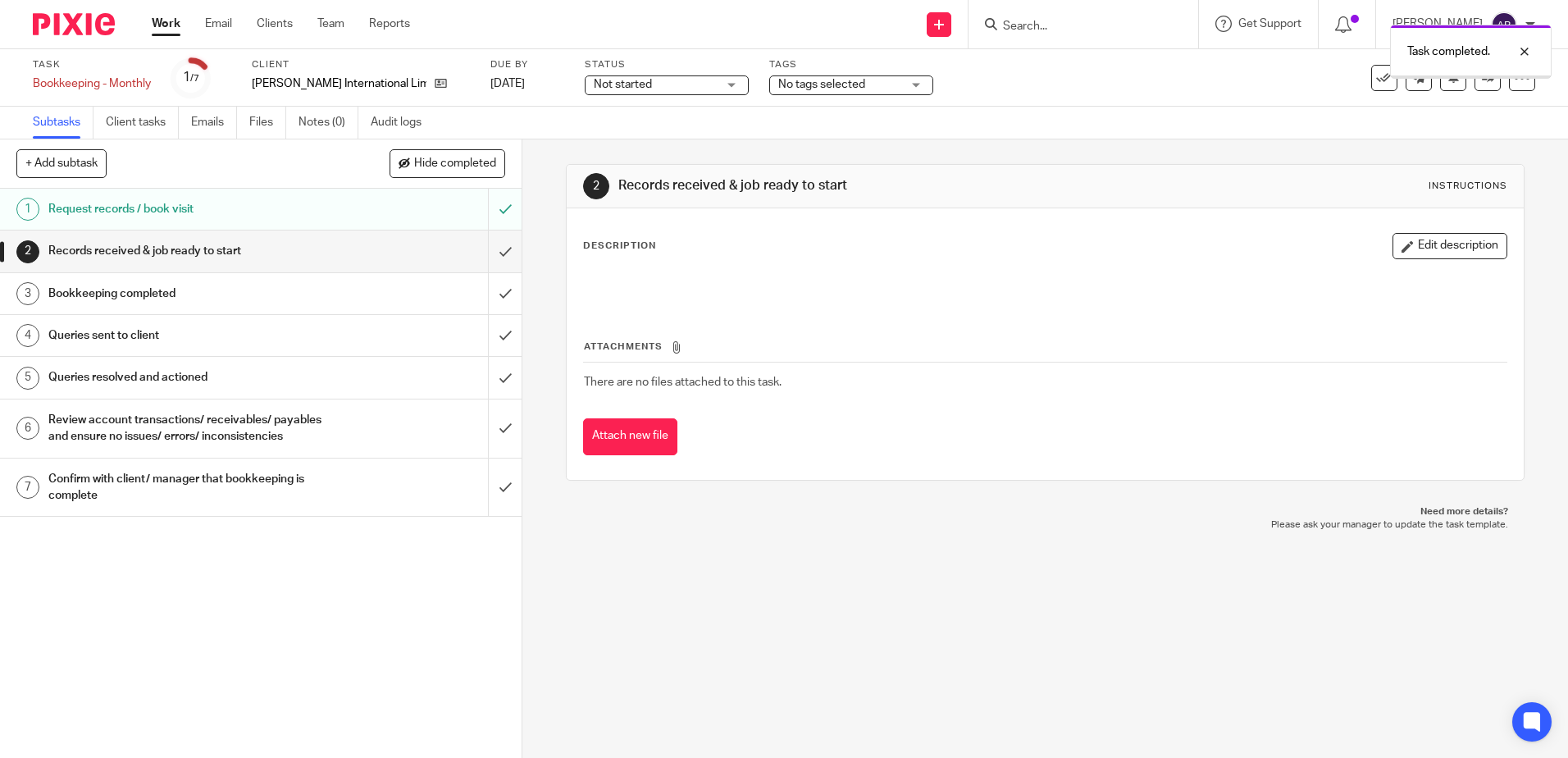
click at [482, 259] on input "submit" at bounding box center [261, 251] width 522 height 41
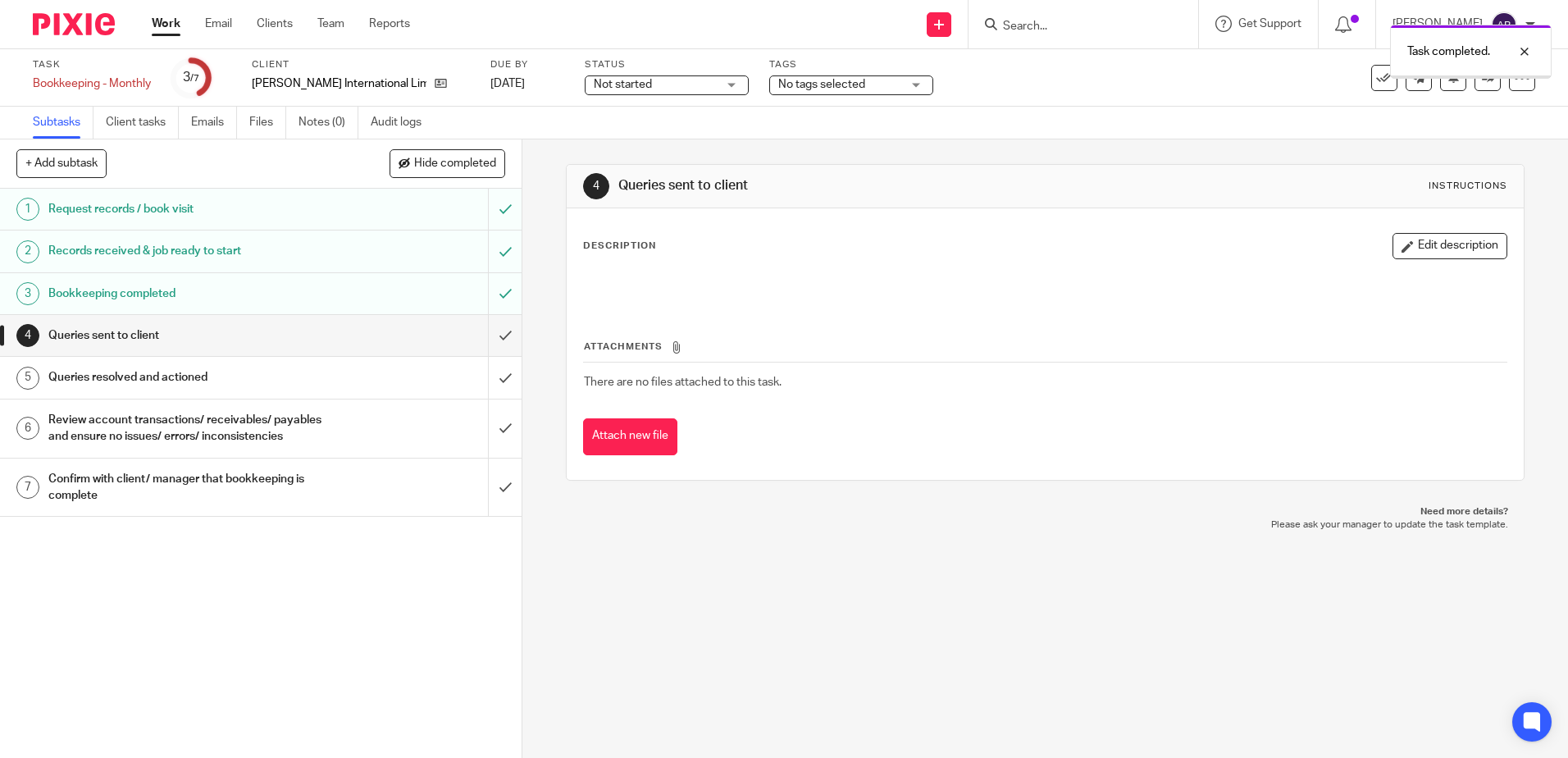
click at [486, 347] on input "submit" at bounding box center [261, 335] width 522 height 41
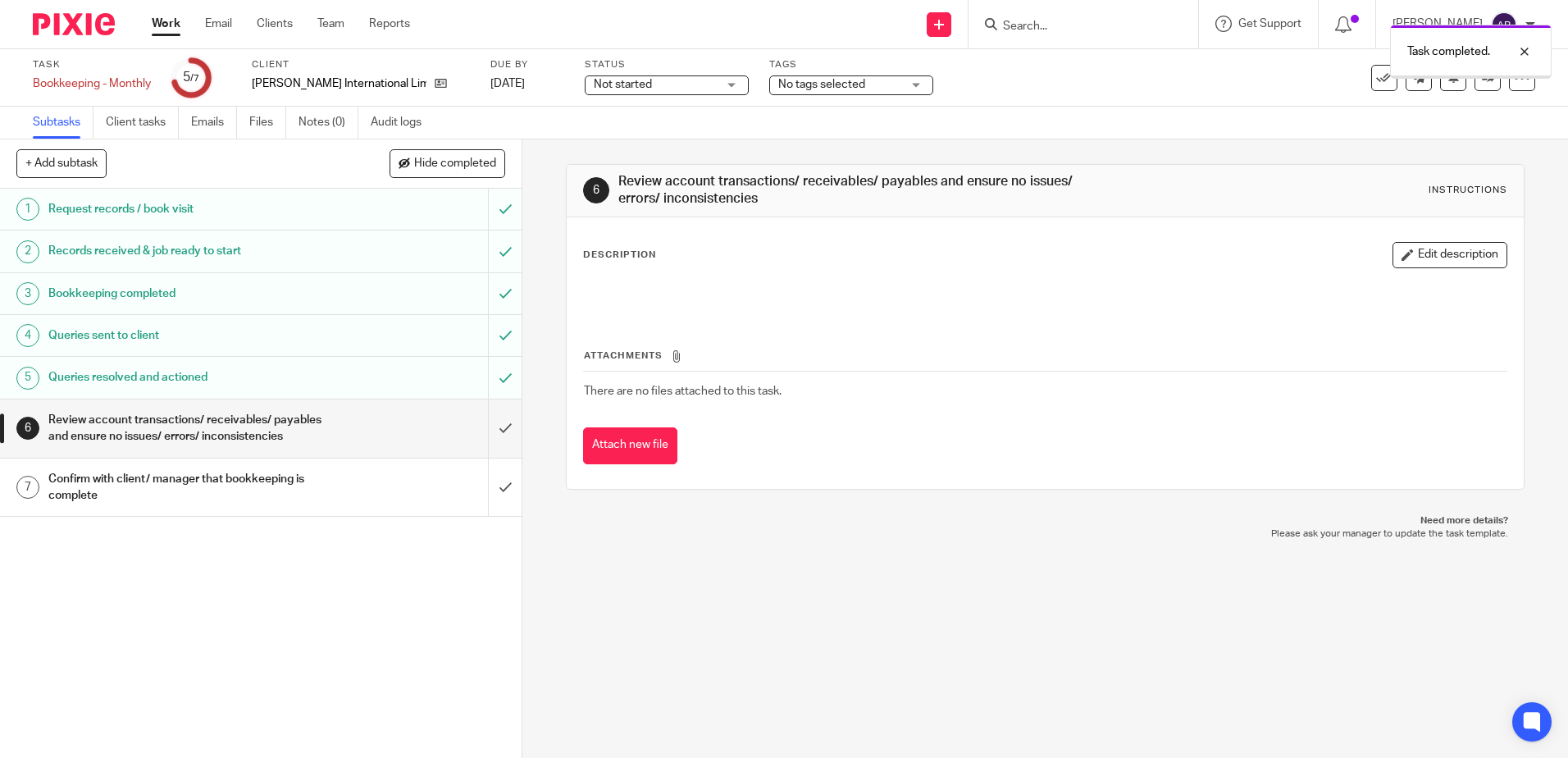
click at [488, 420] on input "submit" at bounding box center [261, 429] width 522 height 59
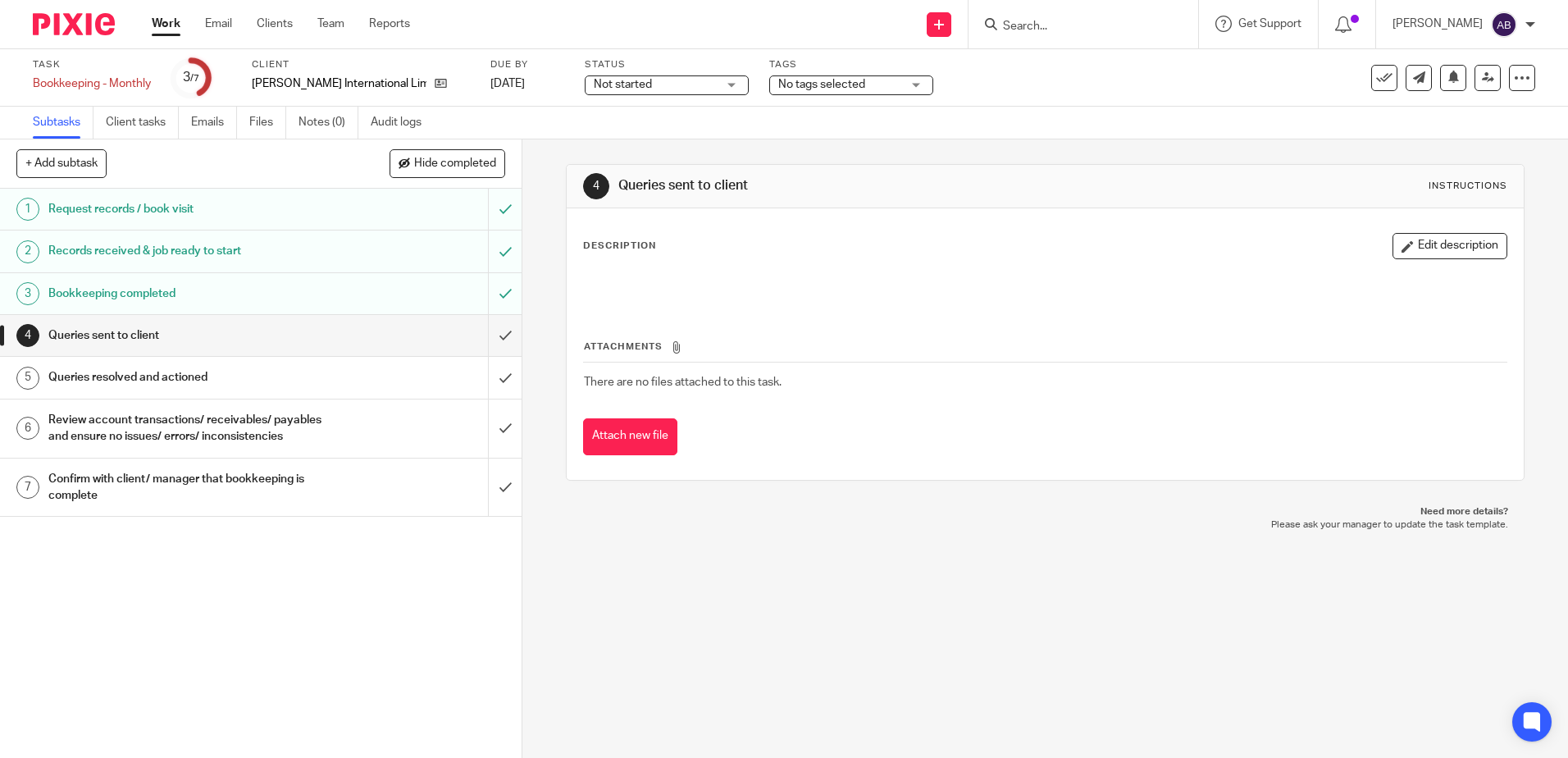
click at [493, 334] on input "submit" at bounding box center [261, 335] width 522 height 41
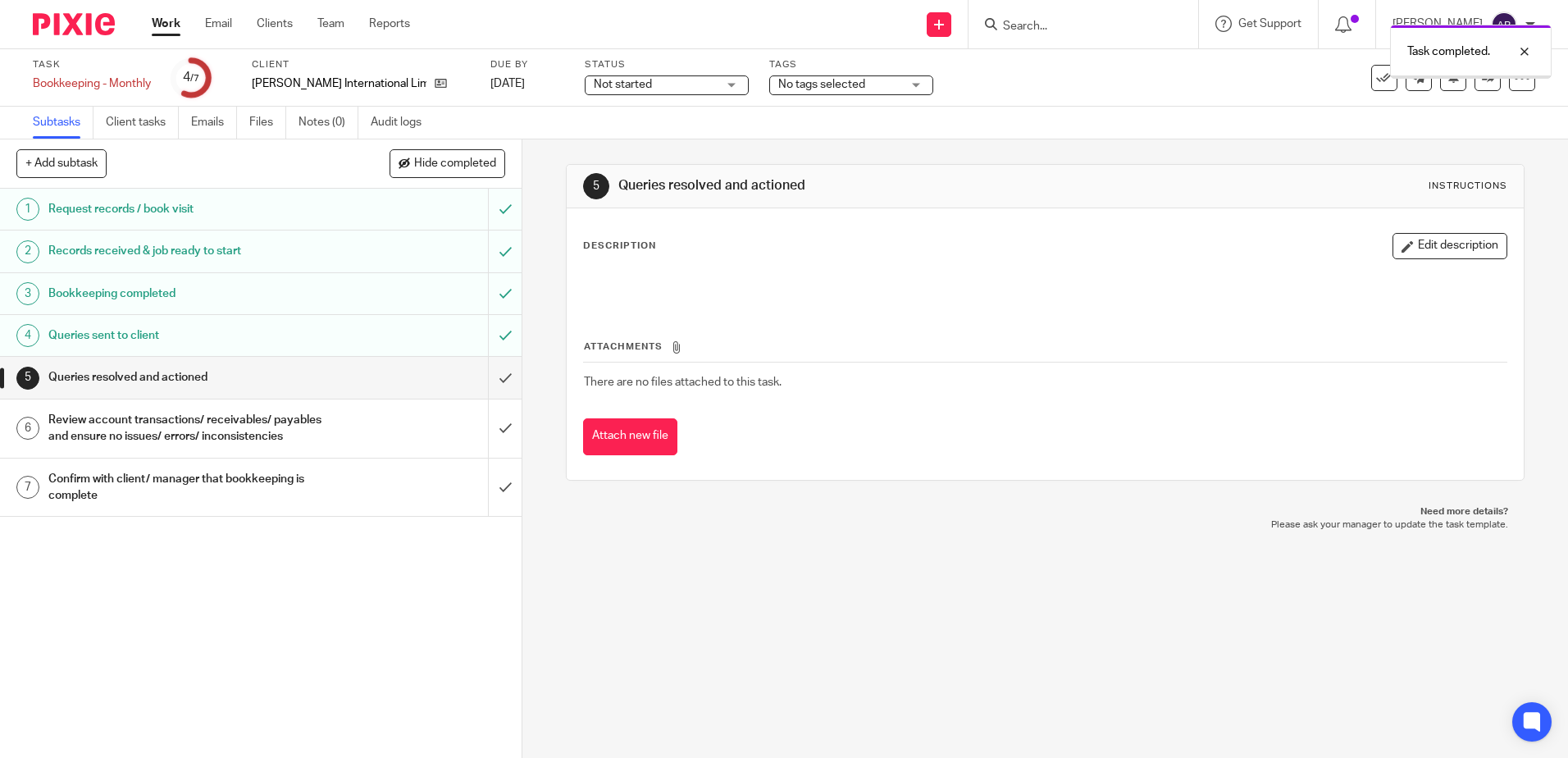
click at [496, 384] on input "submit" at bounding box center [261, 377] width 522 height 41
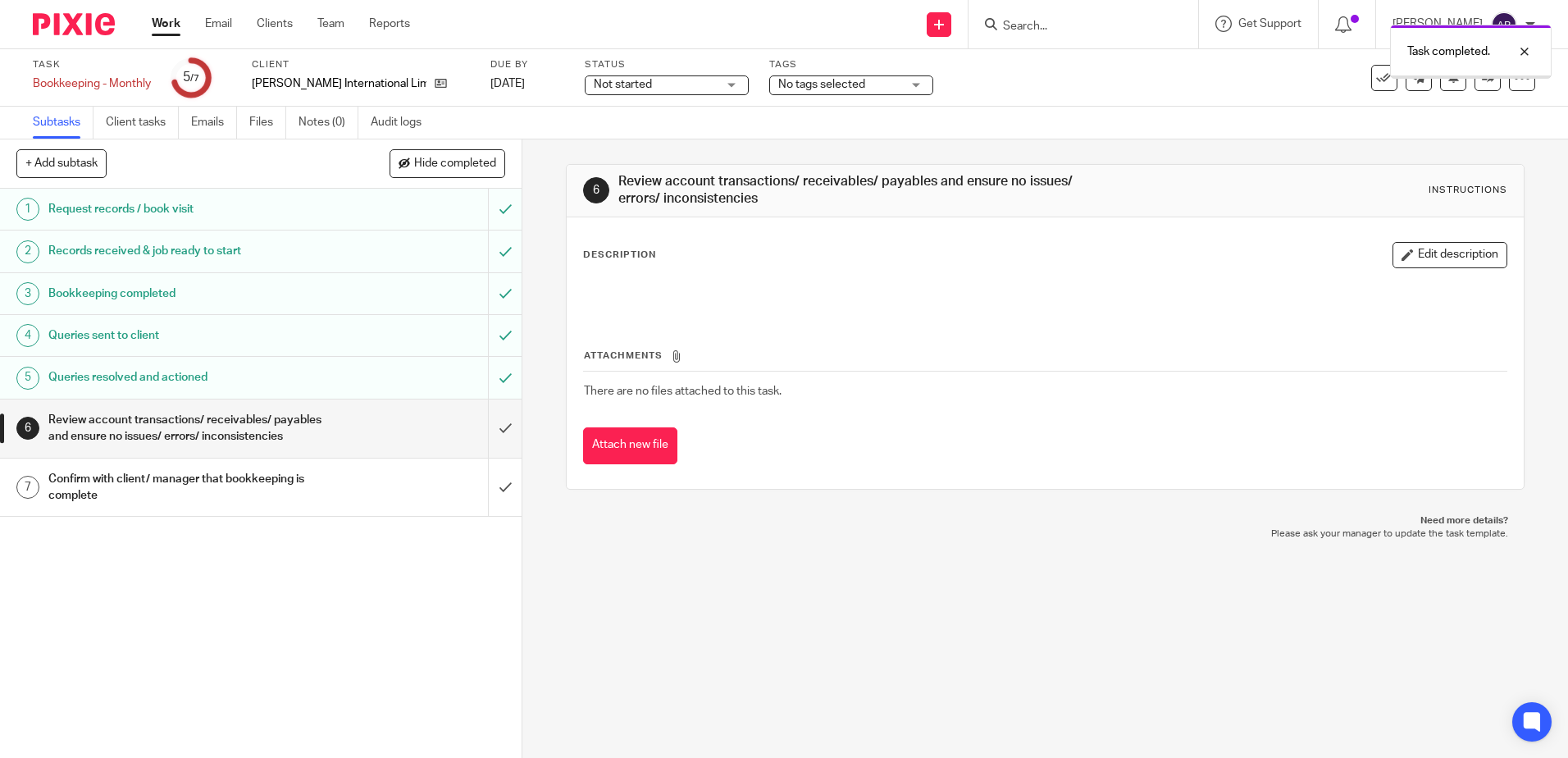
click at [491, 430] on input "submit" at bounding box center [261, 429] width 522 height 59
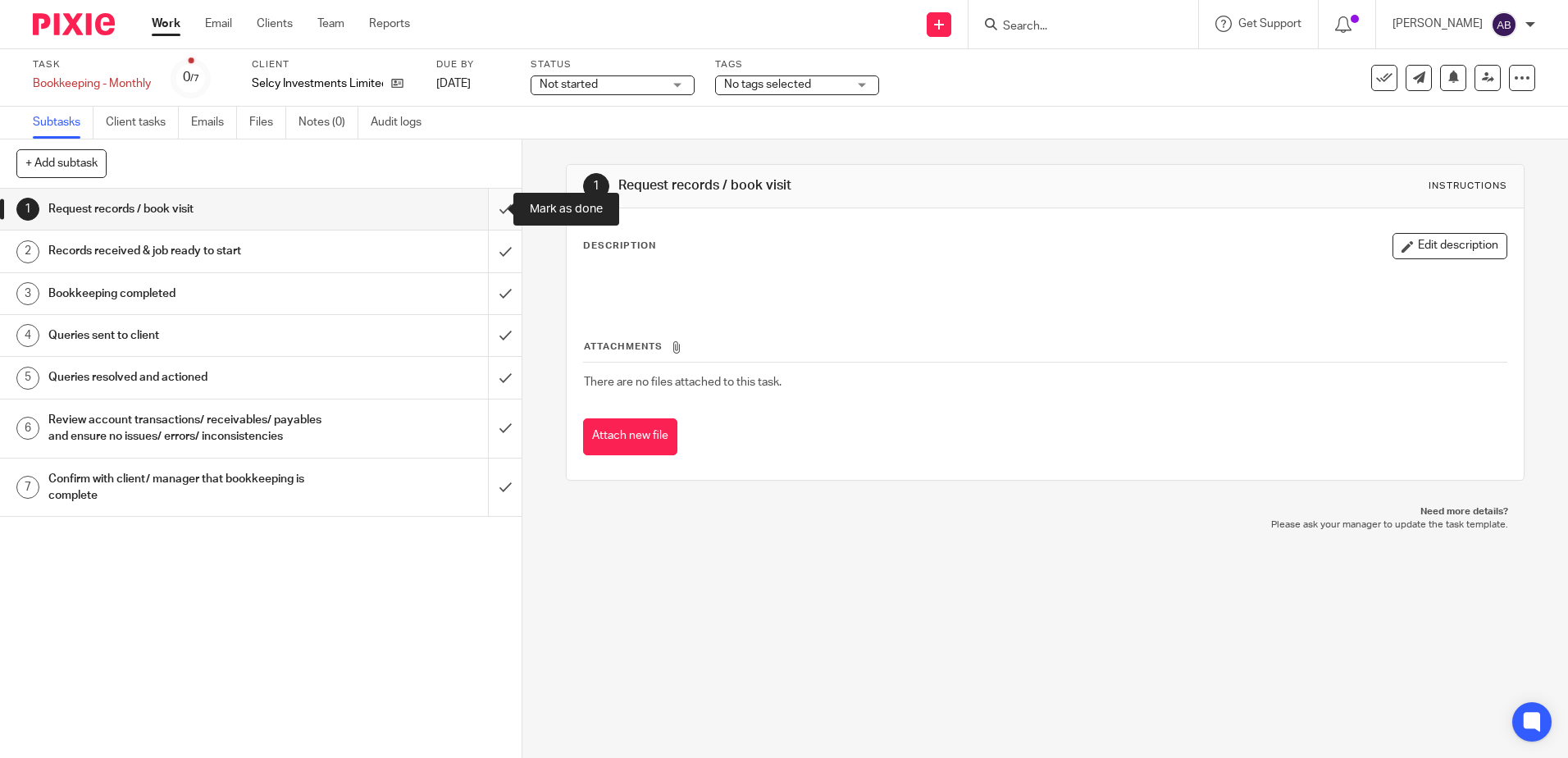
click at [492, 210] on input "submit" at bounding box center [261, 209] width 522 height 41
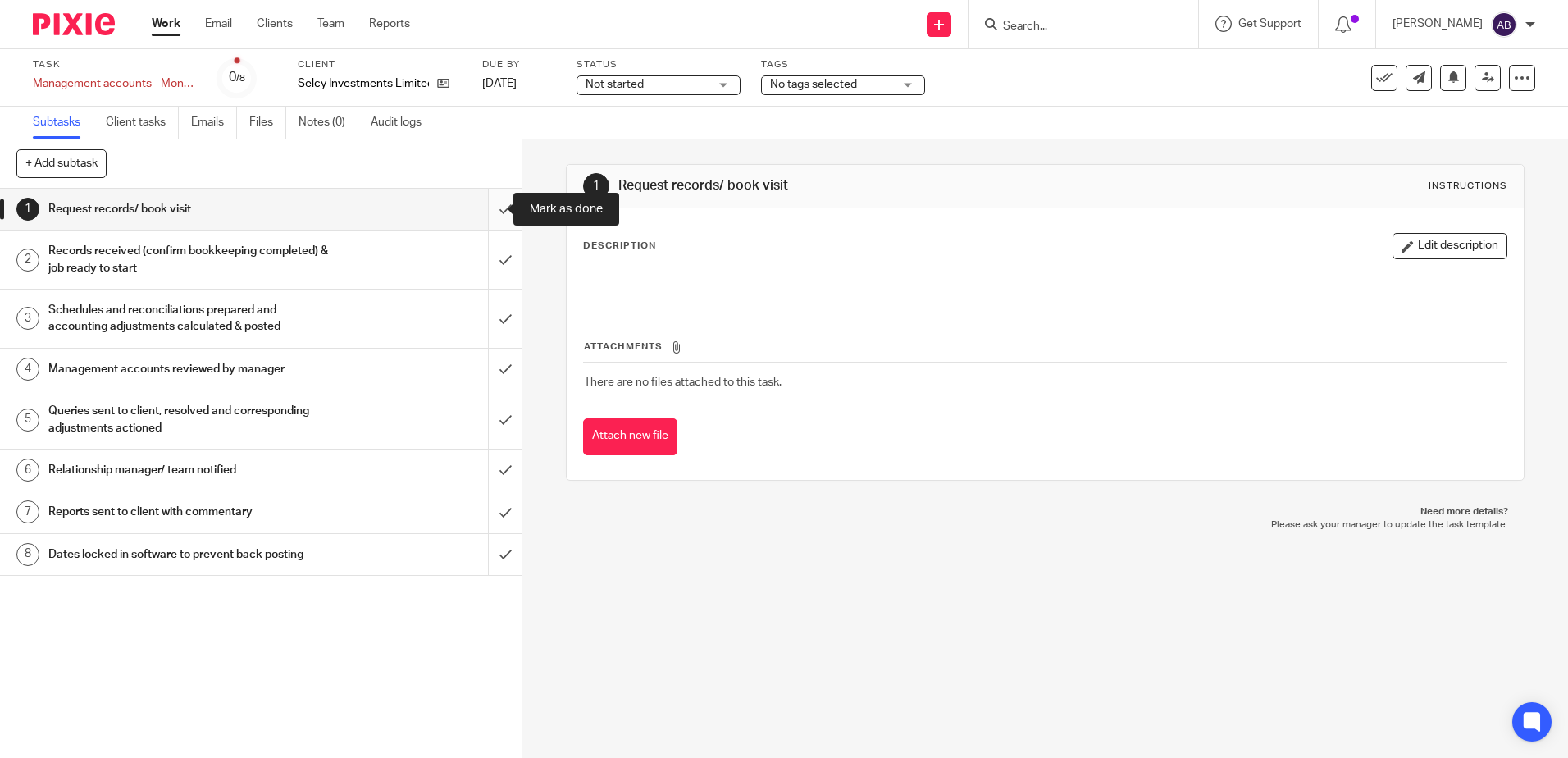
click at [498, 207] on input "submit" at bounding box center [261, 209] width 522 height 41
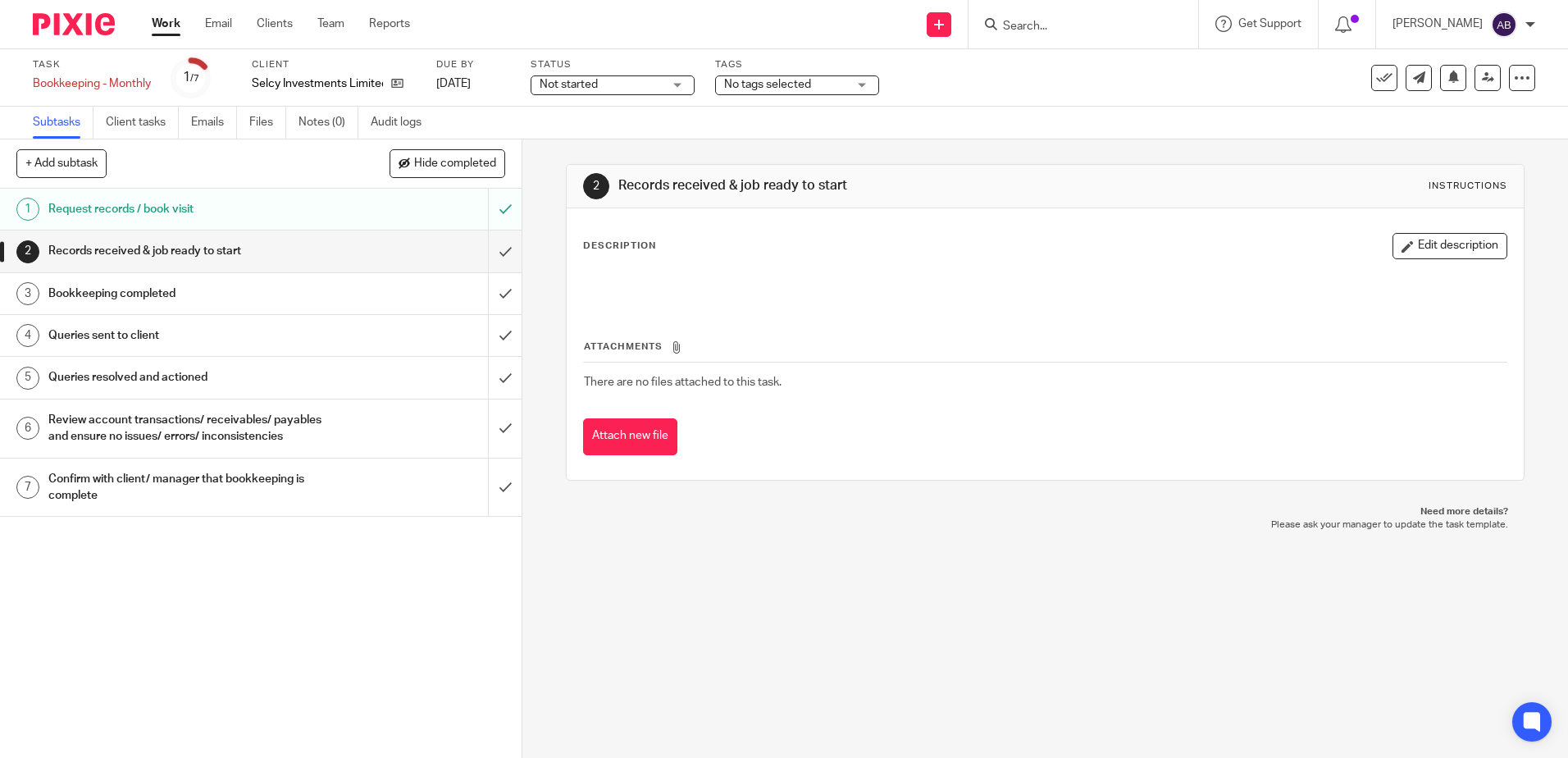
click at [486, 268] on input "submit" at bounding box center [261, 251] width 522 height 41
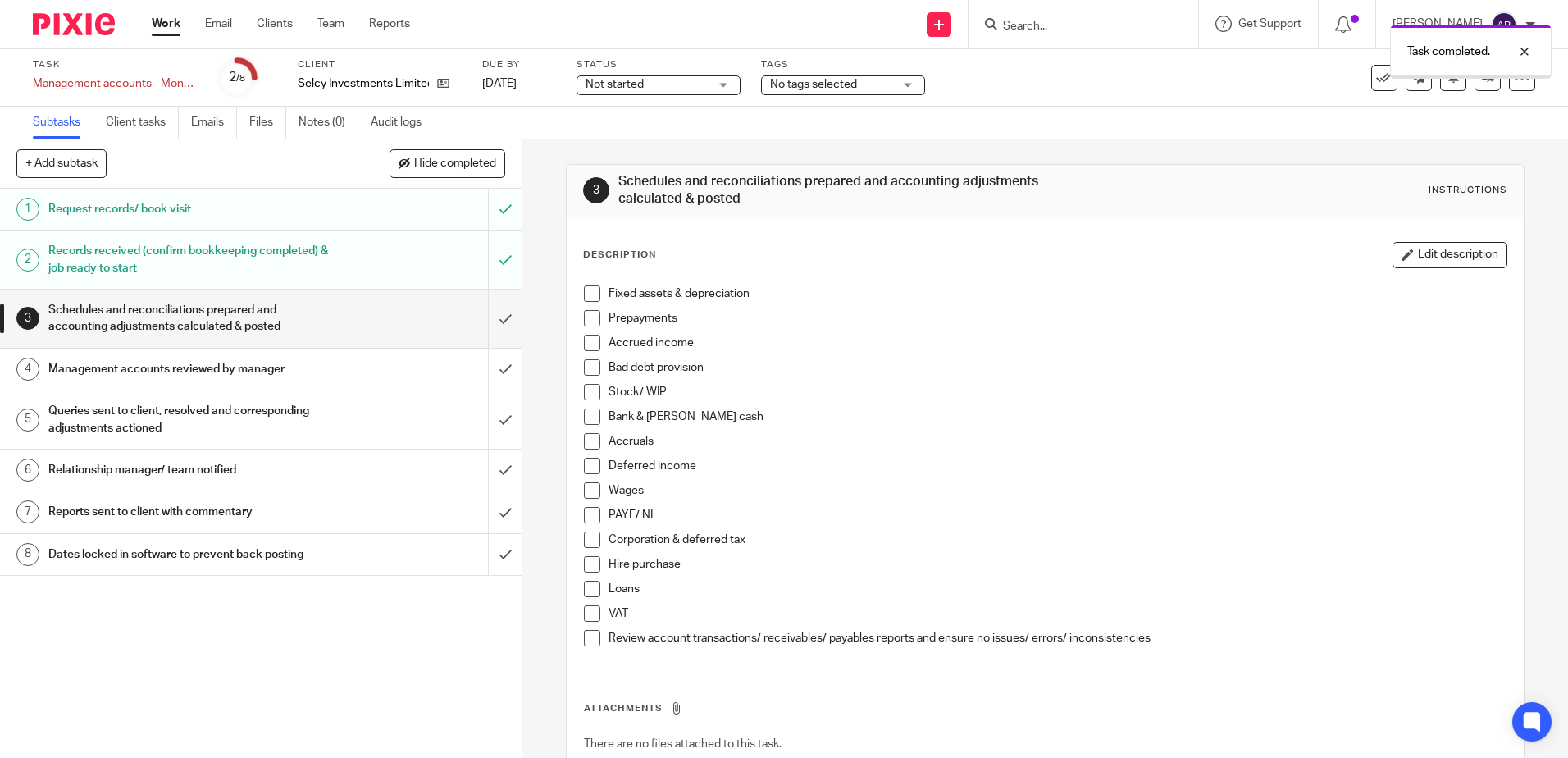
click at [483, 328] on input "submit" at bounding box center [261, 319] width 522 height 59
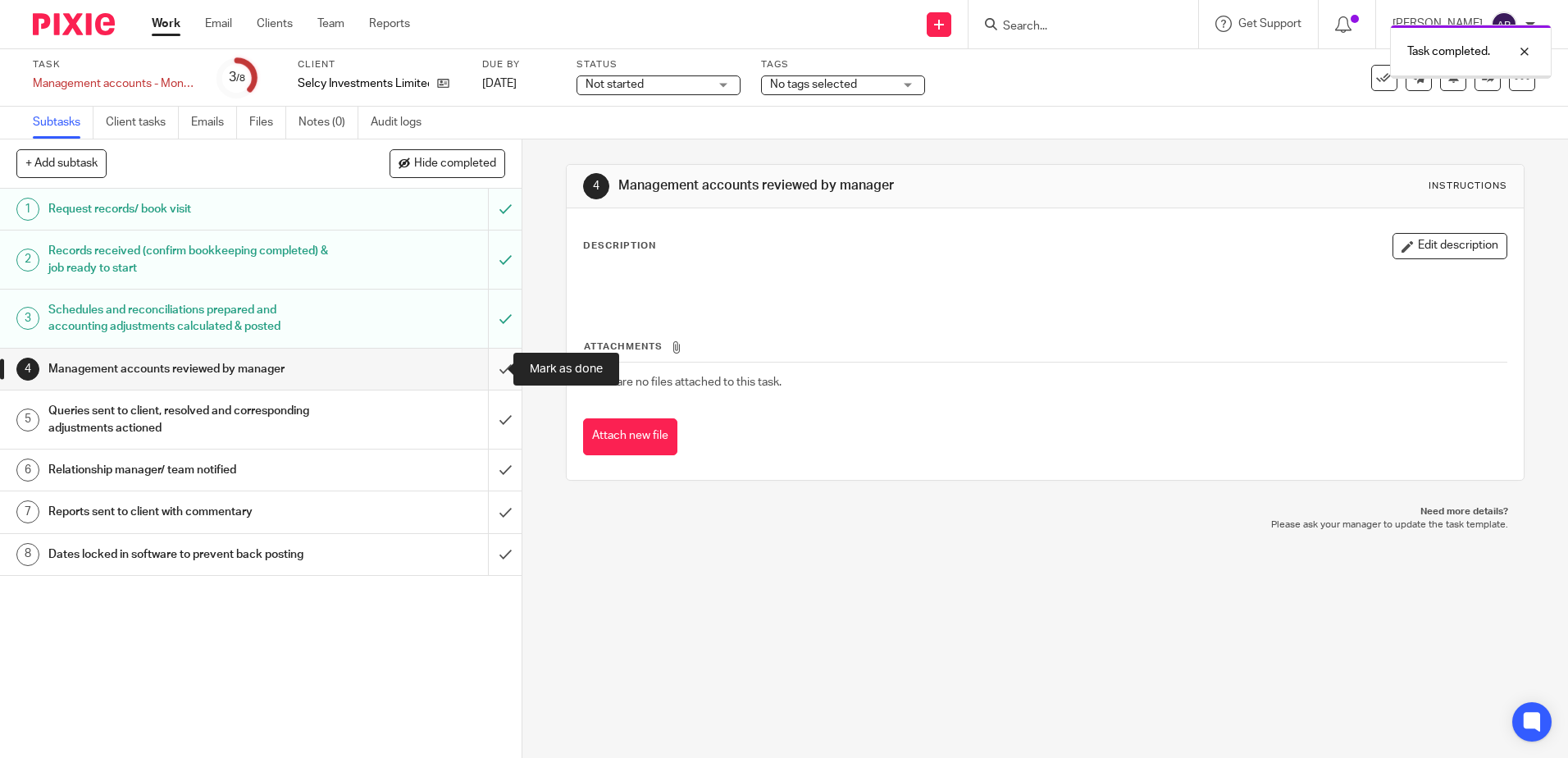
drag, startPoint x: 0, startPoint y: 0, endPoint x: 494, endPoint y: 360, distance: 611.3
click at [494, 360] on input "submit" at bounding box center [261, 369] width 522 height 41
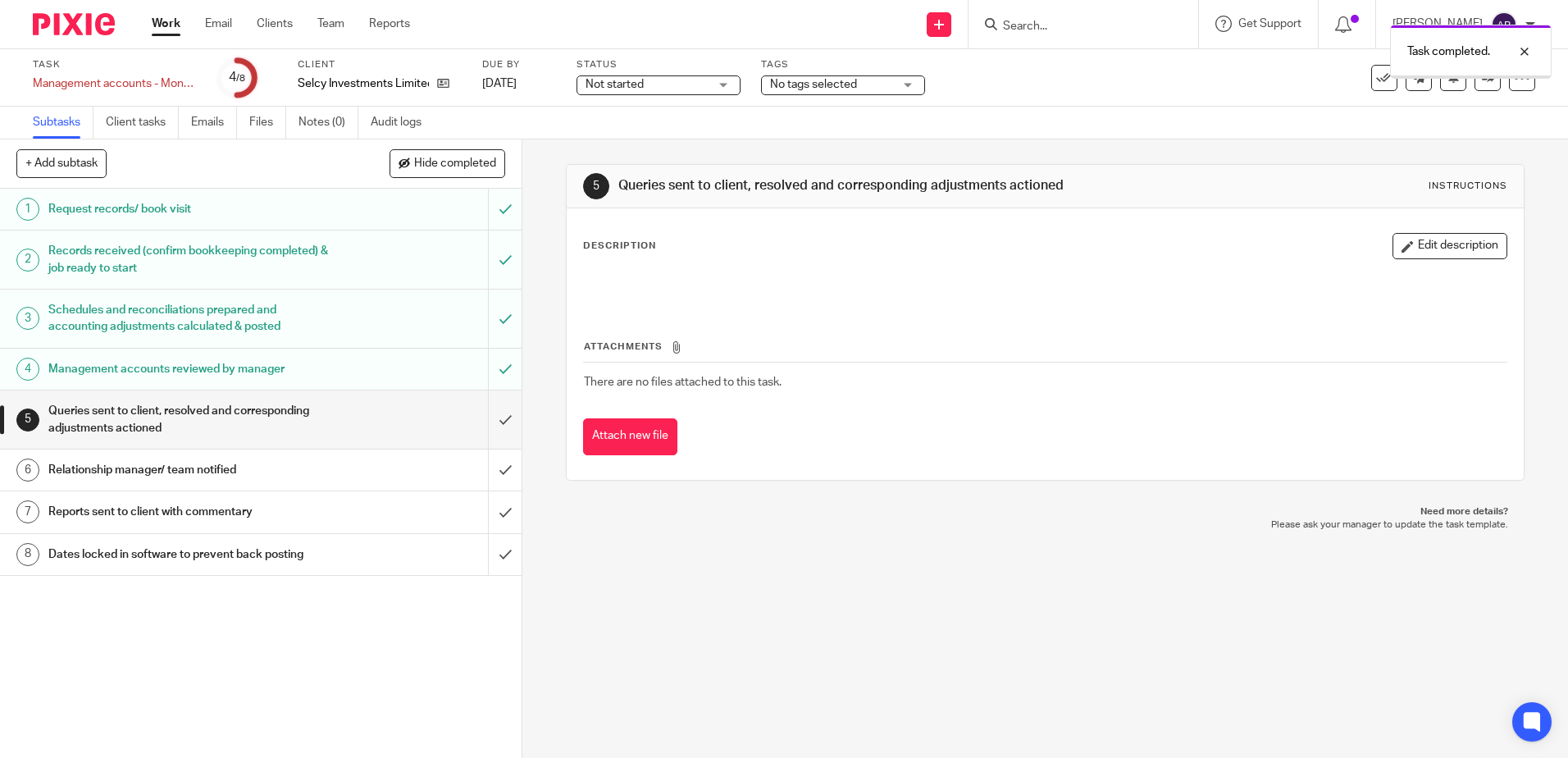
click at [478, 443] on input "submit" at bounding box center [261, 419] width 522 height 59
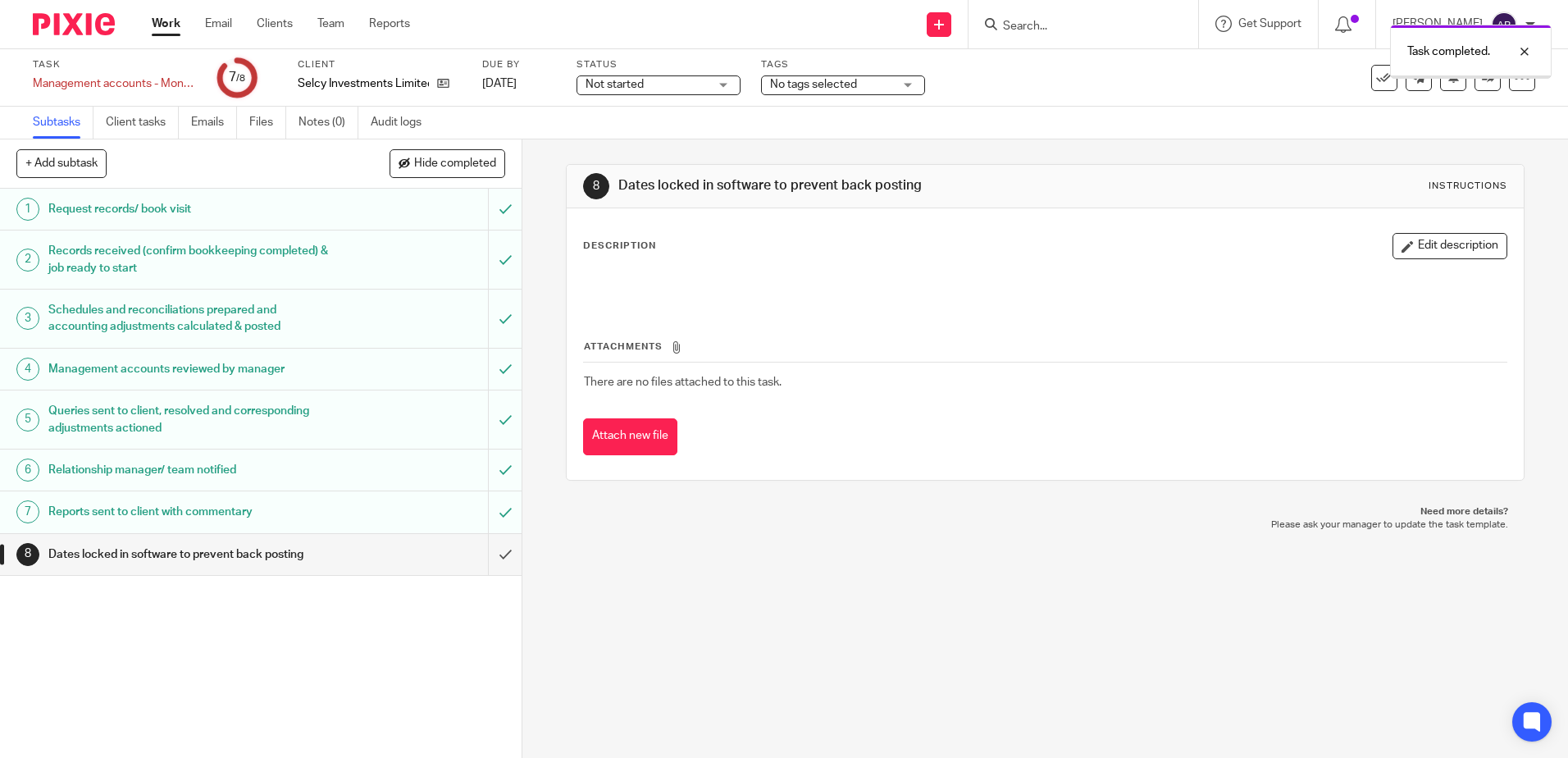
click at [490, 556] on input "submit" at bounding box center [261, 555] width 522 height 41
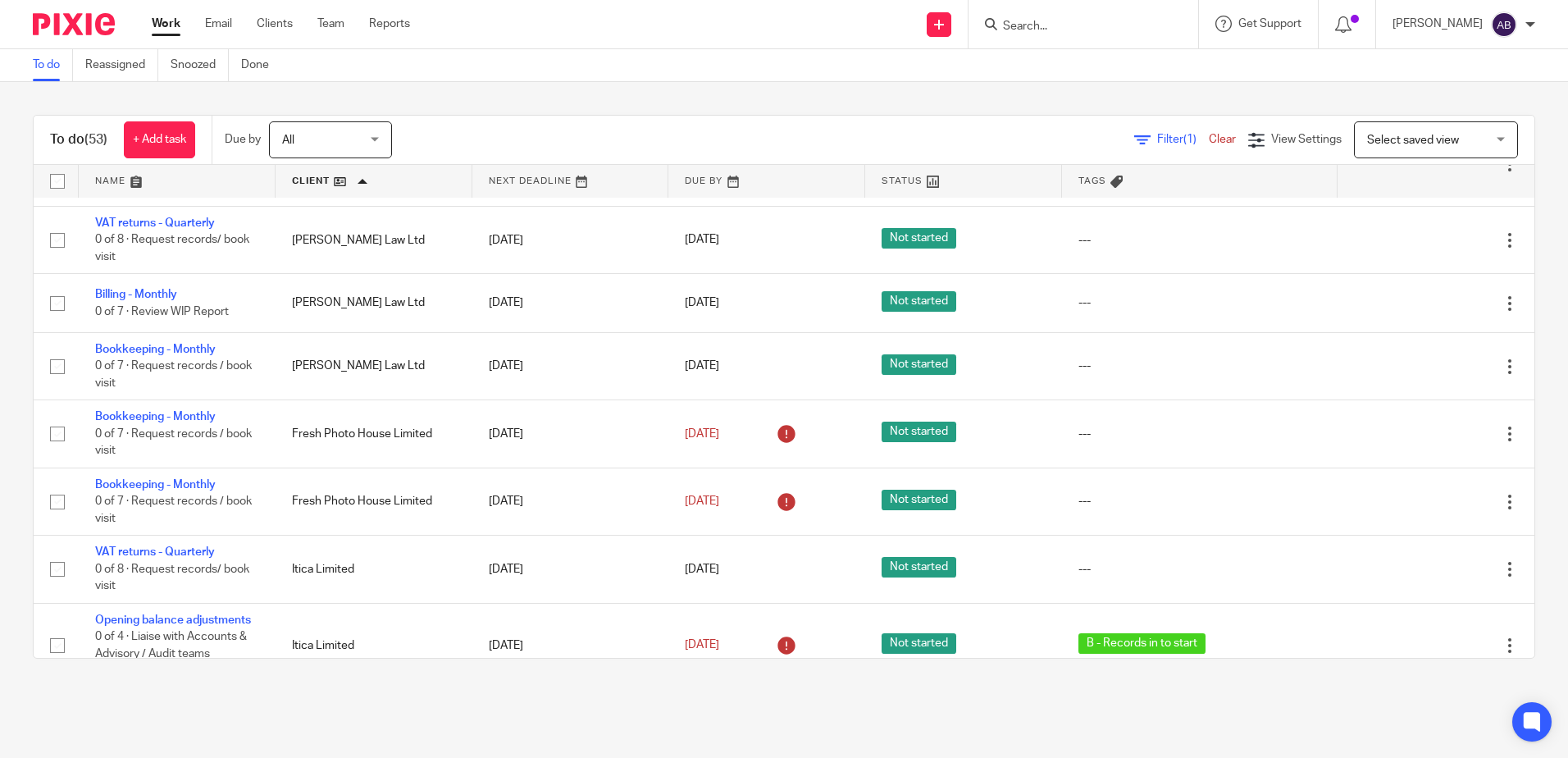
scroll to position [1313, 0]
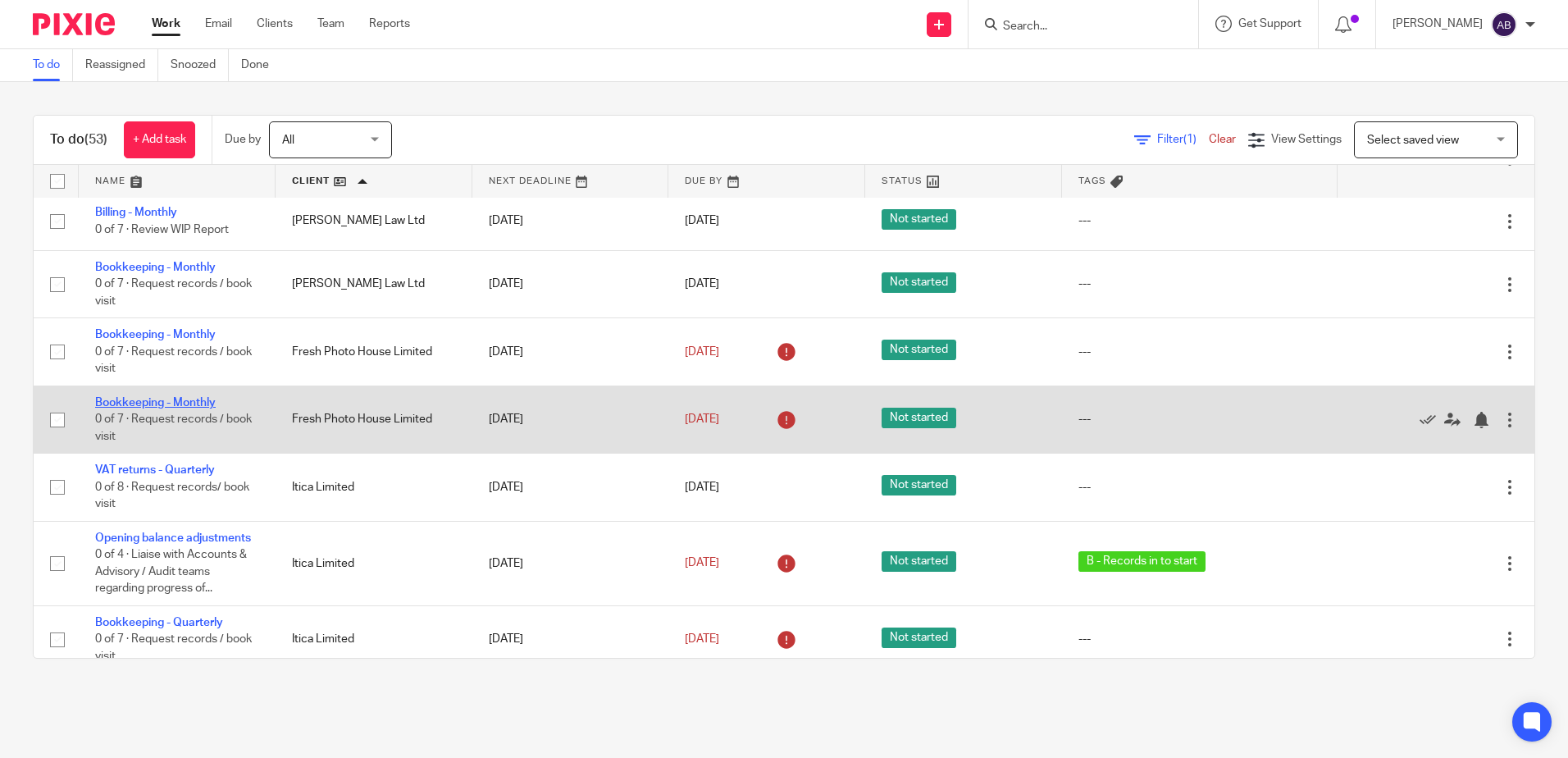
click at [110, 400] on link "Bookkeeping - Monthly" at bounding box center [155, 403] width 120 height 11
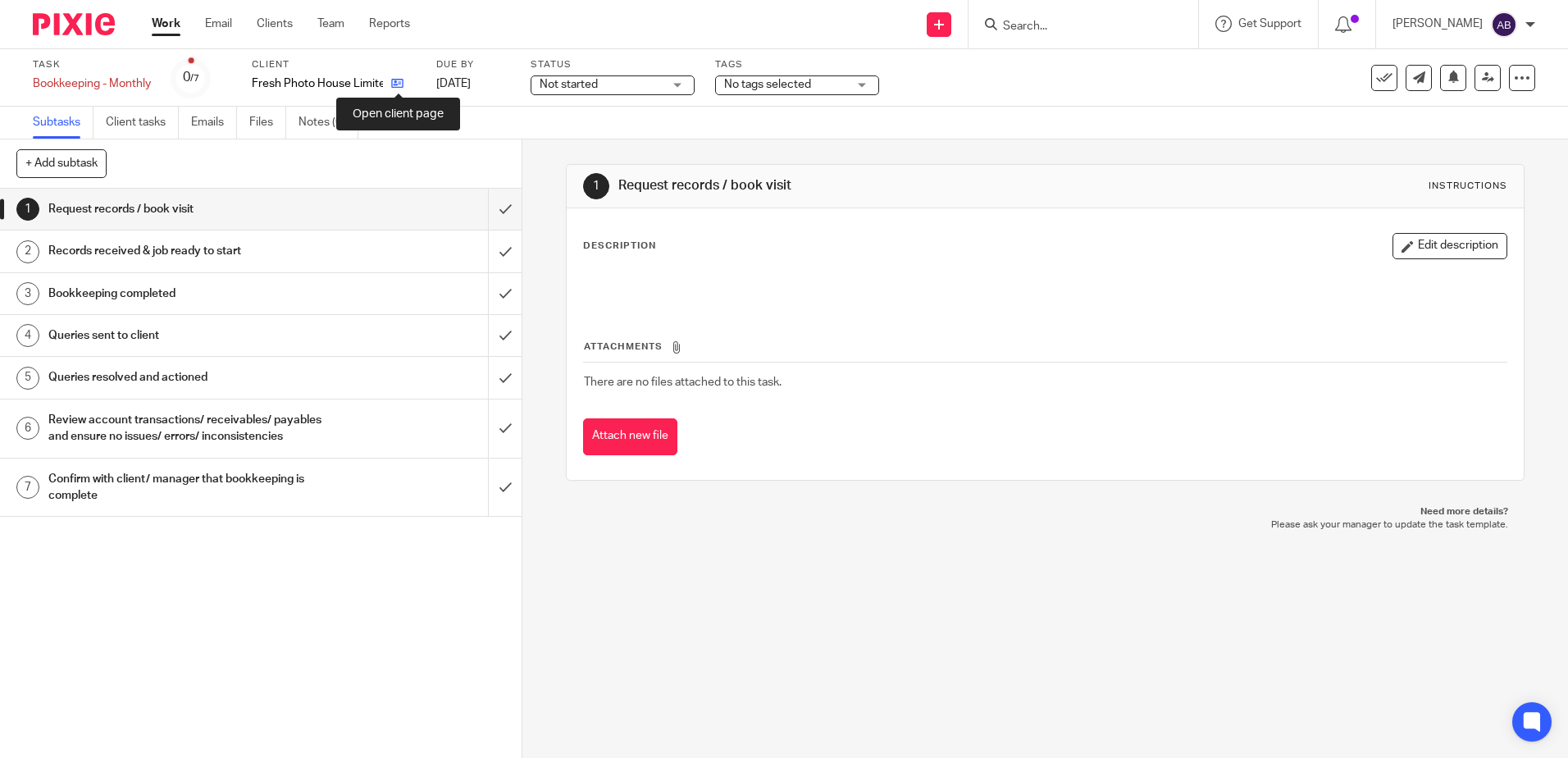
click at [392, 77] on icon at bounding box center [397, 83] width 12 height 12
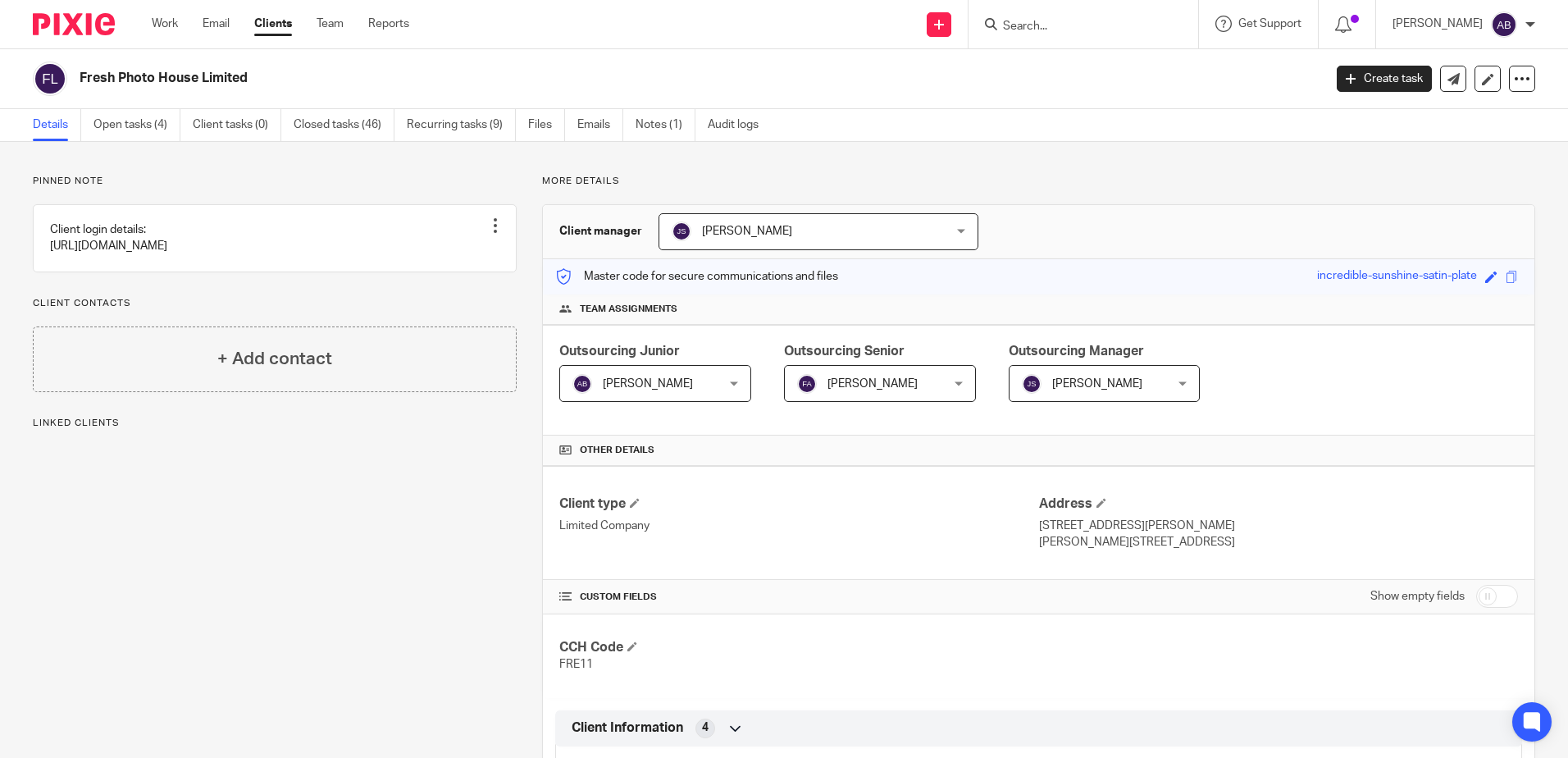
click at [718, 387] on div "Archie Ballard Archie Ballard" at bounding box center [656, 383] width 192 height 37
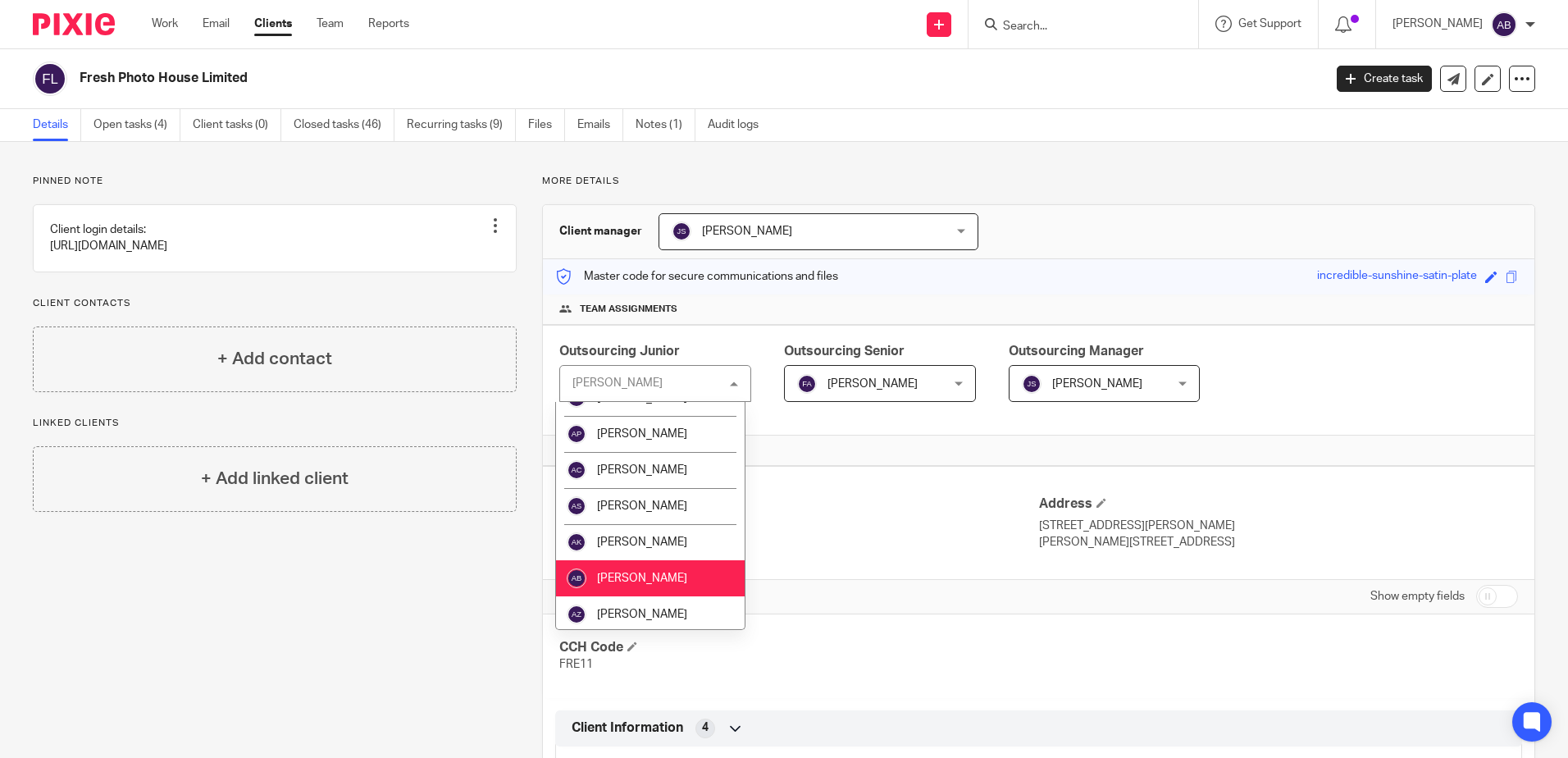
scroll to position [246, 0]
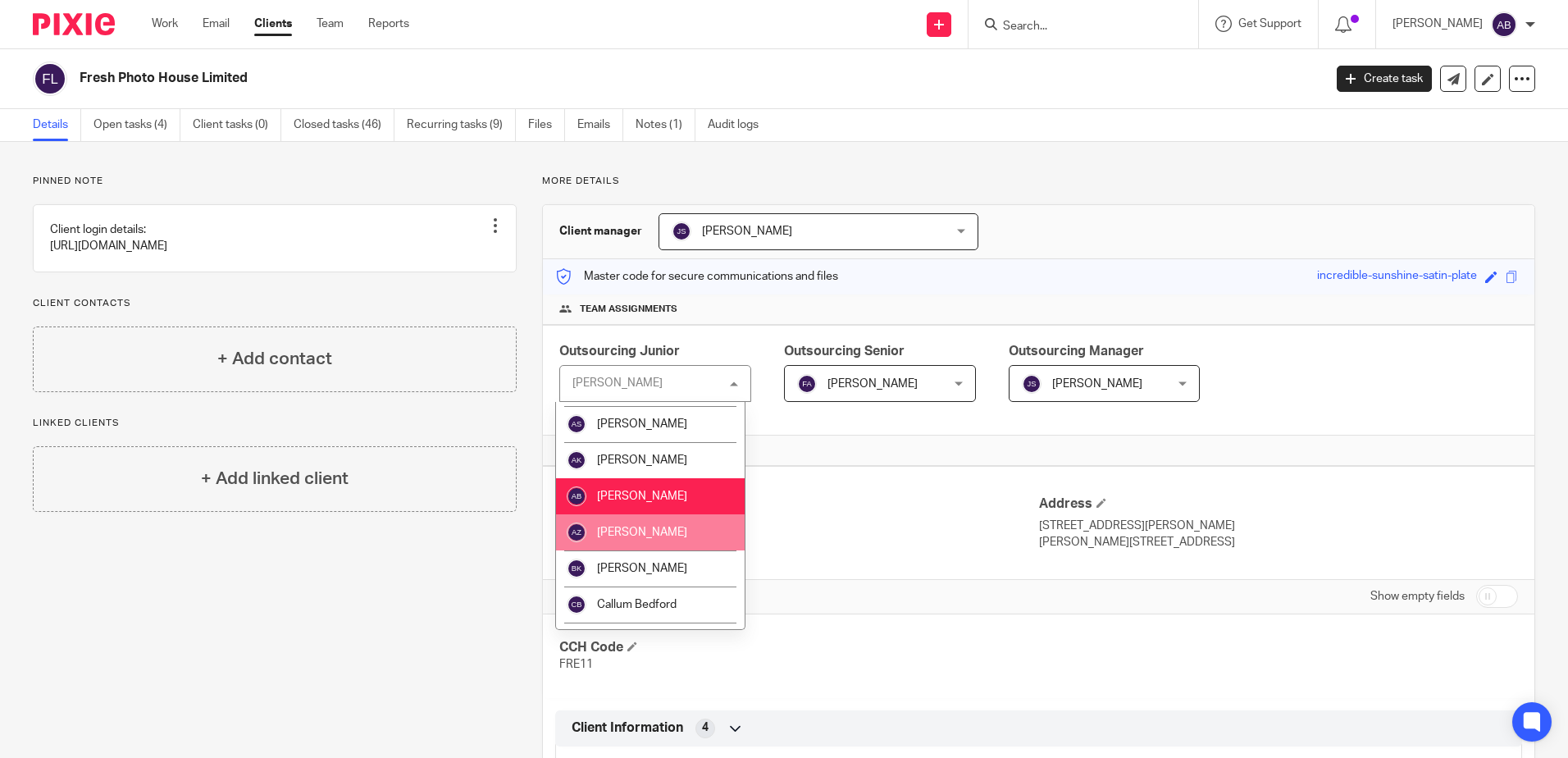
click at [651, 528] on li "Aruj Zahra" at bounding box center [650, 532] width 189 height 36
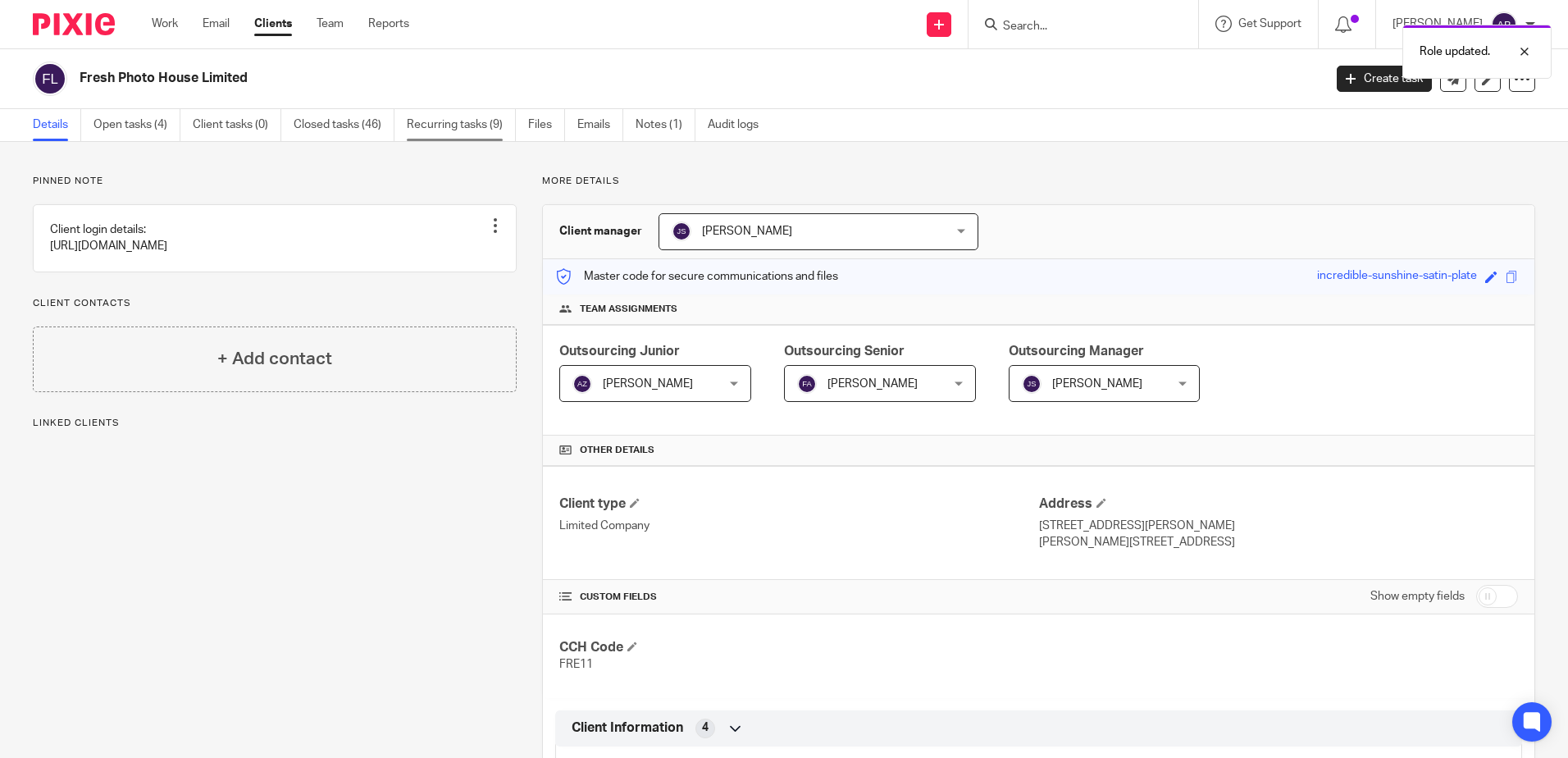
click at [433, 116] on link "Recurring tasks (9)" at bounding box center [461, 125] width 109 height 32
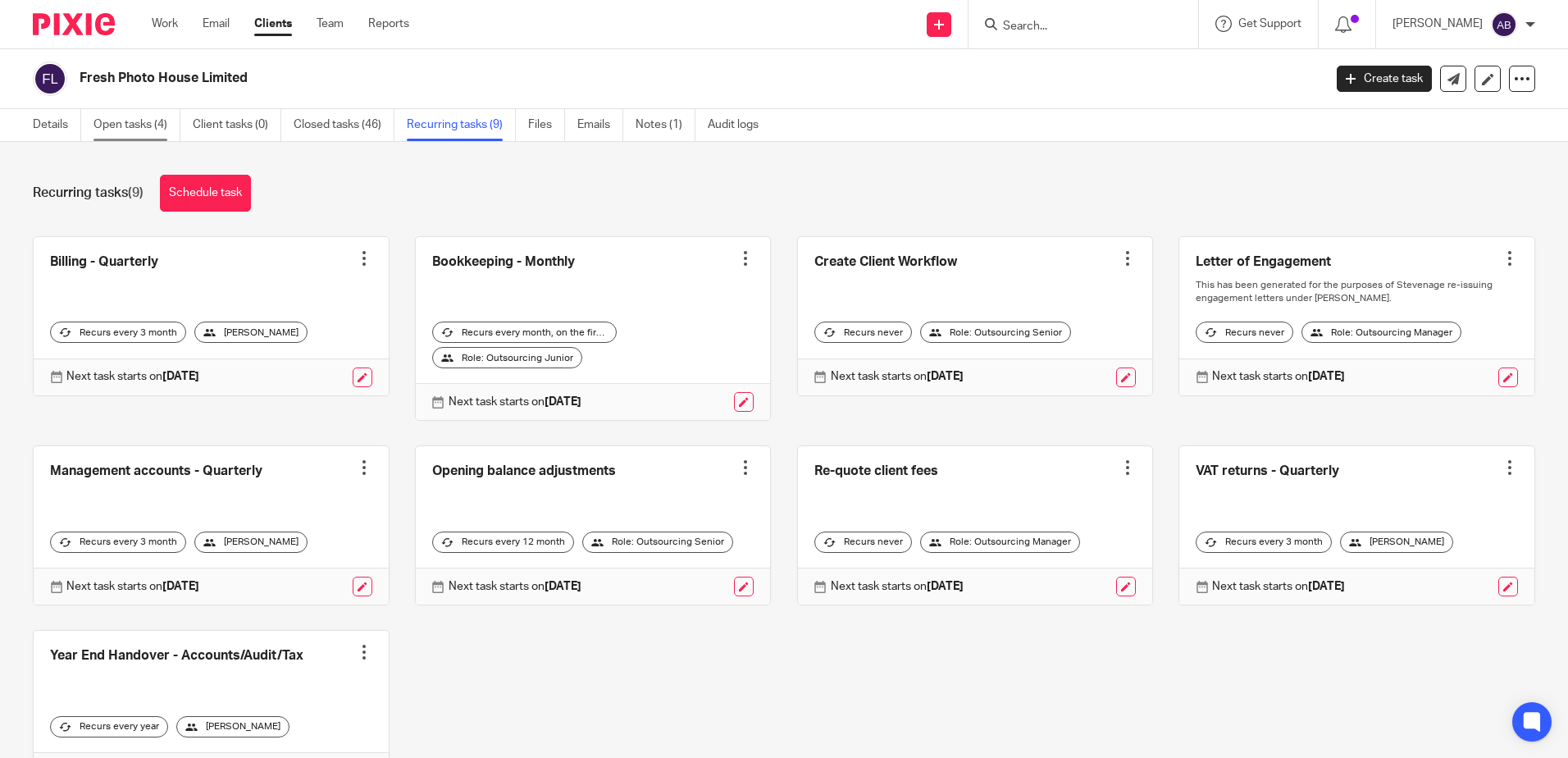
click at [166, 134] on link "Open tasks (4)" at bounding box center [137, 125] width 87 height 32
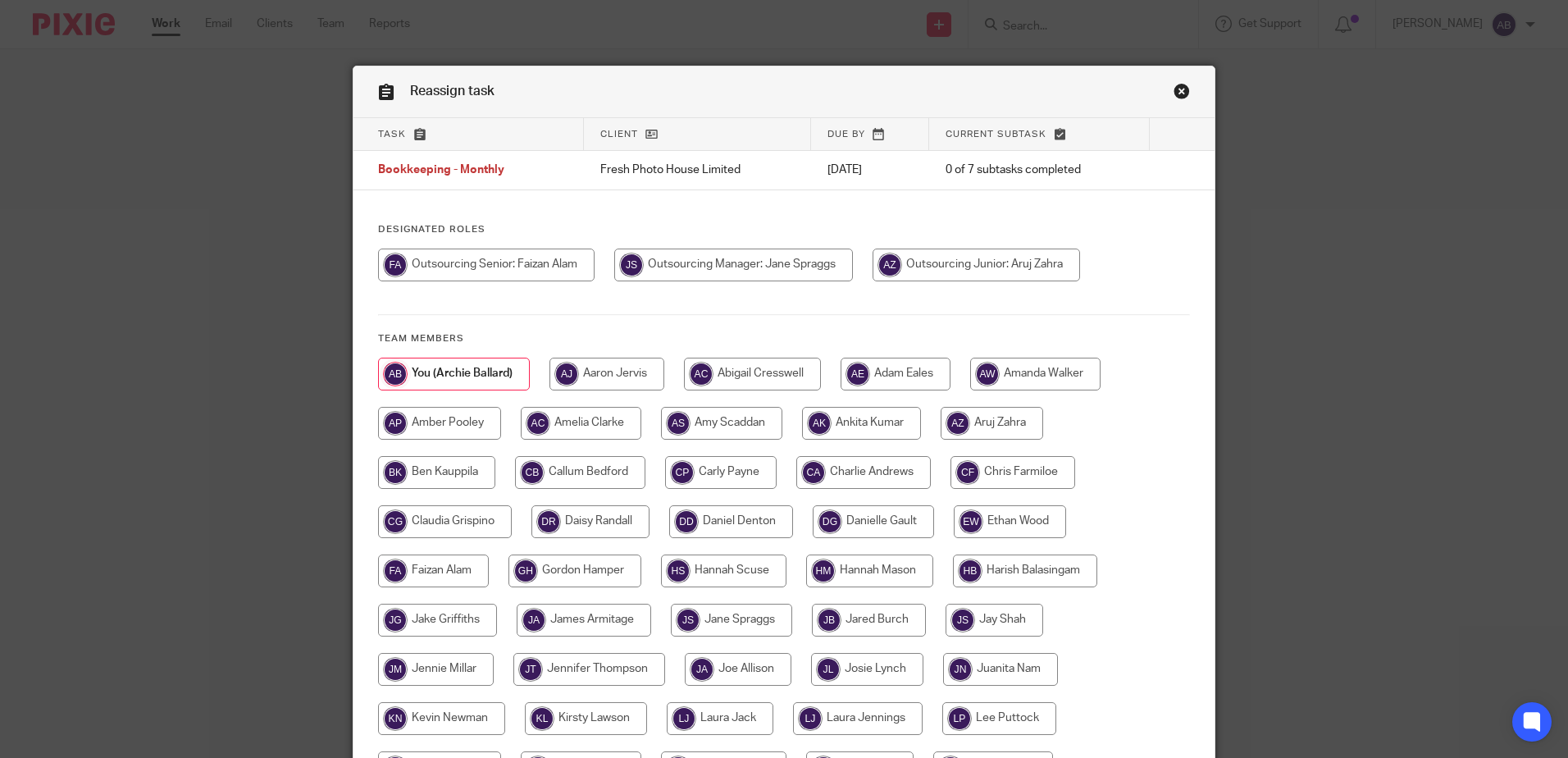
click at [958, 266] on input "radio" at bounding box center [977, 265] width 208 height 33
radio input "true"
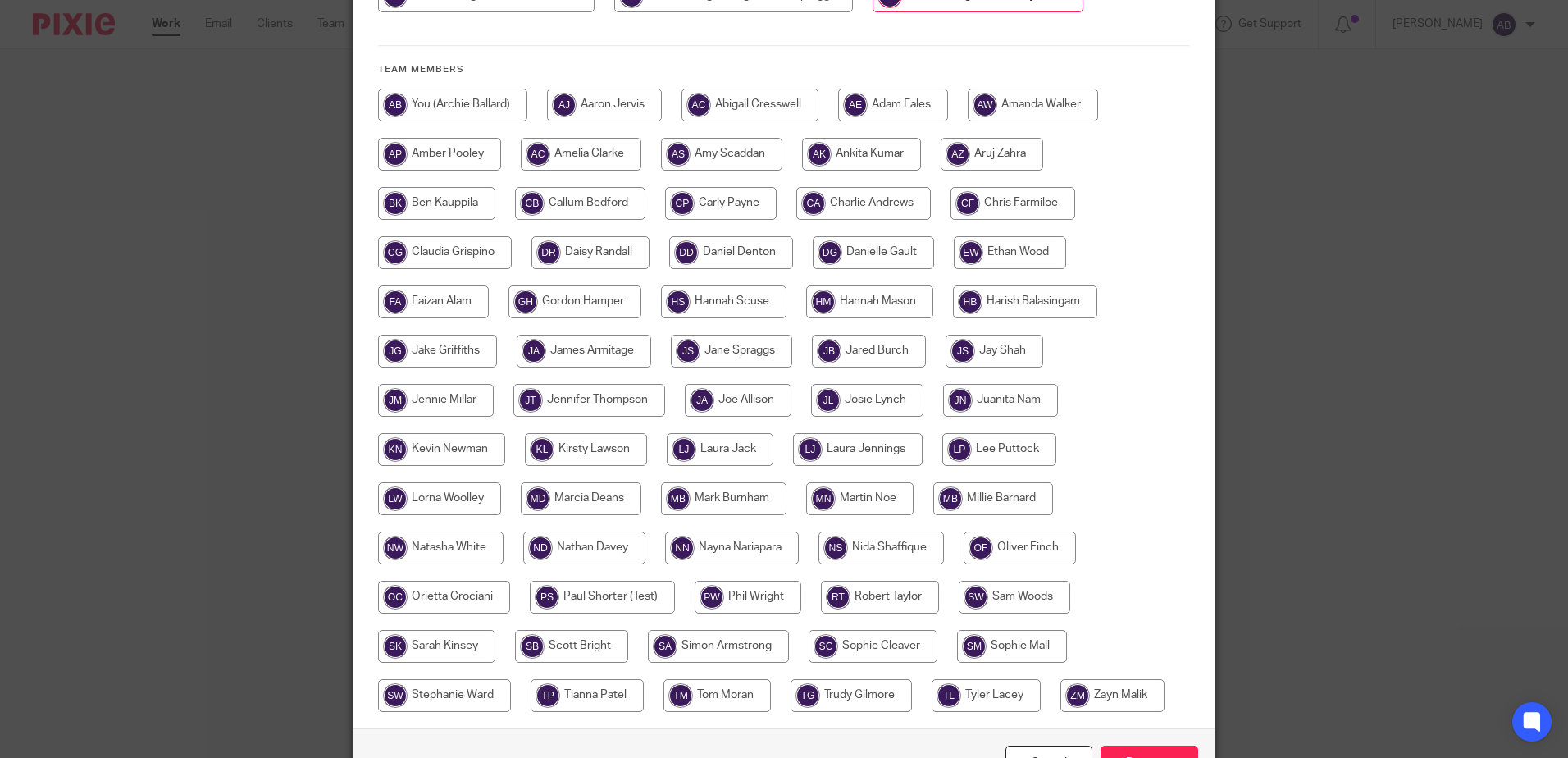
scroll to position [375, 0]
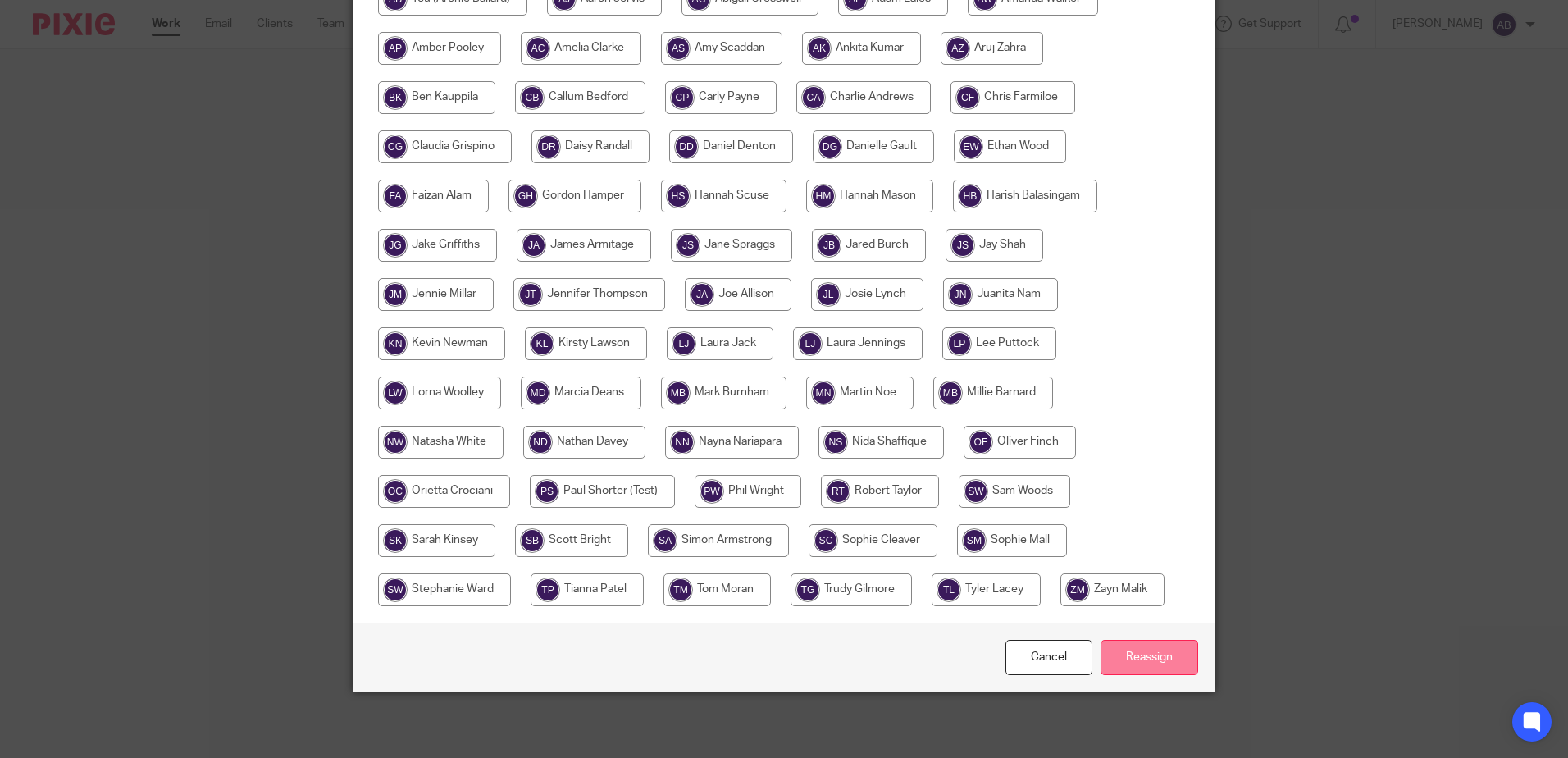
click at [1121, 654] on input "Reassign" at bounding box center [1150, 658] width 98 height 35
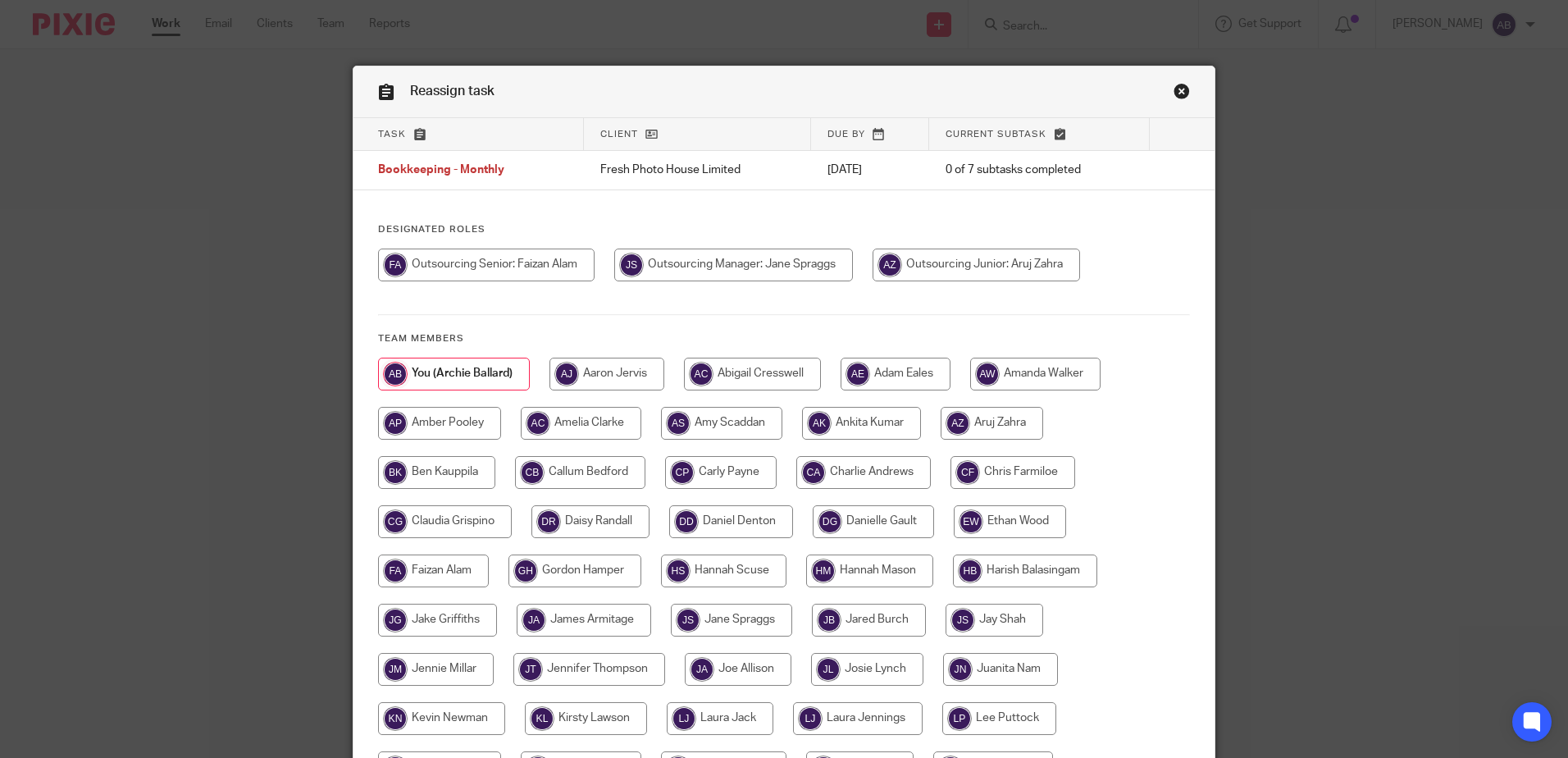
click at [929, 252] on input "radio" at bounding box center [977, 265] width 208 height 33
radio input "true"
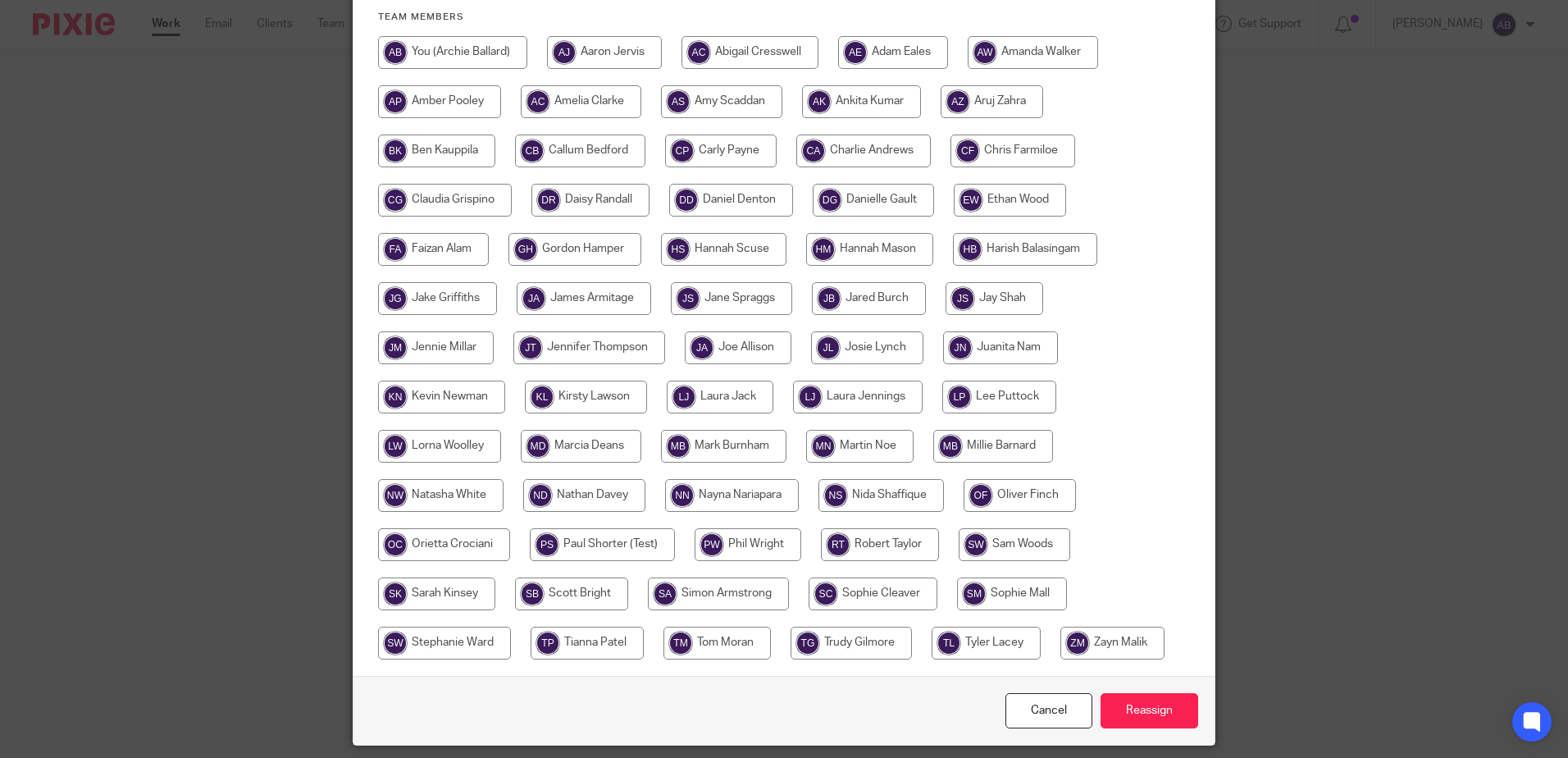
scroll to position [293, 0]
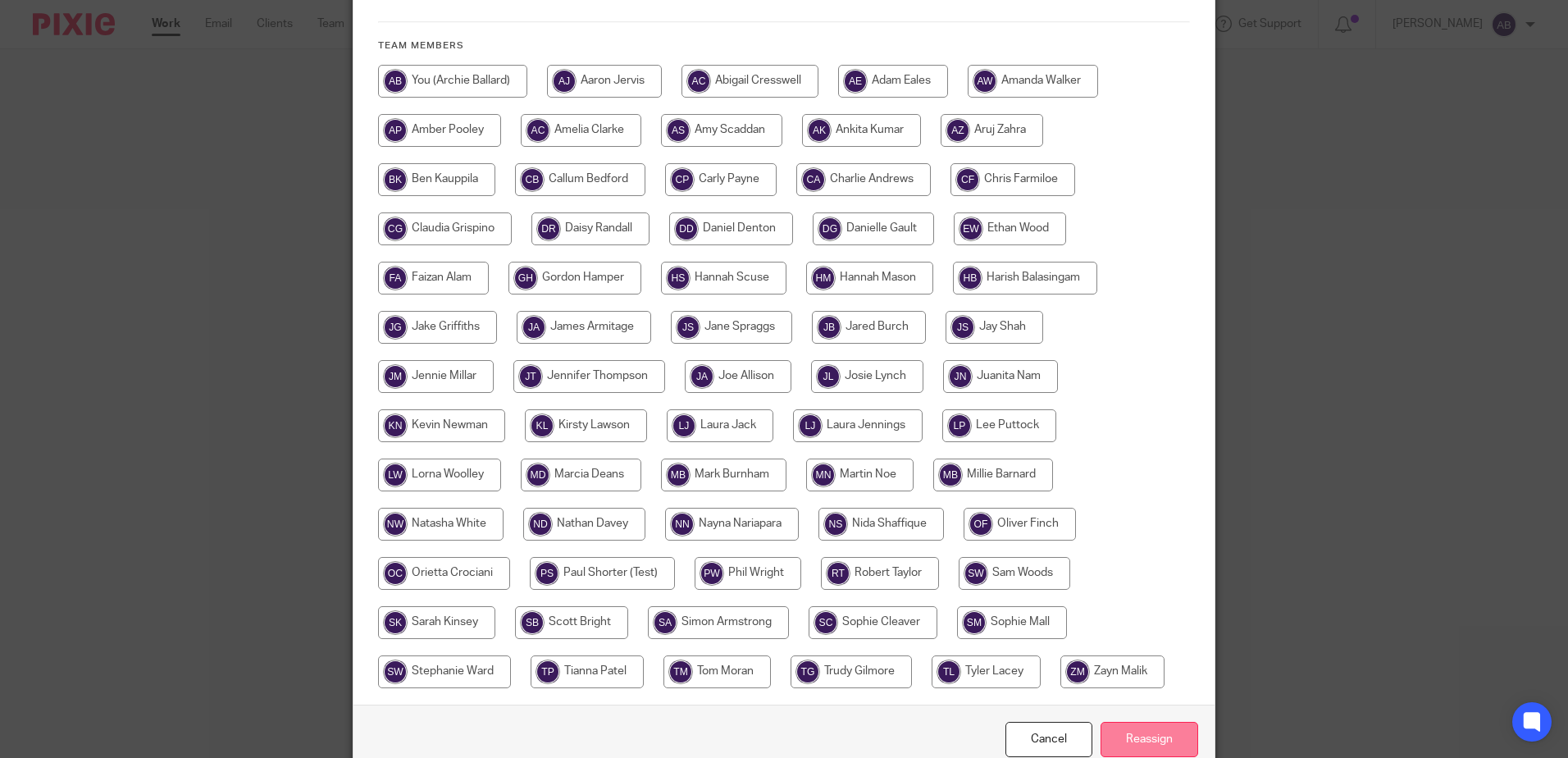
click at [1105, 726] on input "Reassign" at bounding box center [1150, 740] width 98 height 35
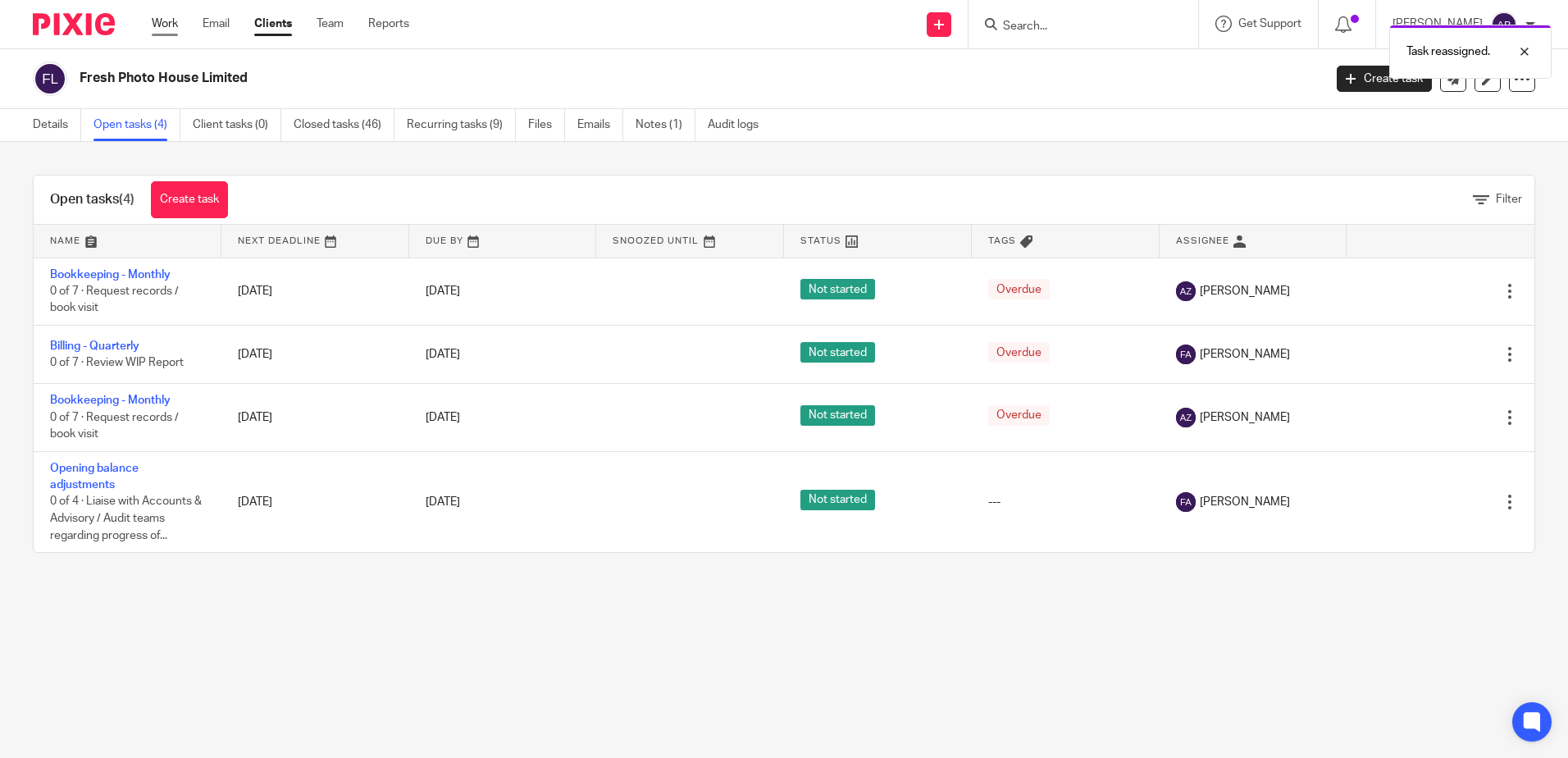
click at [165, 20] on link "Work" at bounding box center [165, 24] width 26 height 17
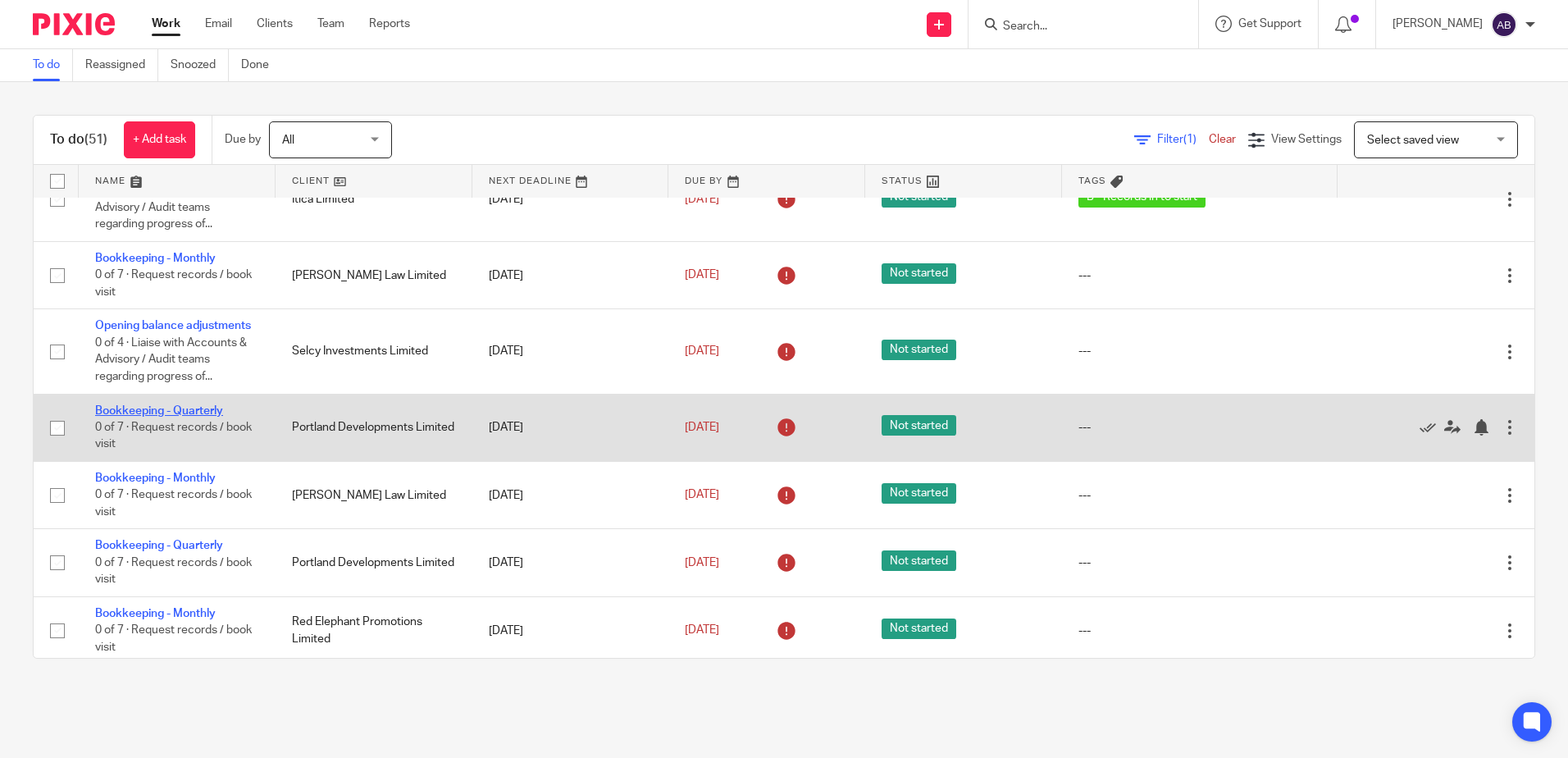
scroll to position [82, 0]
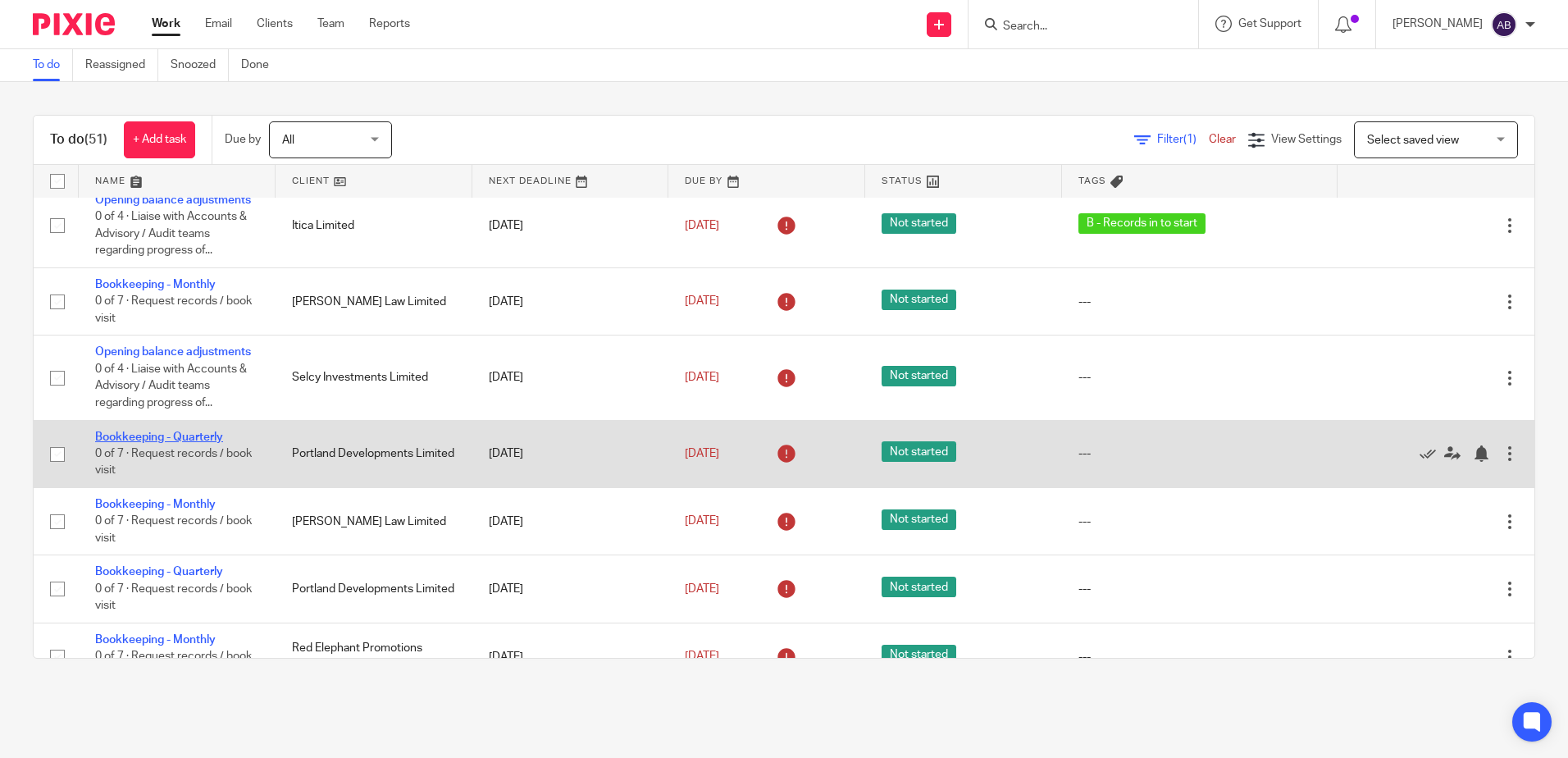
click at [188, 431] on link "Bookkeeping - Quarterly" at bounding box center [159, 437] width 128 height 11
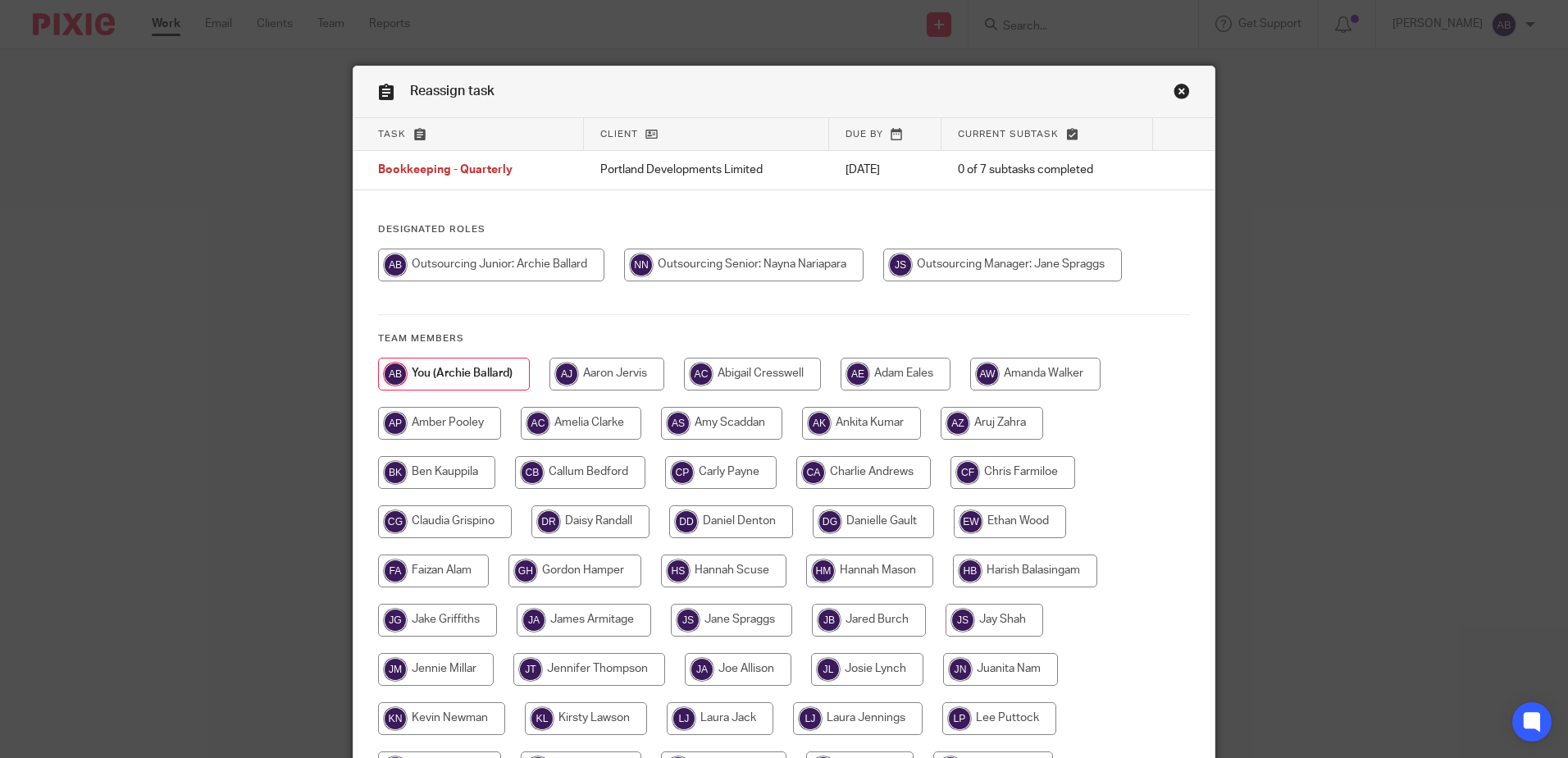
click at [1173, 85] on link "Close this dialog window" at bounding box center [1181, 93] width 17 height 22
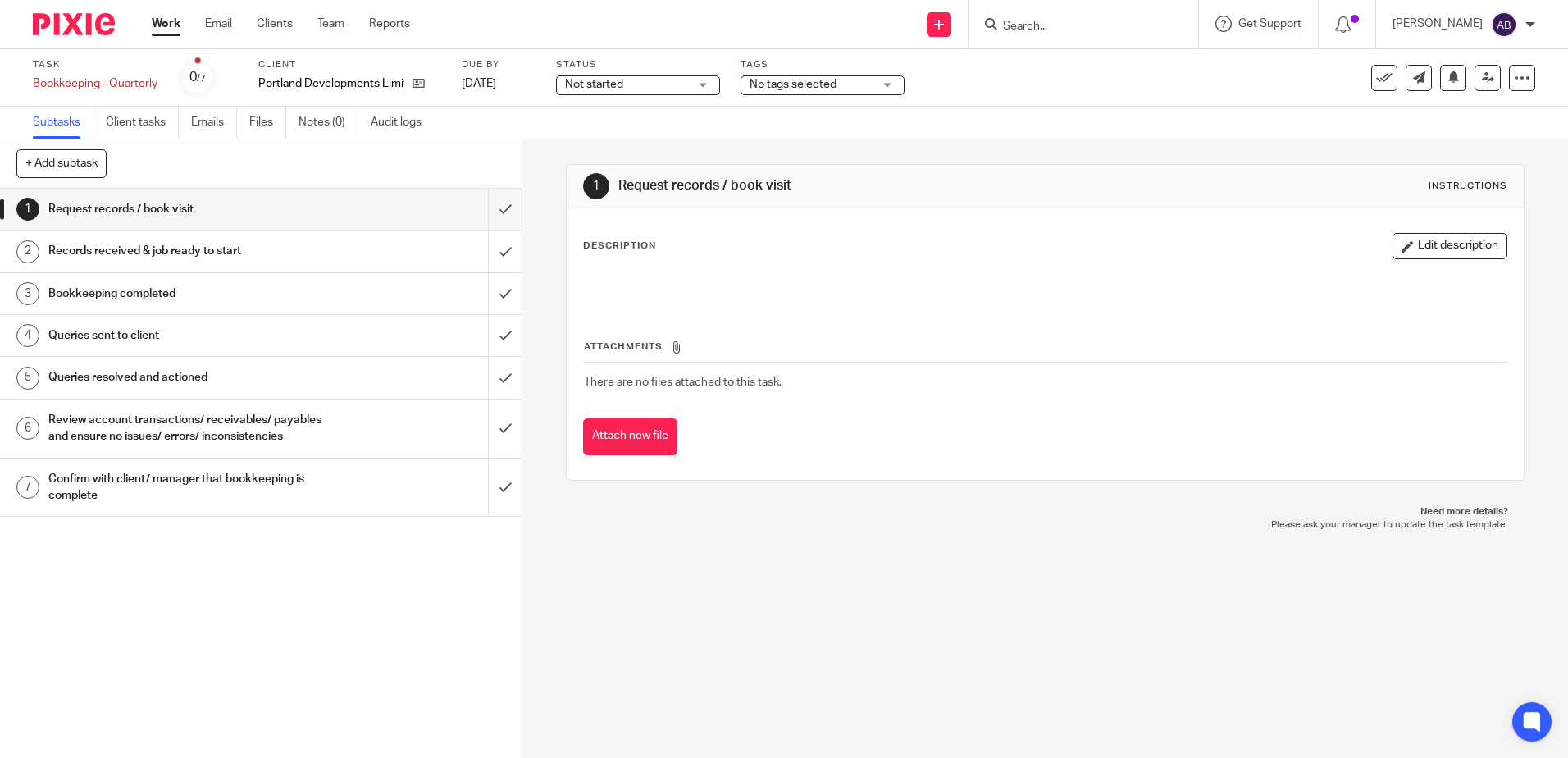
click at [430, 82] on div "Portland Developments Limited" at bounding box center [350, 83] width 183 height 17
click at [408, 82] on link at bounding box center [414, 83] width 20 height 17
click at [410, 82] on link at bounding box center [414, 83] width 20 height 17
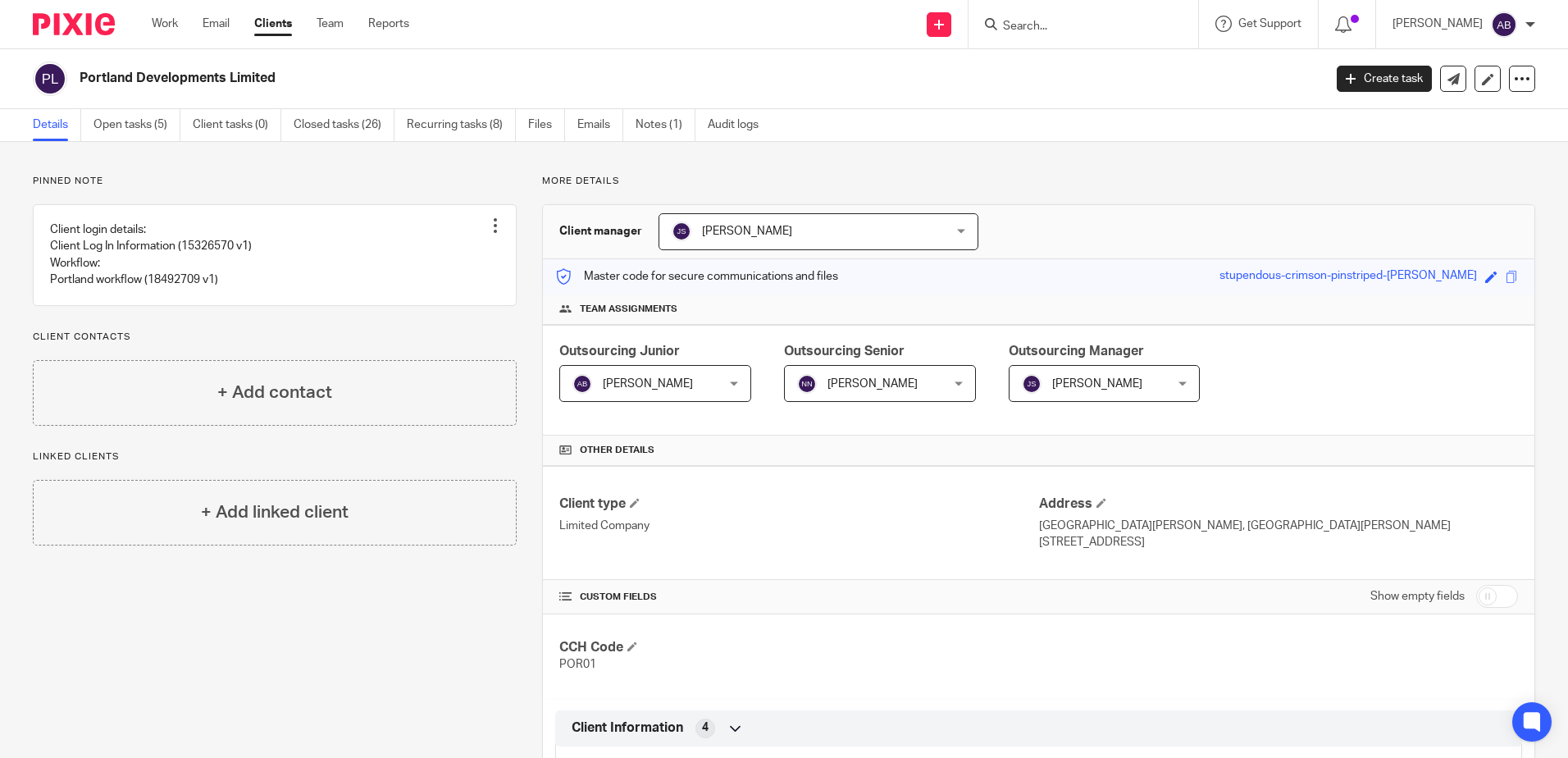
click at [672, 379] on span "[PERSON_NAME]" at bounding box center [643, 382] width 142 height 34
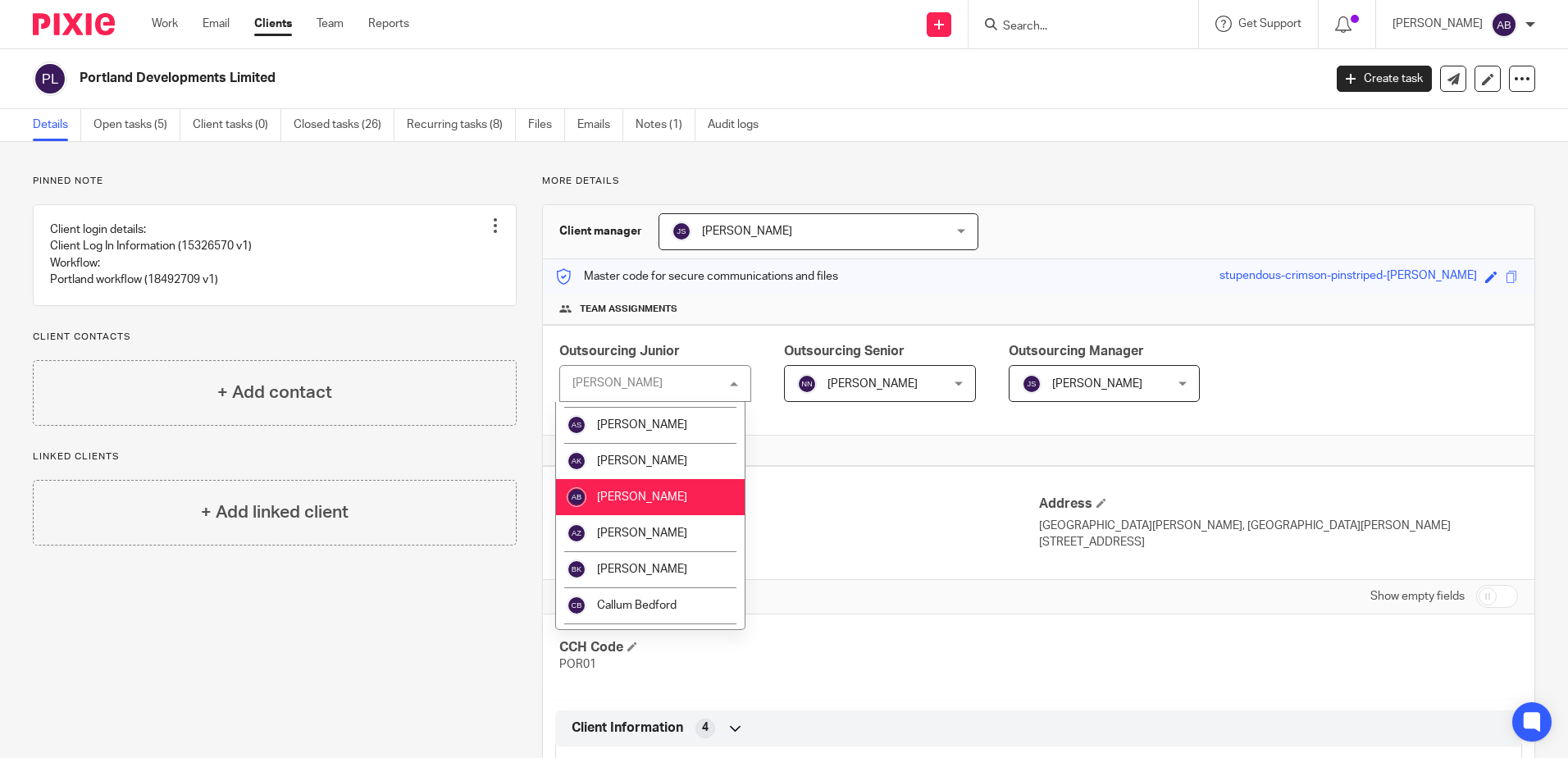
scroll to position [246, 0]
click at [622, 537] on span "[PERSON_NAME]" at bounding box center [642, 532] width 90 height 11
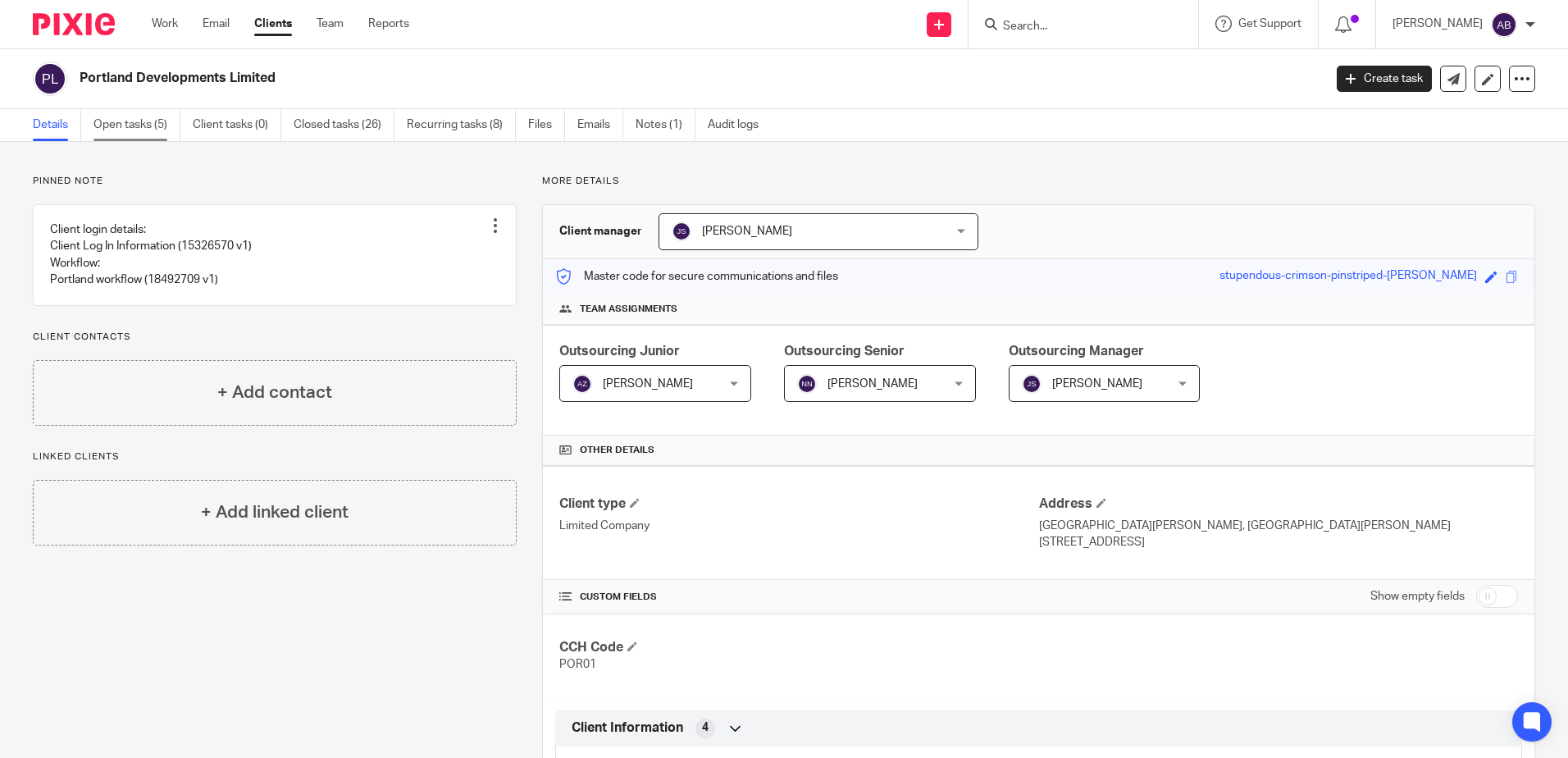
click at [162, 110] on link "Open tasks (5)" at bounding box center [137, 125] width 87 height 32
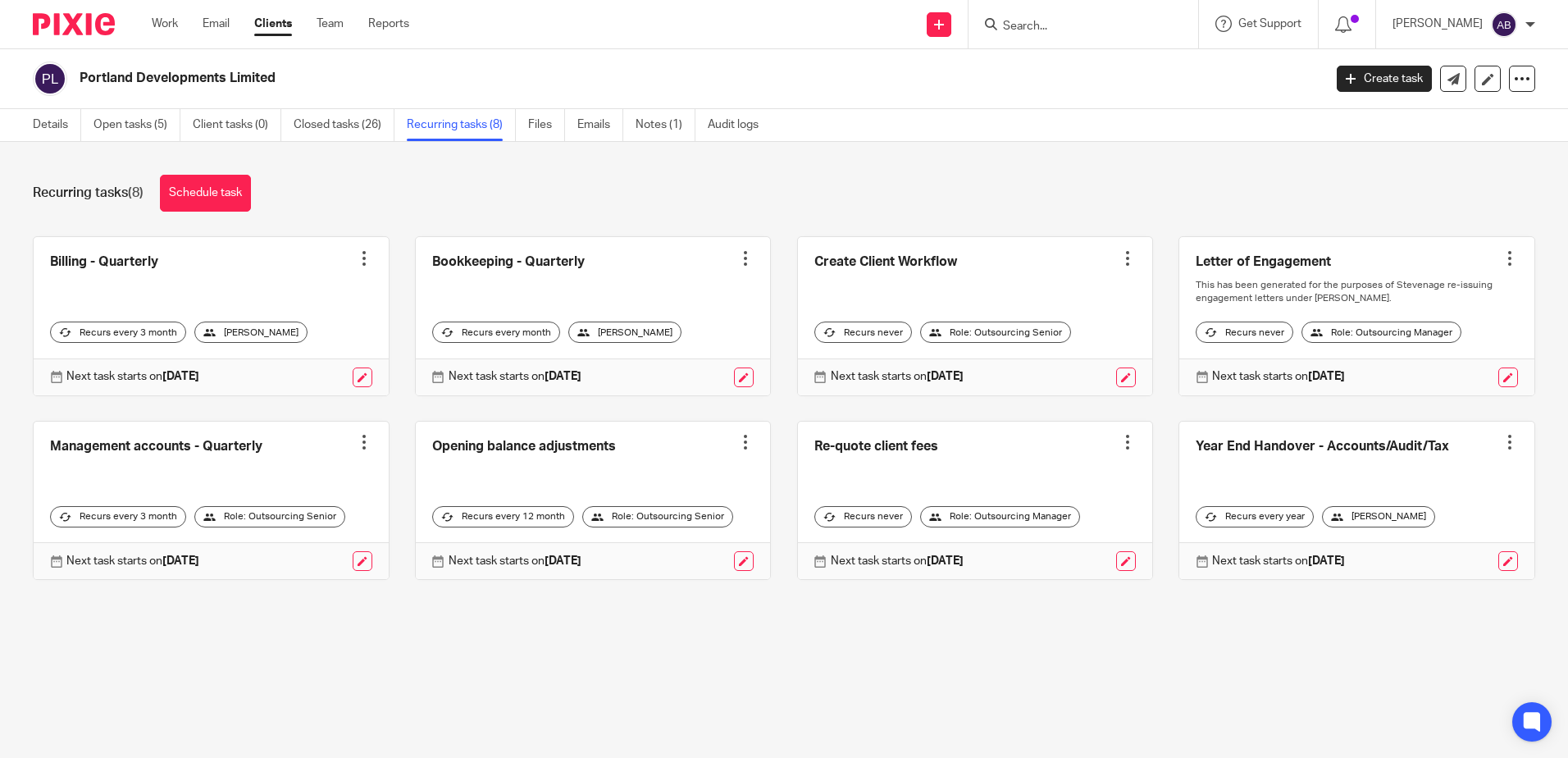
click at [671, 339] on link at bounding box center [593, 316] width 355 height 158
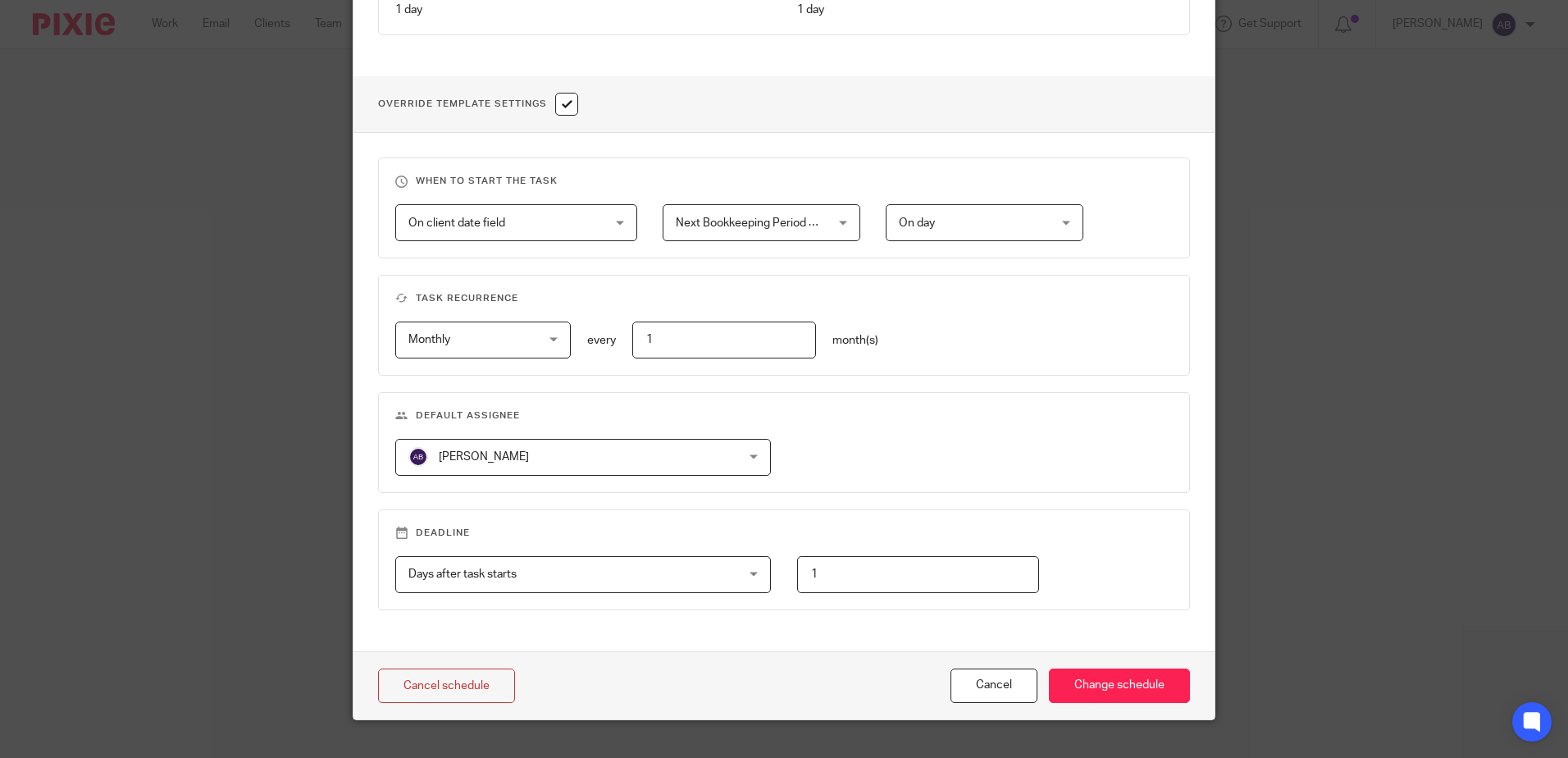
scroll to position [571, 0]
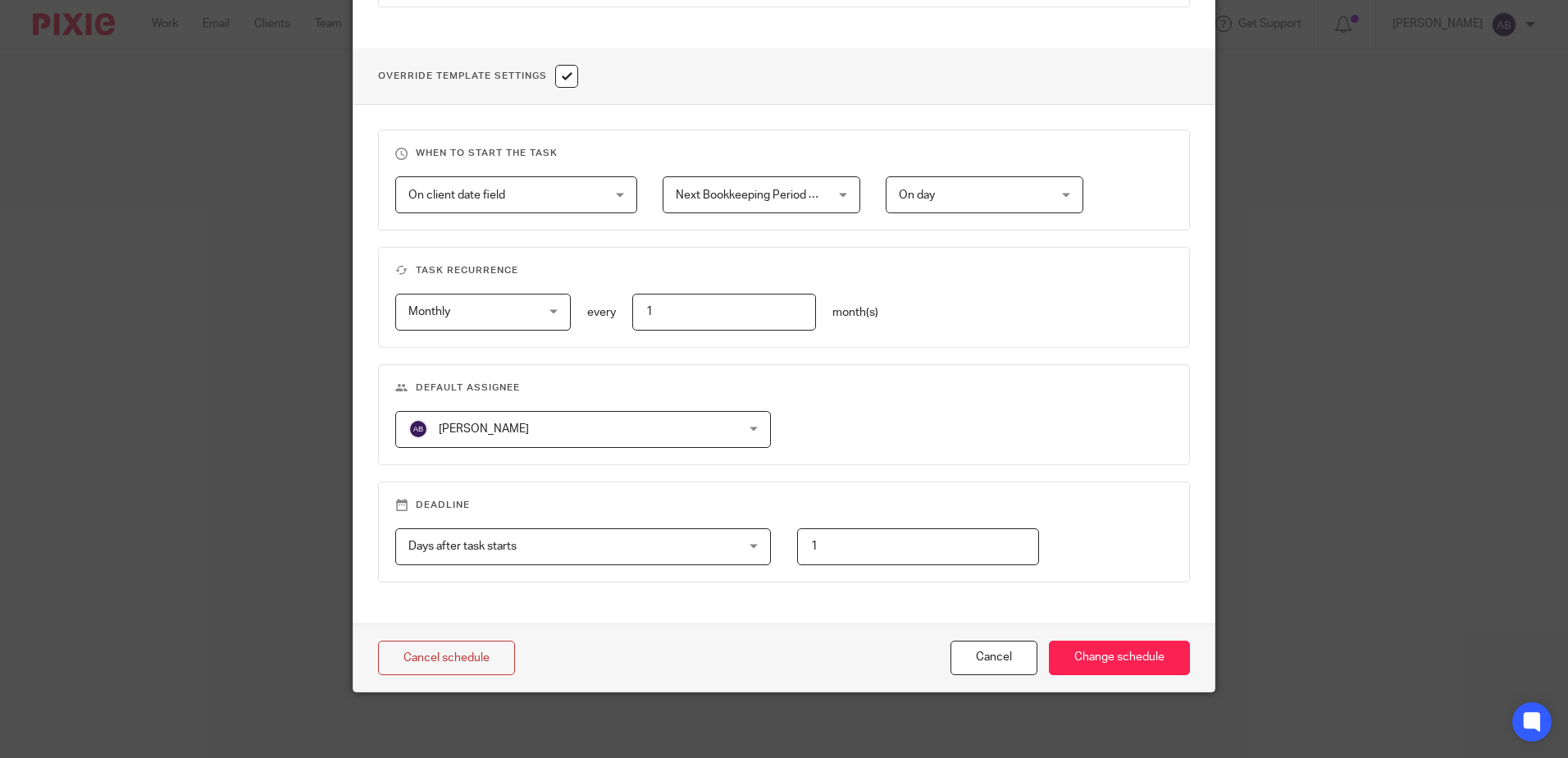
click at [559, 451] on fieldset "Default assignee Archie Ballard Archie Ballard Aaron Jervis Abigail Cresswell A…" at bounding box center [784, 415] width 812 height 101
click at [562, 437] on span "[PERSON_NAME]" at bounding box center [554, 429] width 290 height 34
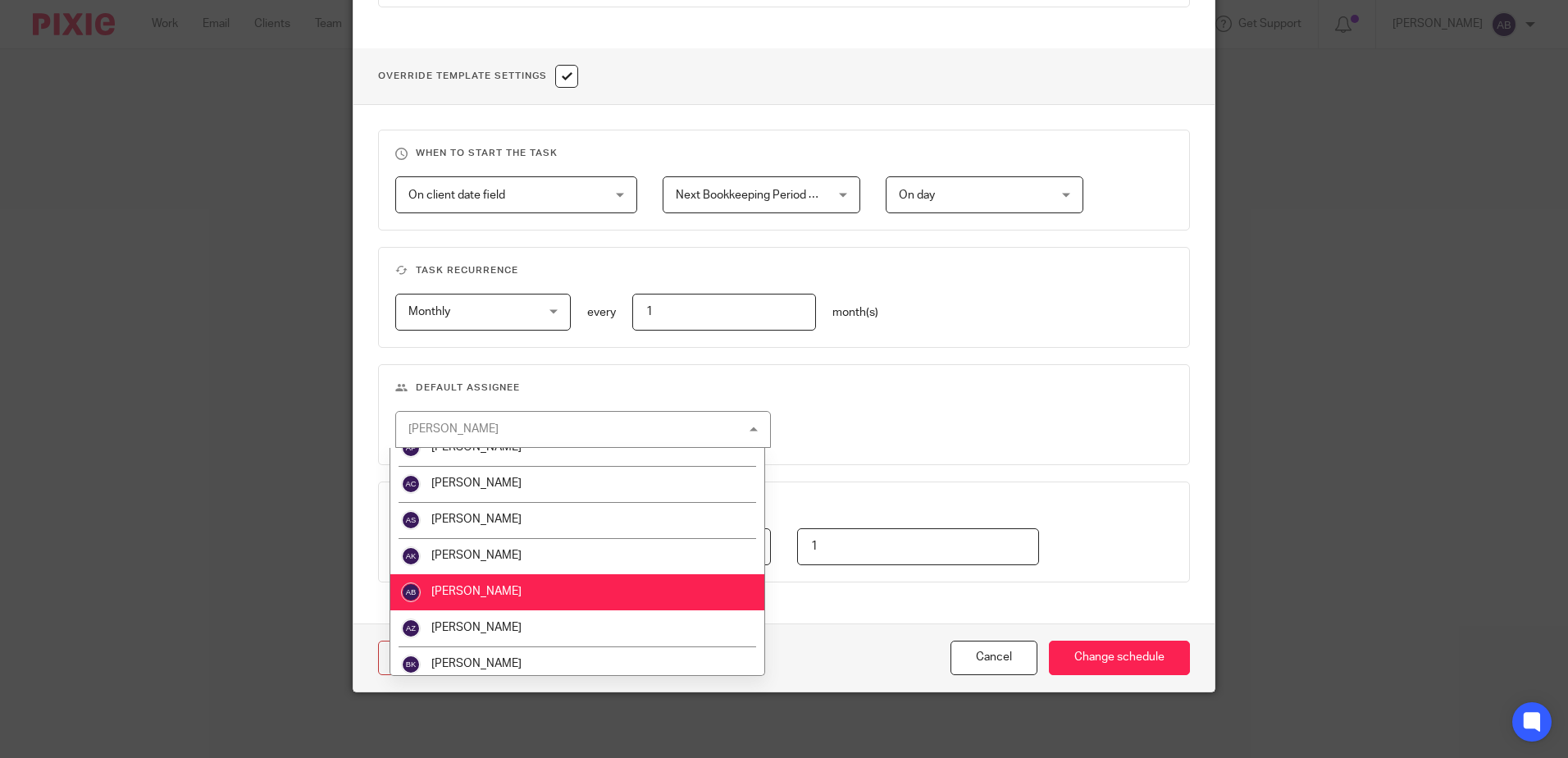
scroll to position [164, 0]
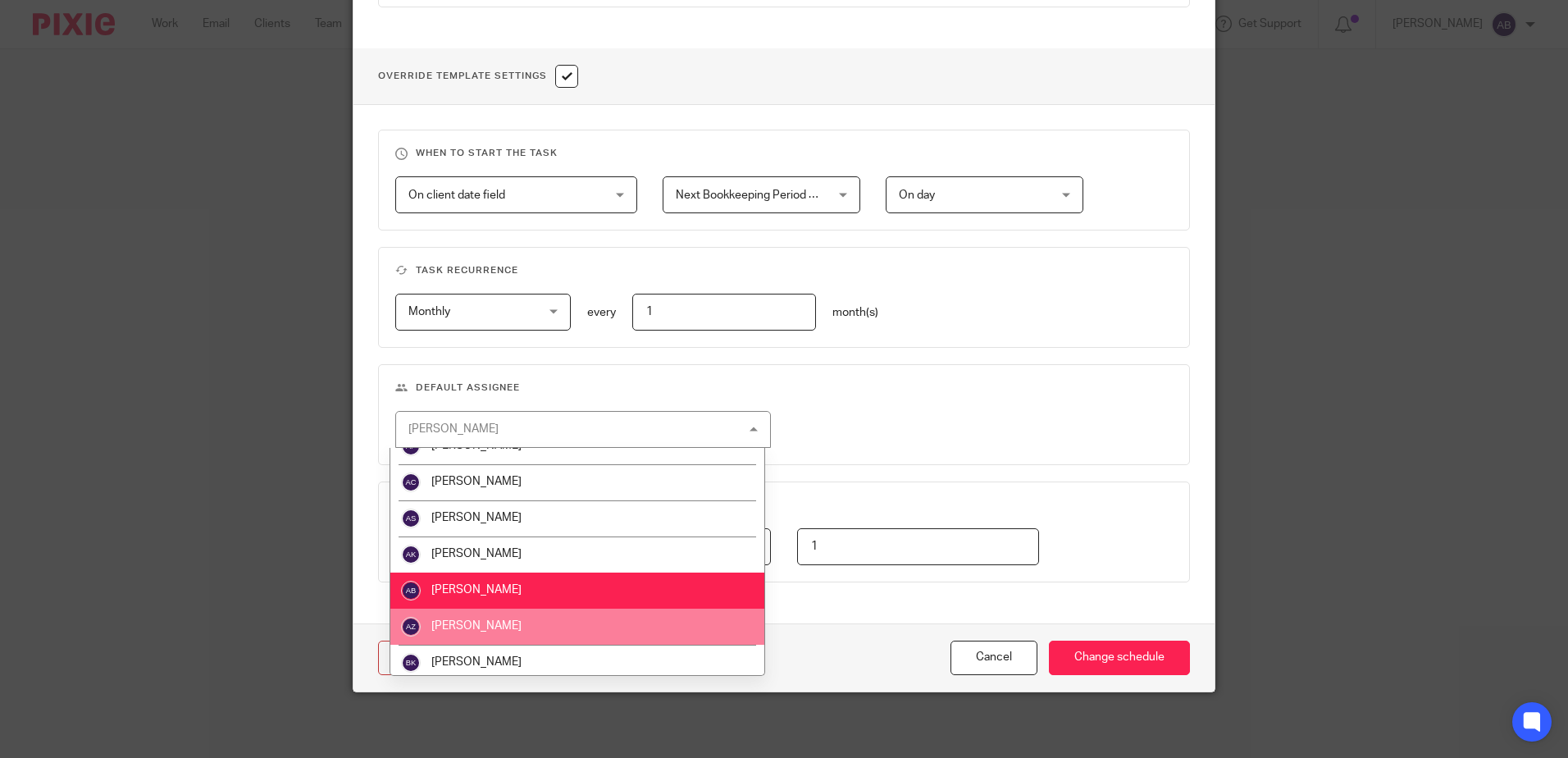
click at [509, 637] on li "Aruj Zahra" at bounding box center [577, 626] width 374 height 36
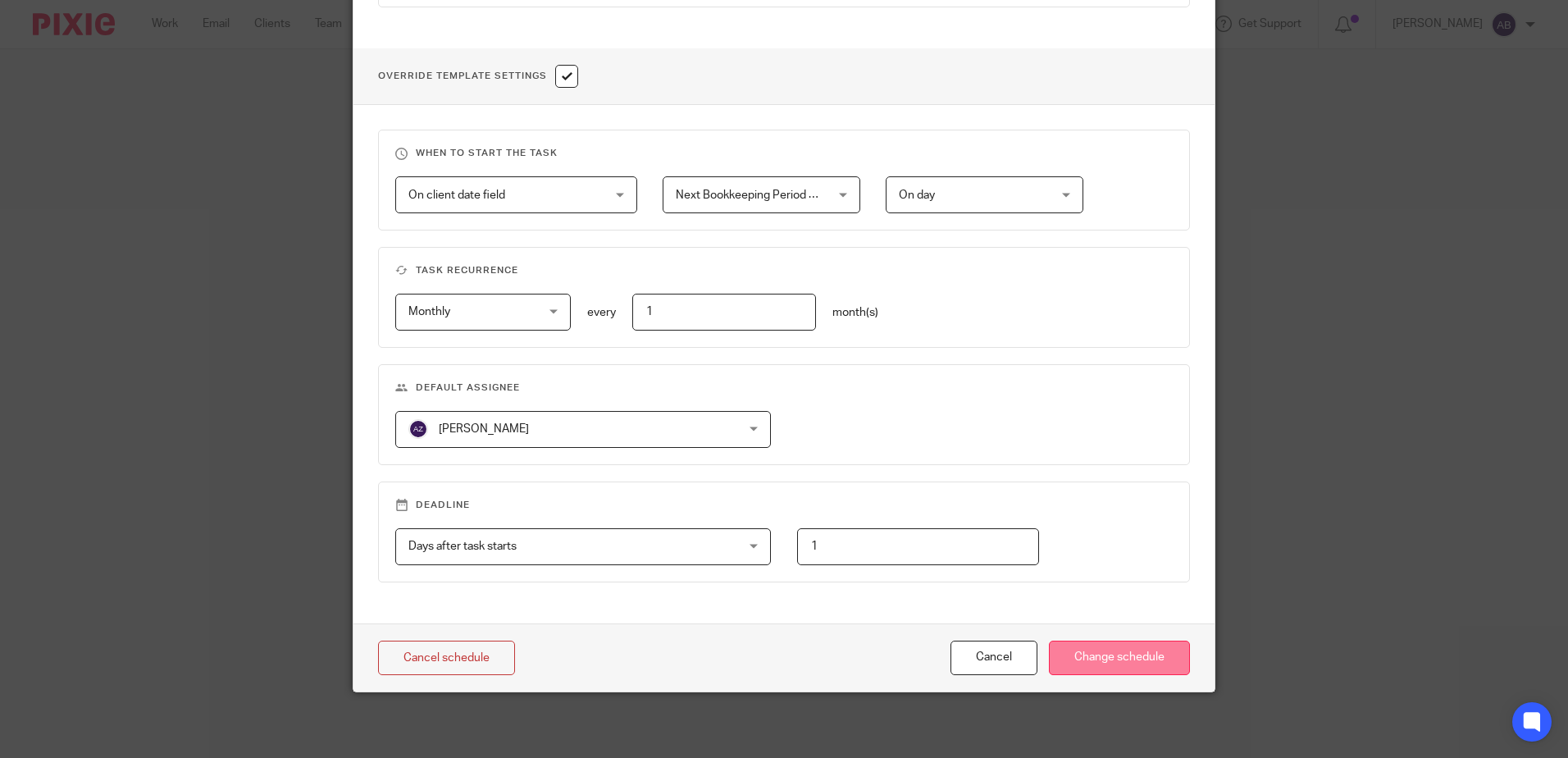
click at [1112, 661] on input "Change schedule" at bounding box center [1120, 658] width 141 height 35
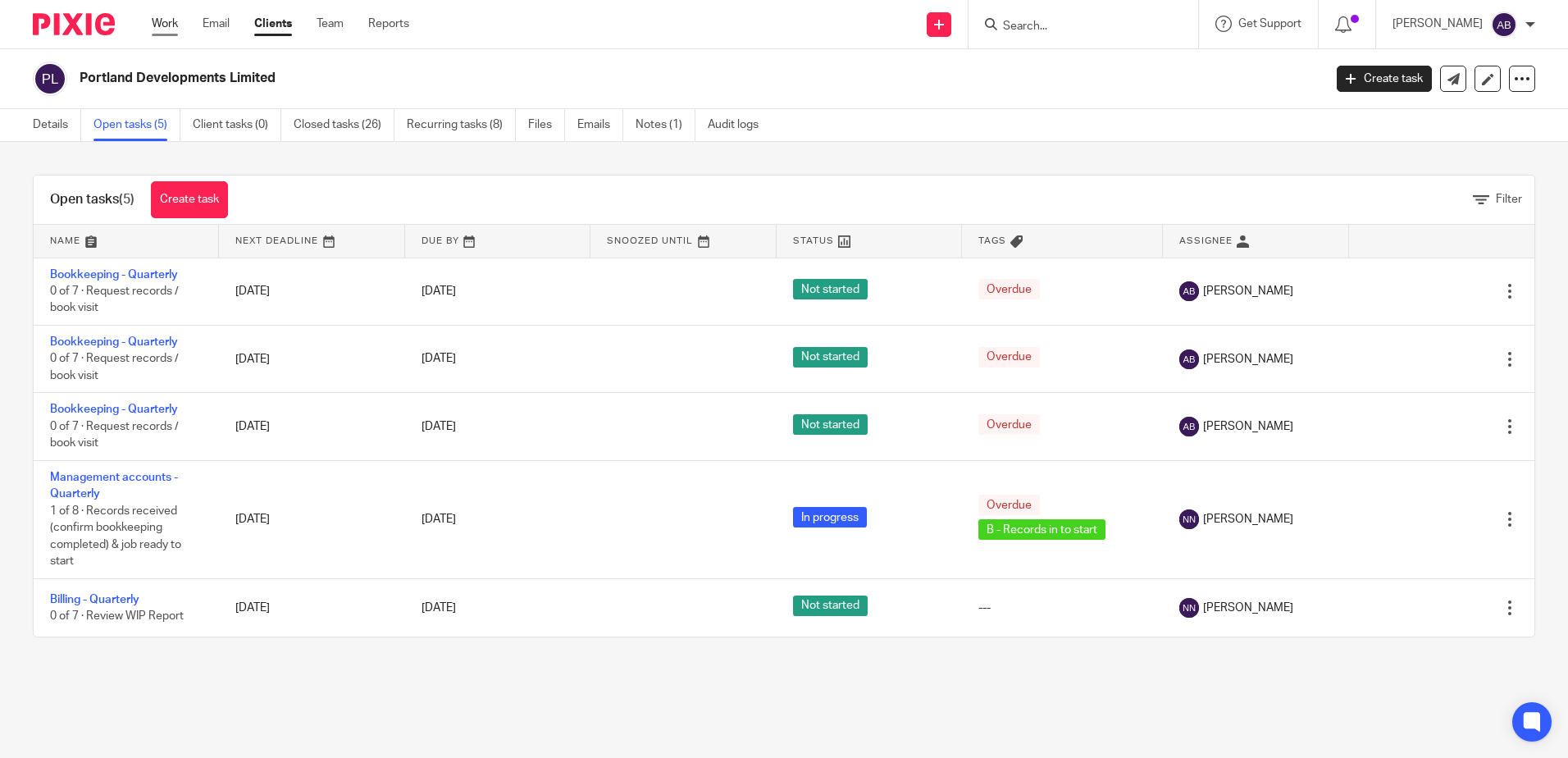
click at [164, 24] on link "Work" at bounding box center [165, 24] width 26 height 17
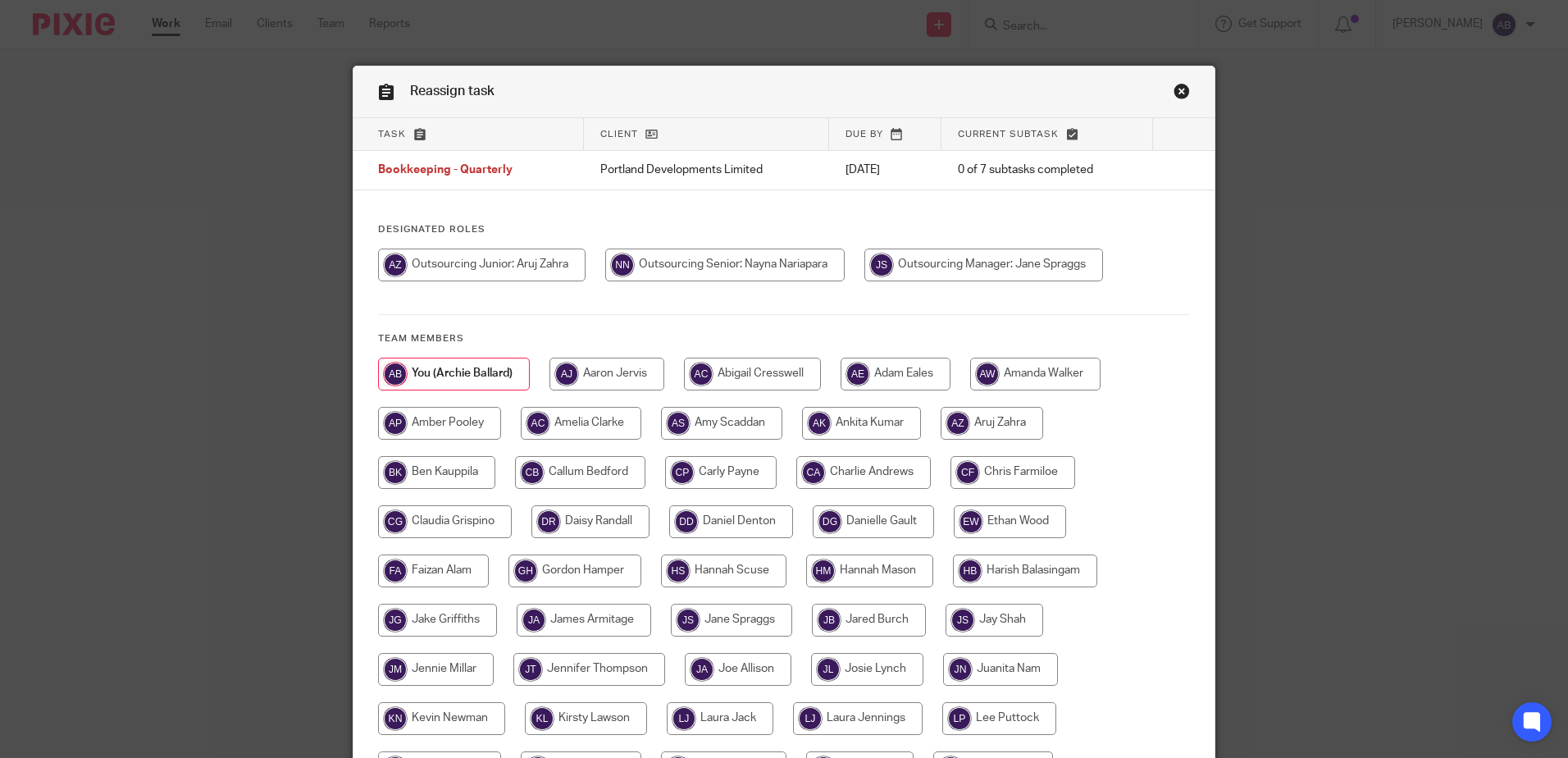
click at [531, 274] on input "radio" at bounding box center [482, 265] width 208 height 33
radio input "true"
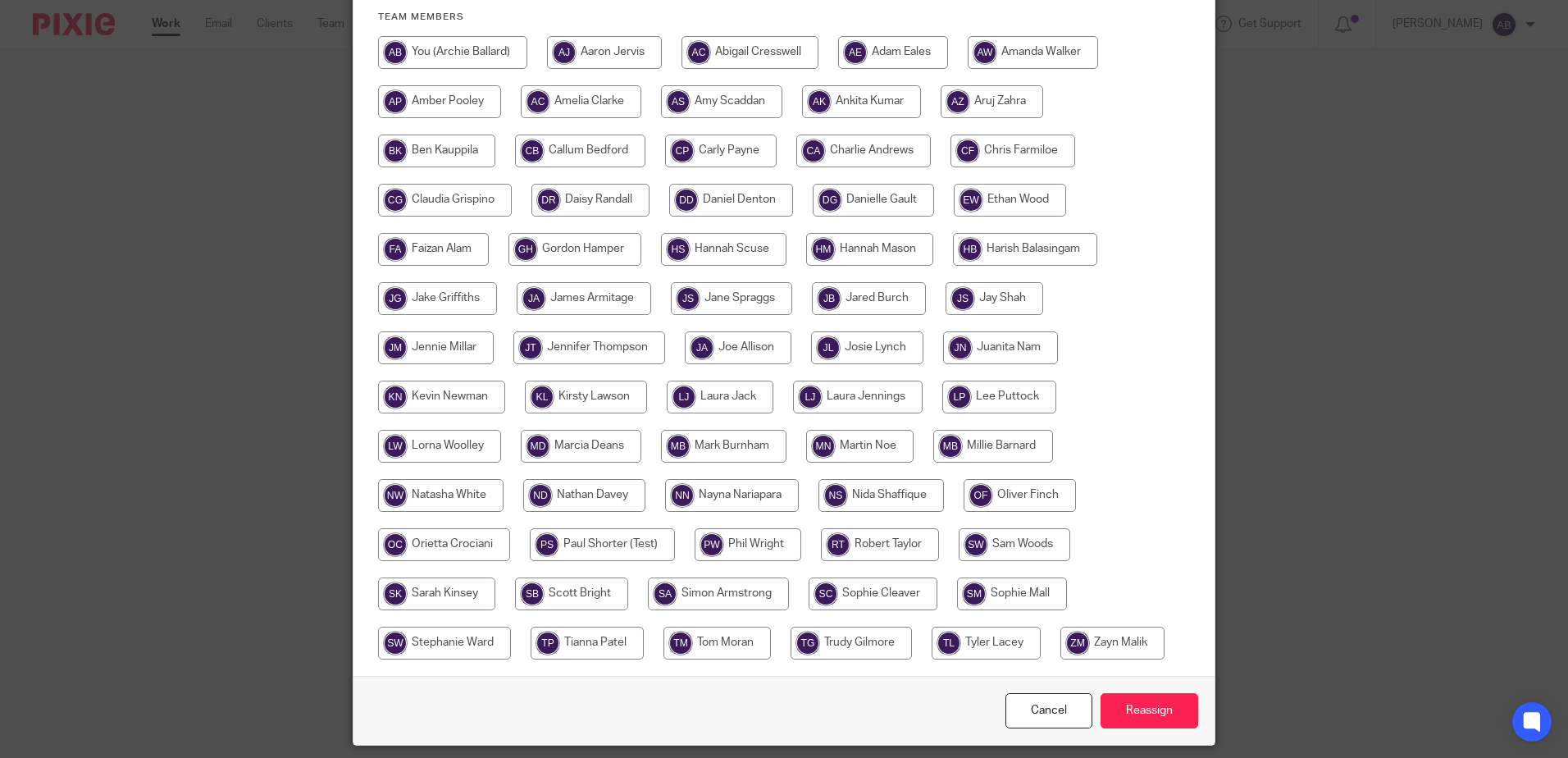
scroll to position [375, 0]
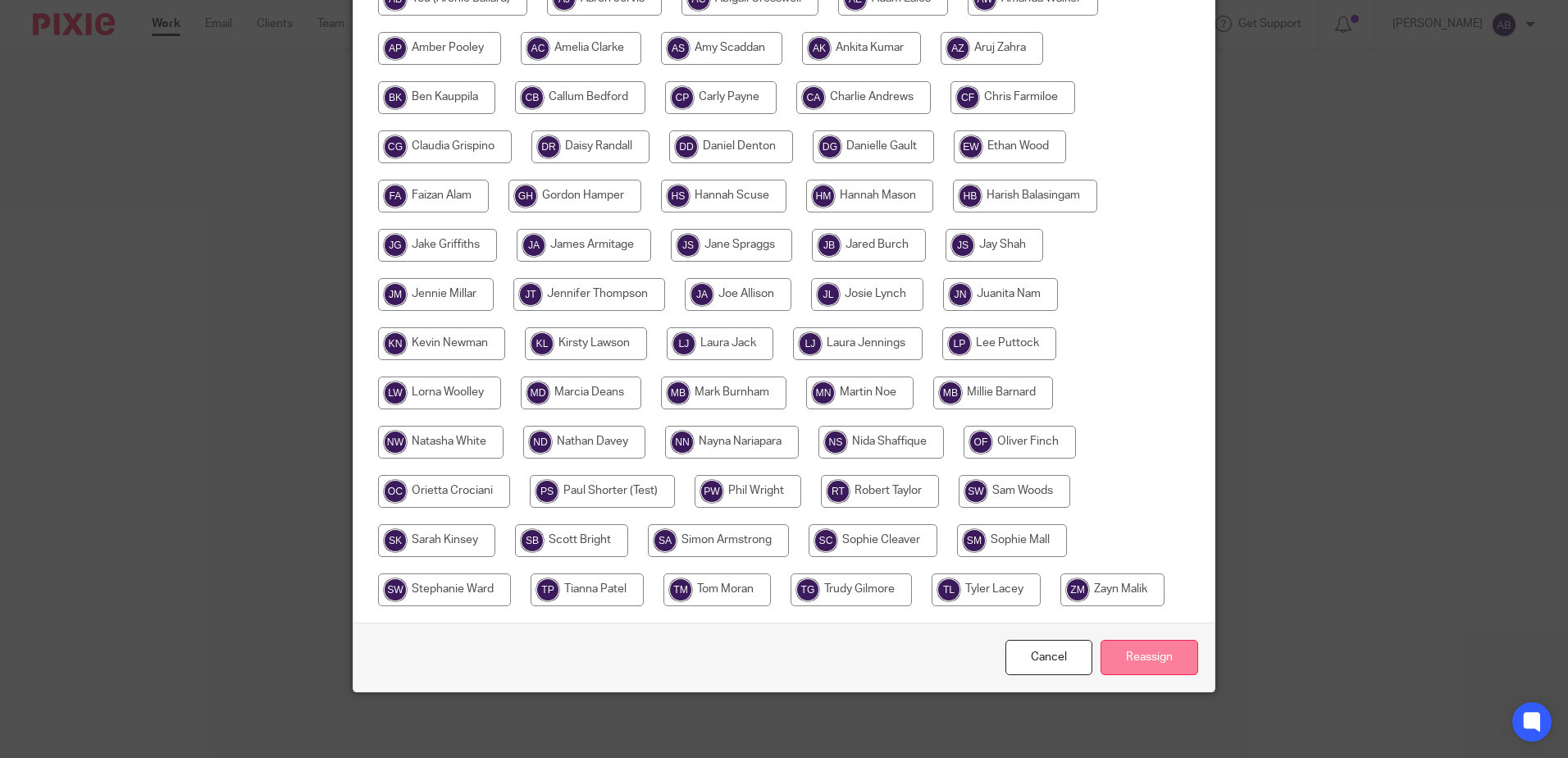
click at [1123, 665] on input "Reassign" at bounding box center [1150, 658] width 98 height 35
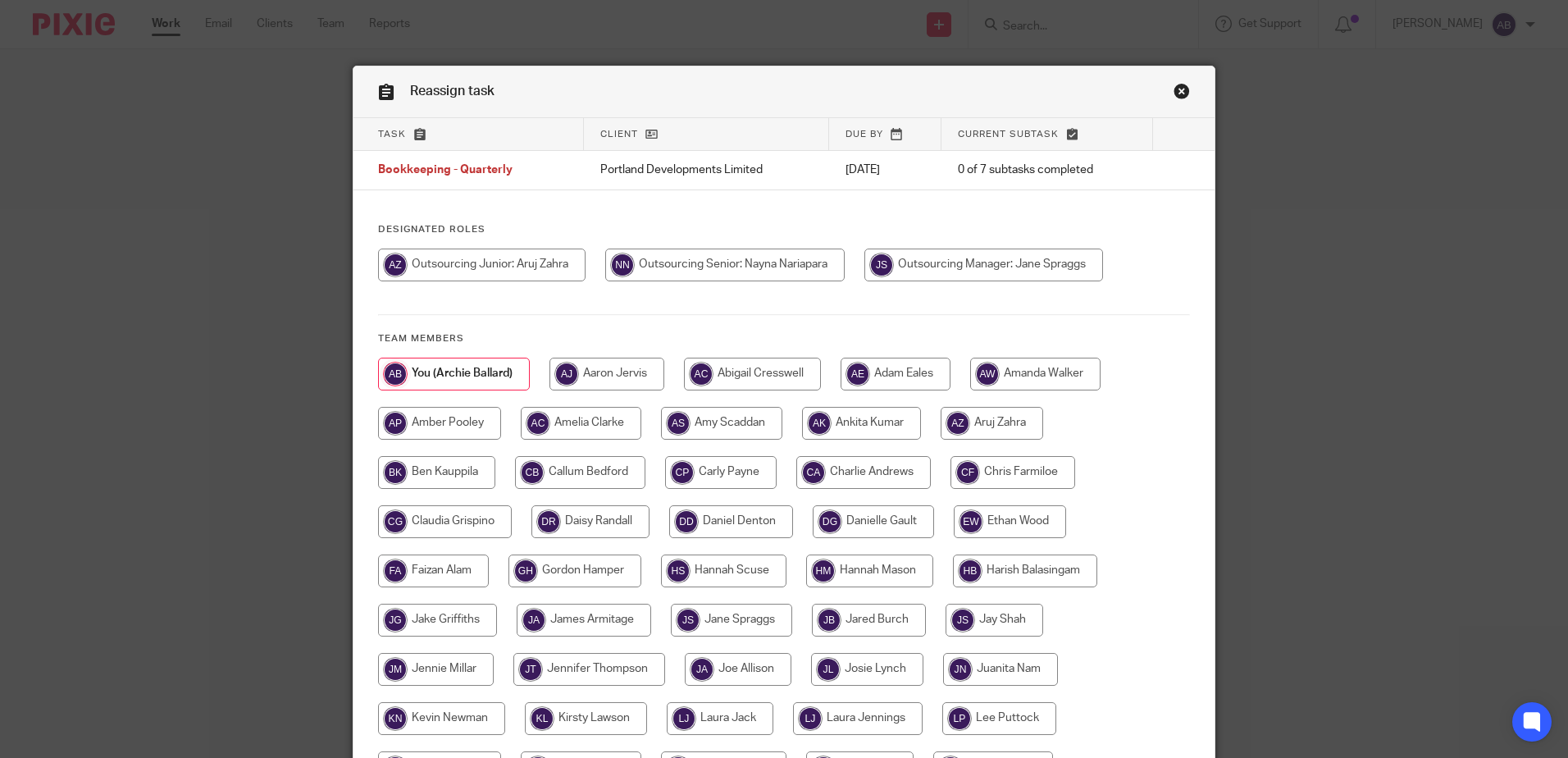
click at [546, 251] on input "radio" at bounding box center [482, 265] width 208 height 33
radio input "true"
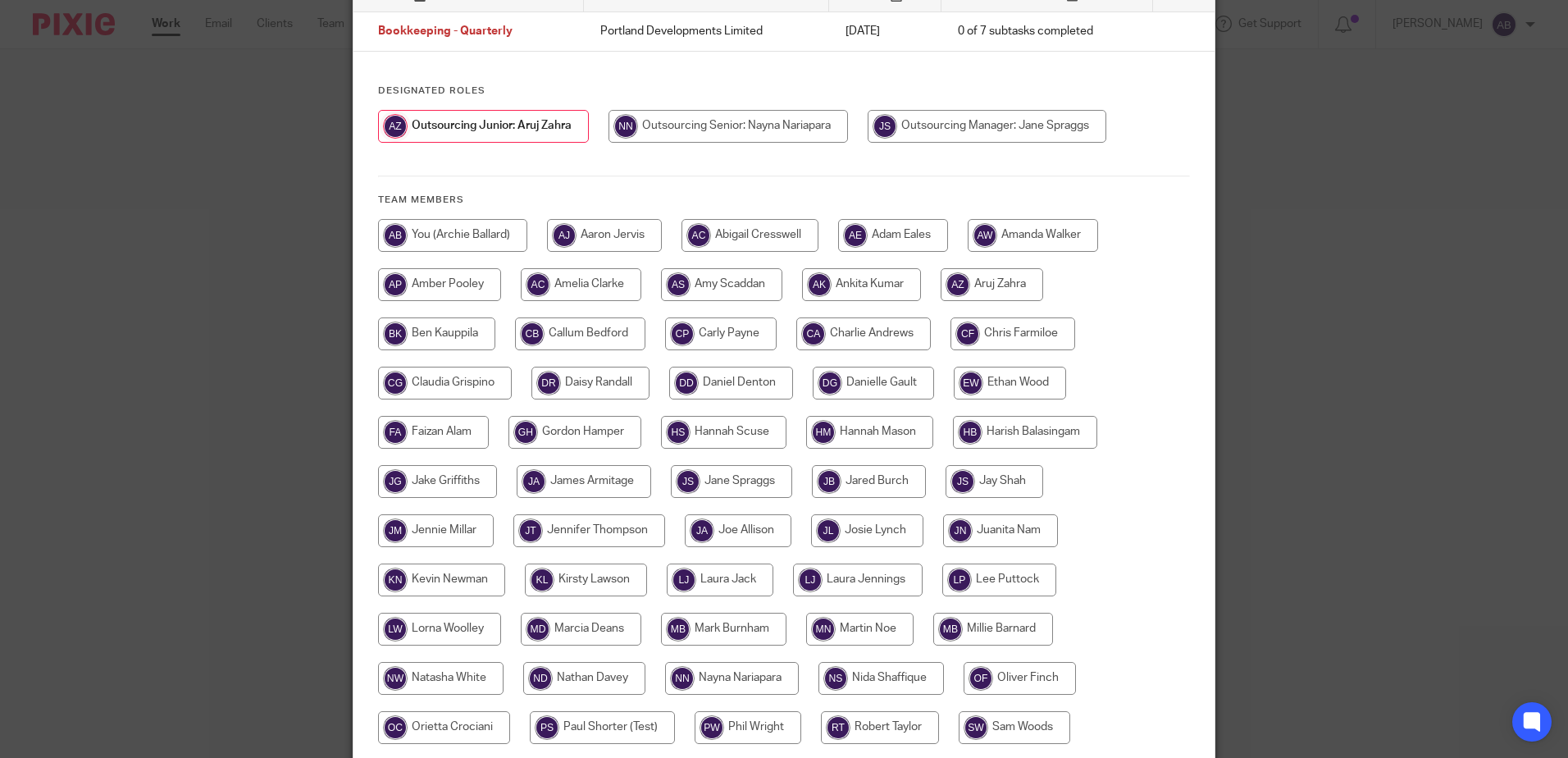
scroll to position [375, 0]
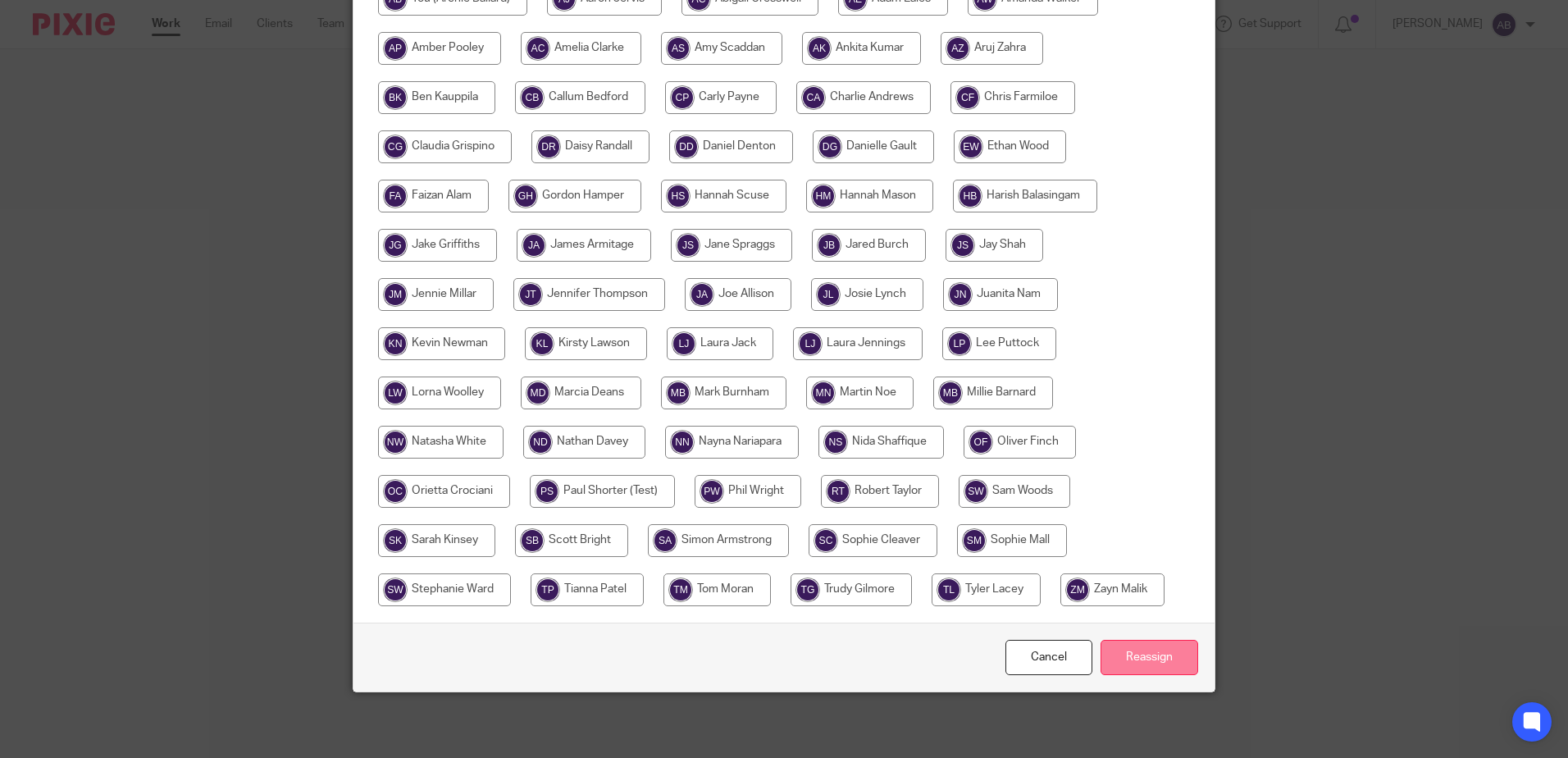
click at [1149, 658] on input "Reassign" at bounding box center [1150, 658] width 98 height 35
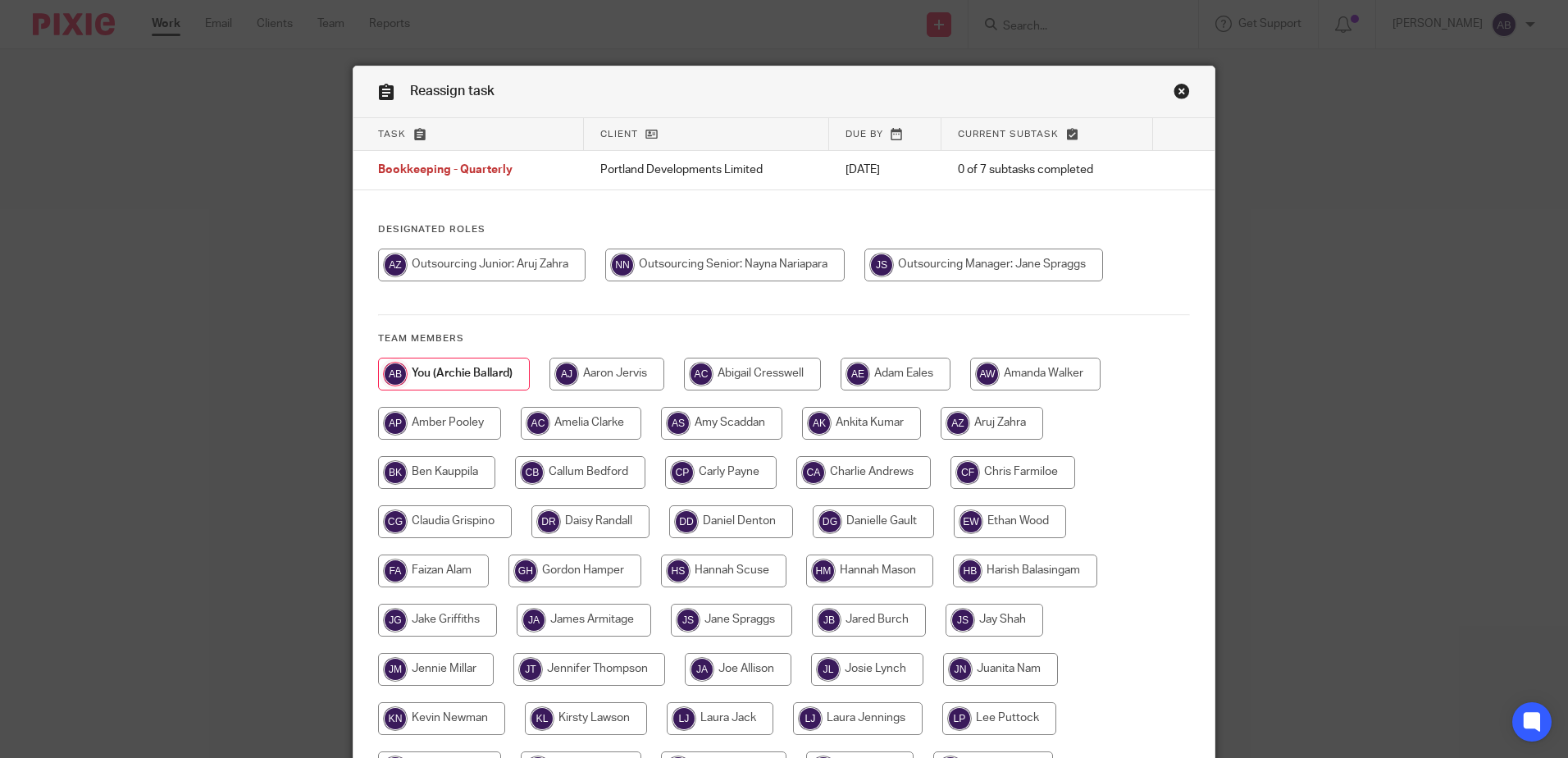
click at [503, 265] on input "radio" at bounding box center [482, 265] width 208 height 33
radio input "true"
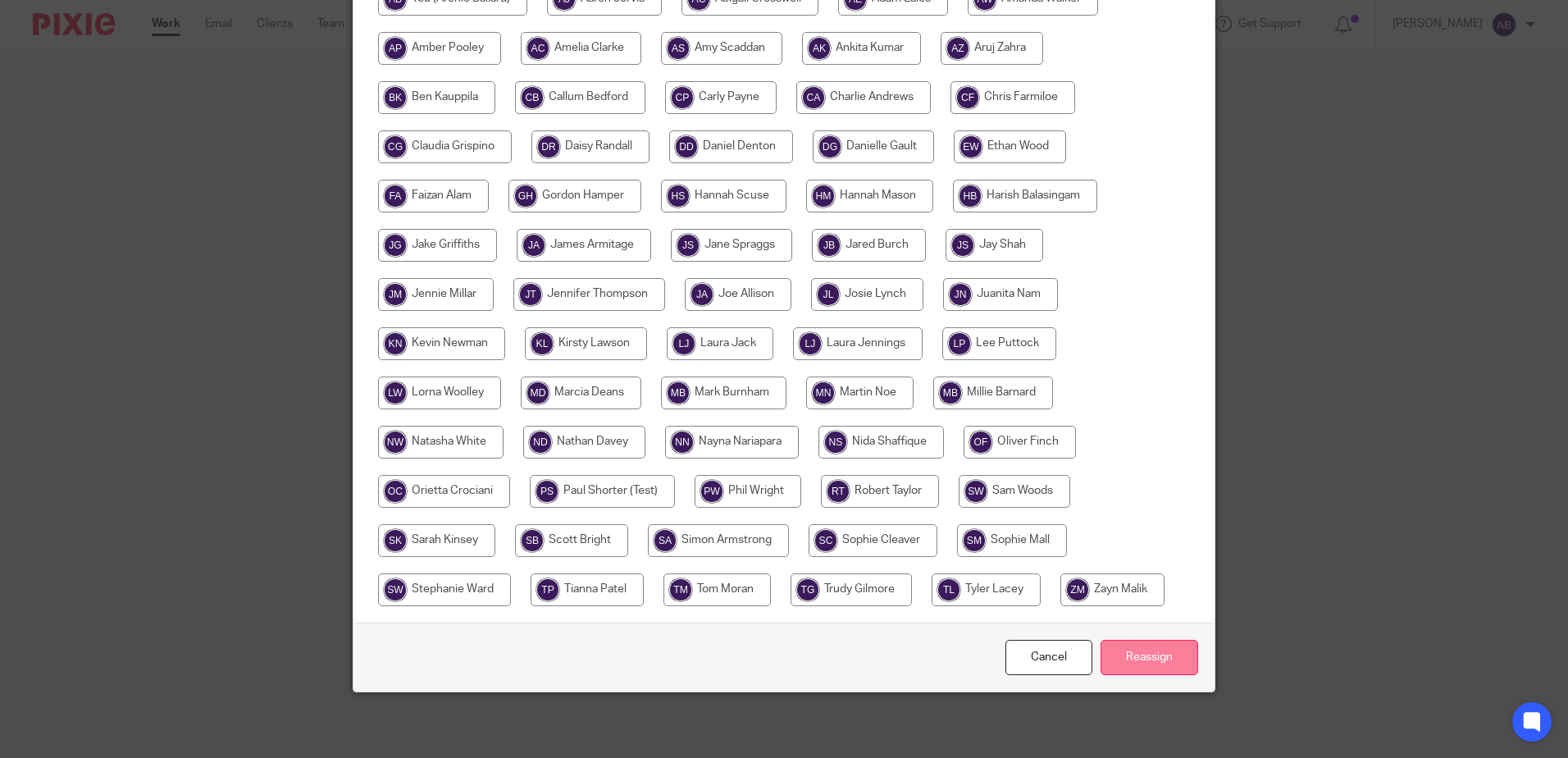
click at [1114, 672] on input "Reassign" at bounding box center [1150, 658] width 98 height 35
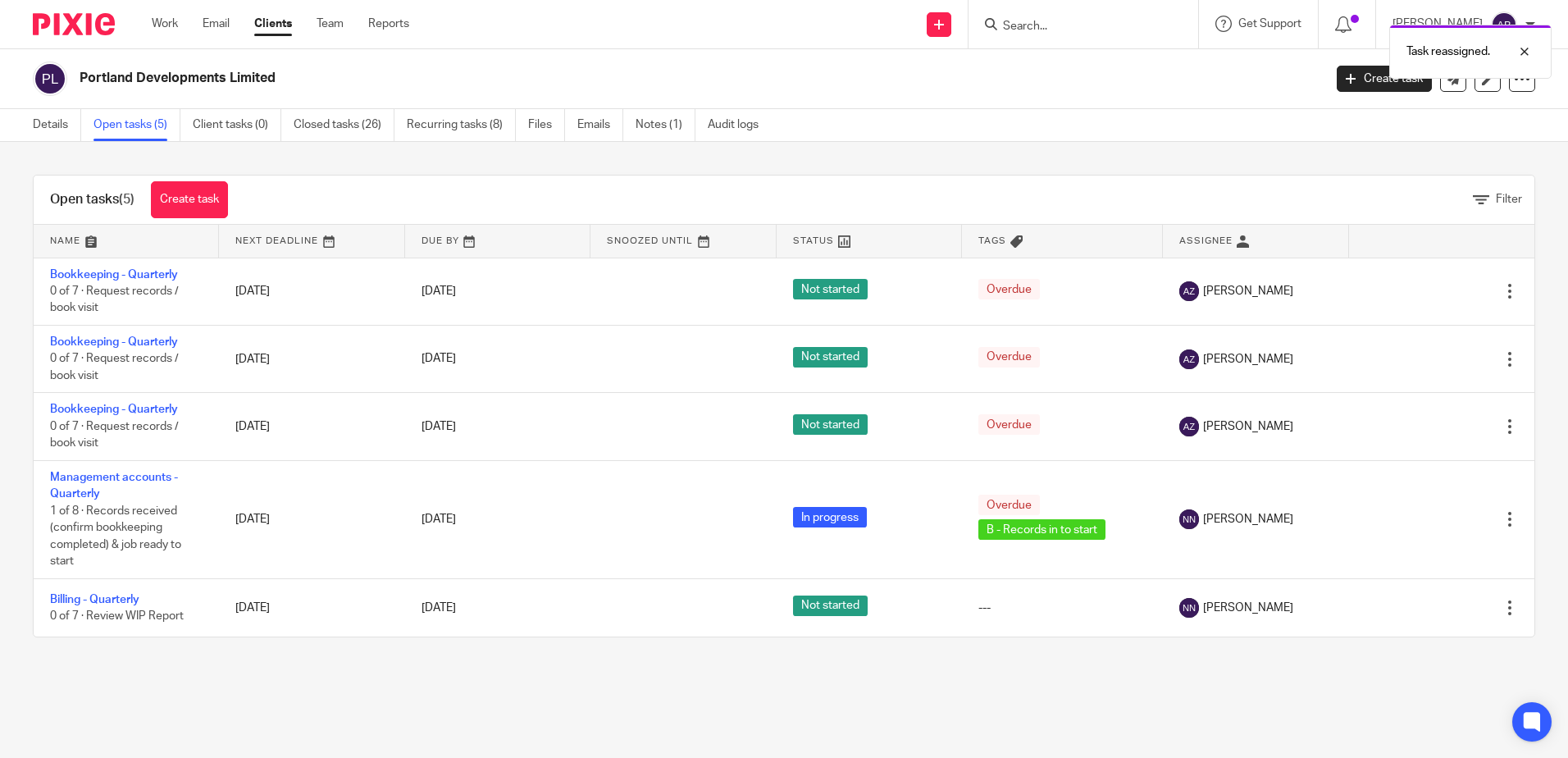
click at [182, 9] on div "Work Email Clients Team Reports Work Email Clients Team Reports Settings" at bounding box center [285, 24] width 299 height 48
click at [182, 30] on ul "Work Email Clients Team Reports" at bounding box center [292, 24] width 282 height 17
click at [162, 9] on div "Work Email Clients Team Reports Work Email Clients Team Reports Settings" at bounding box center [285, 24] width 299 height 48
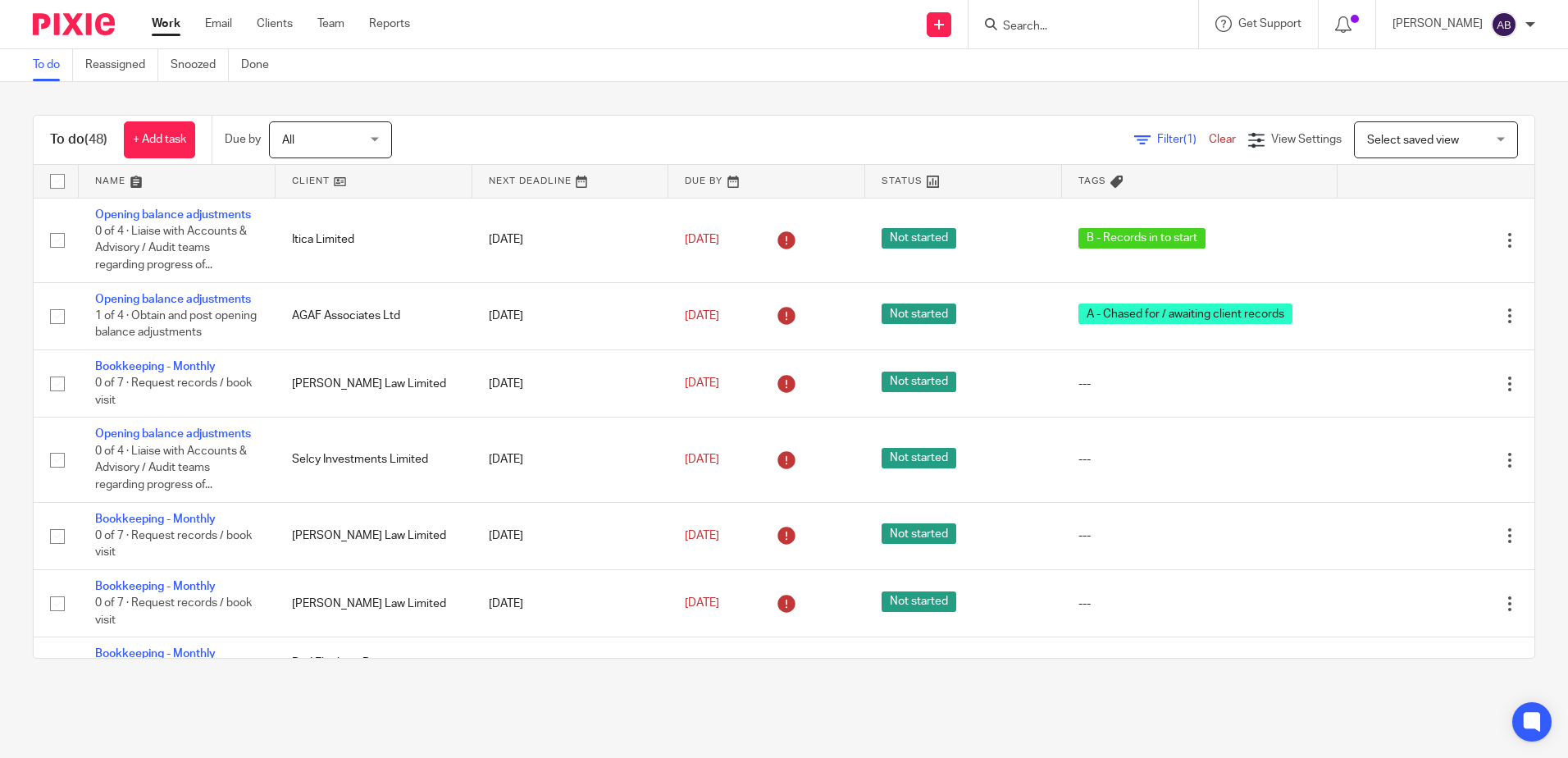
click at [348, 184] on link at bounding box center [374, 182] width 196 height 33
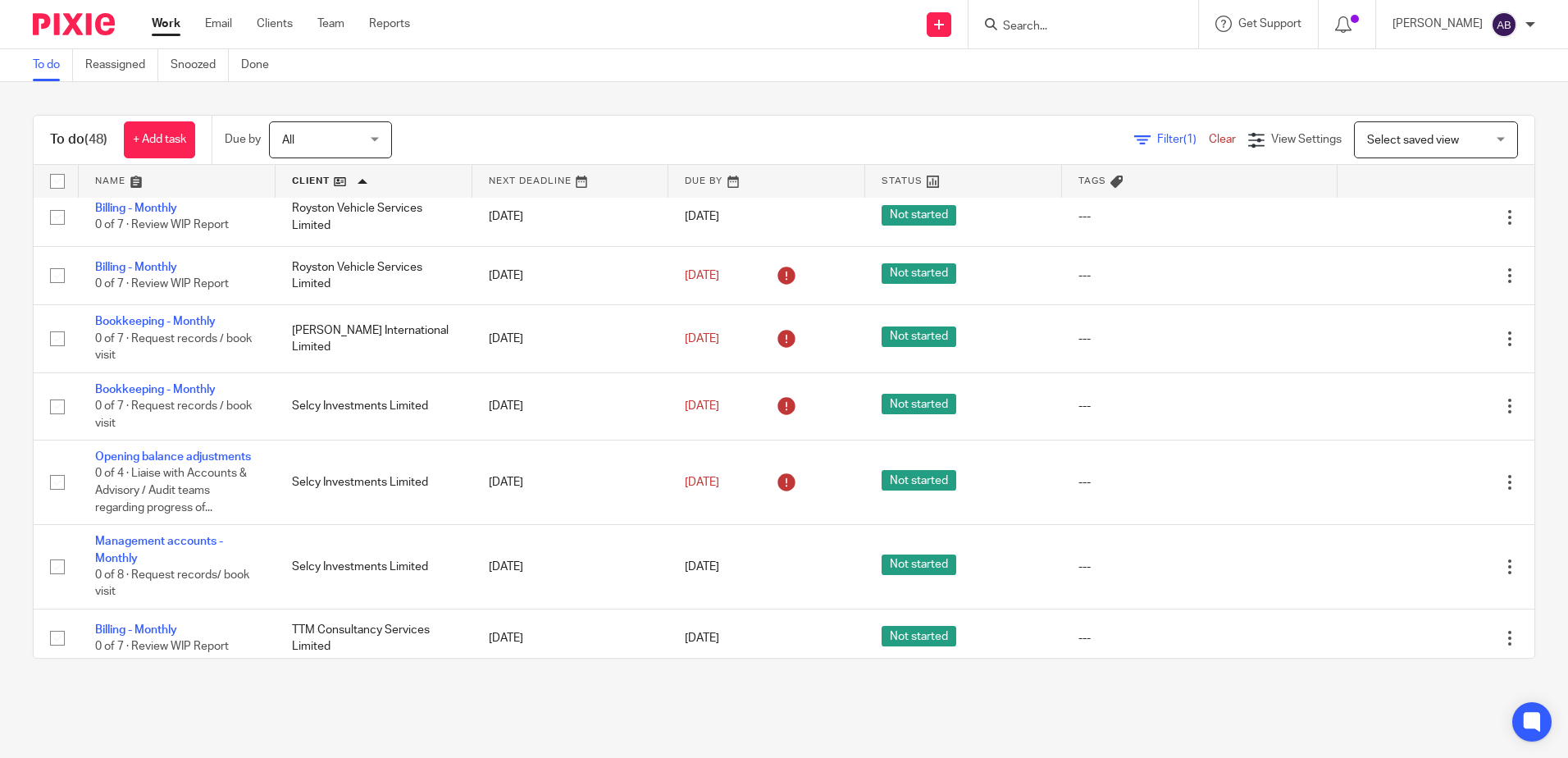
scroll to position [2845, 0]
